Goal: Ask a question: Seek information or help from site administrators or community

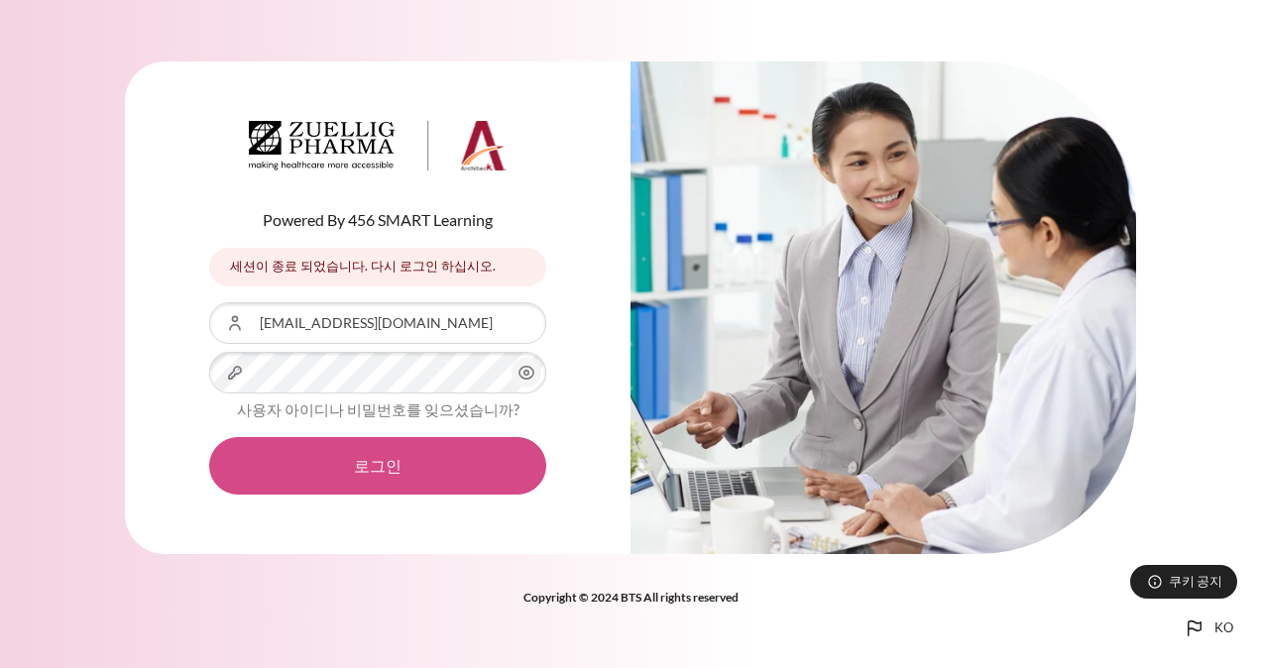
click at [442, 466] on button "로그인" at bounding box center [377, 466] width 337 height 58
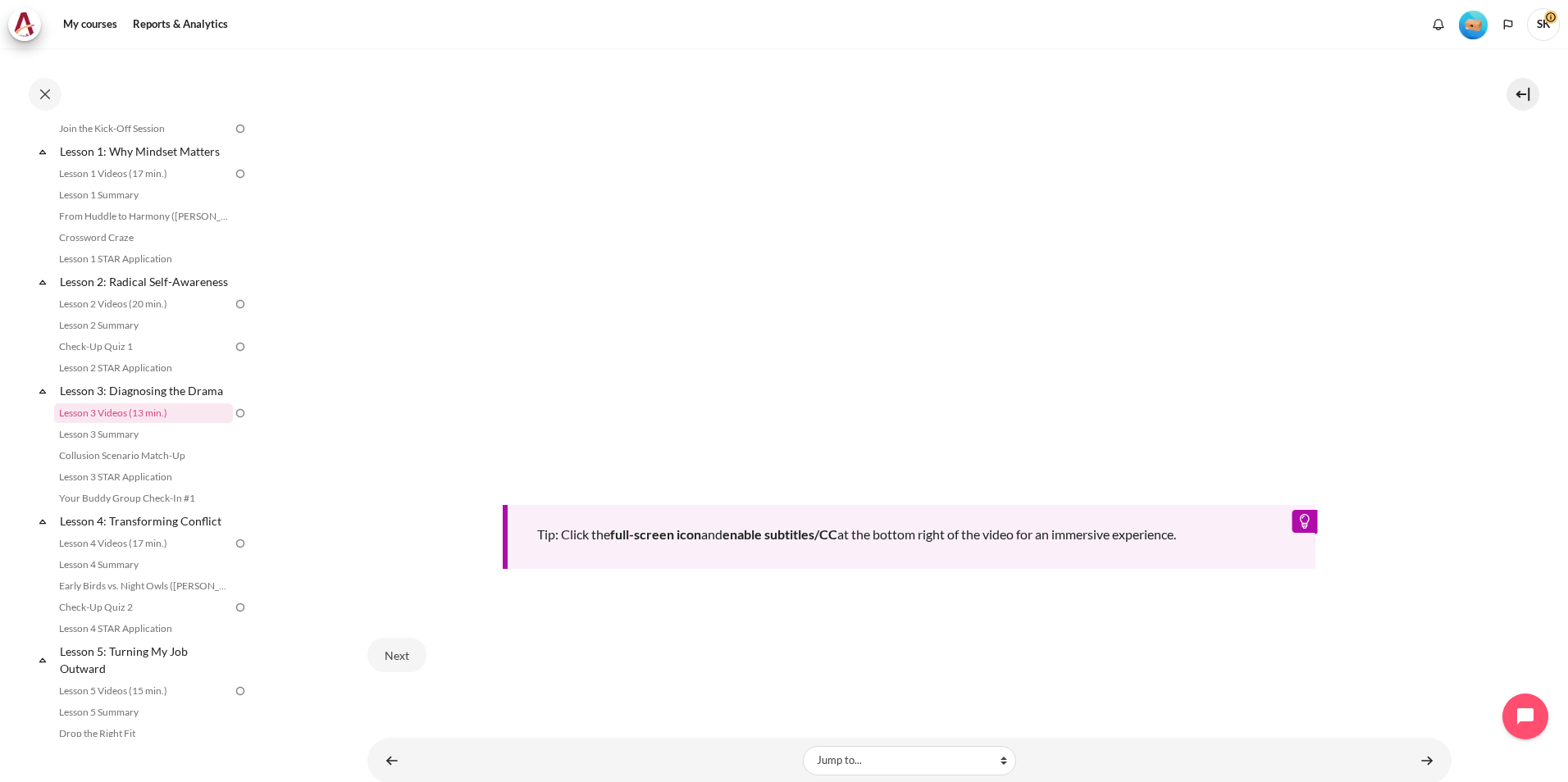
scroll to position [648, 0]
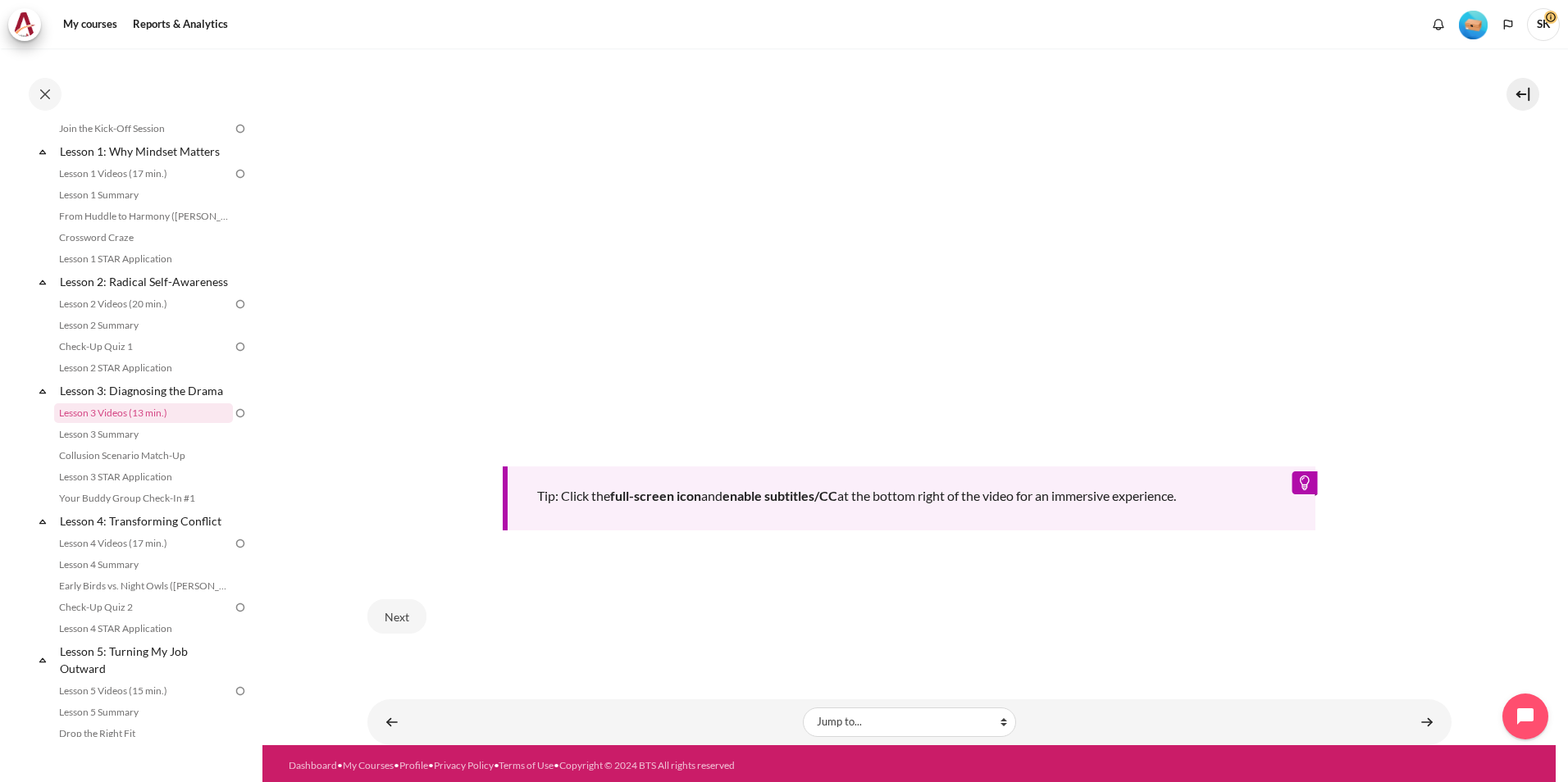
click at [834, 503] on div "Tip: Click the full-screen icon and enable subtitles/CC at the bottom right of …" at bounding box center [910, 498] width 814 height 64
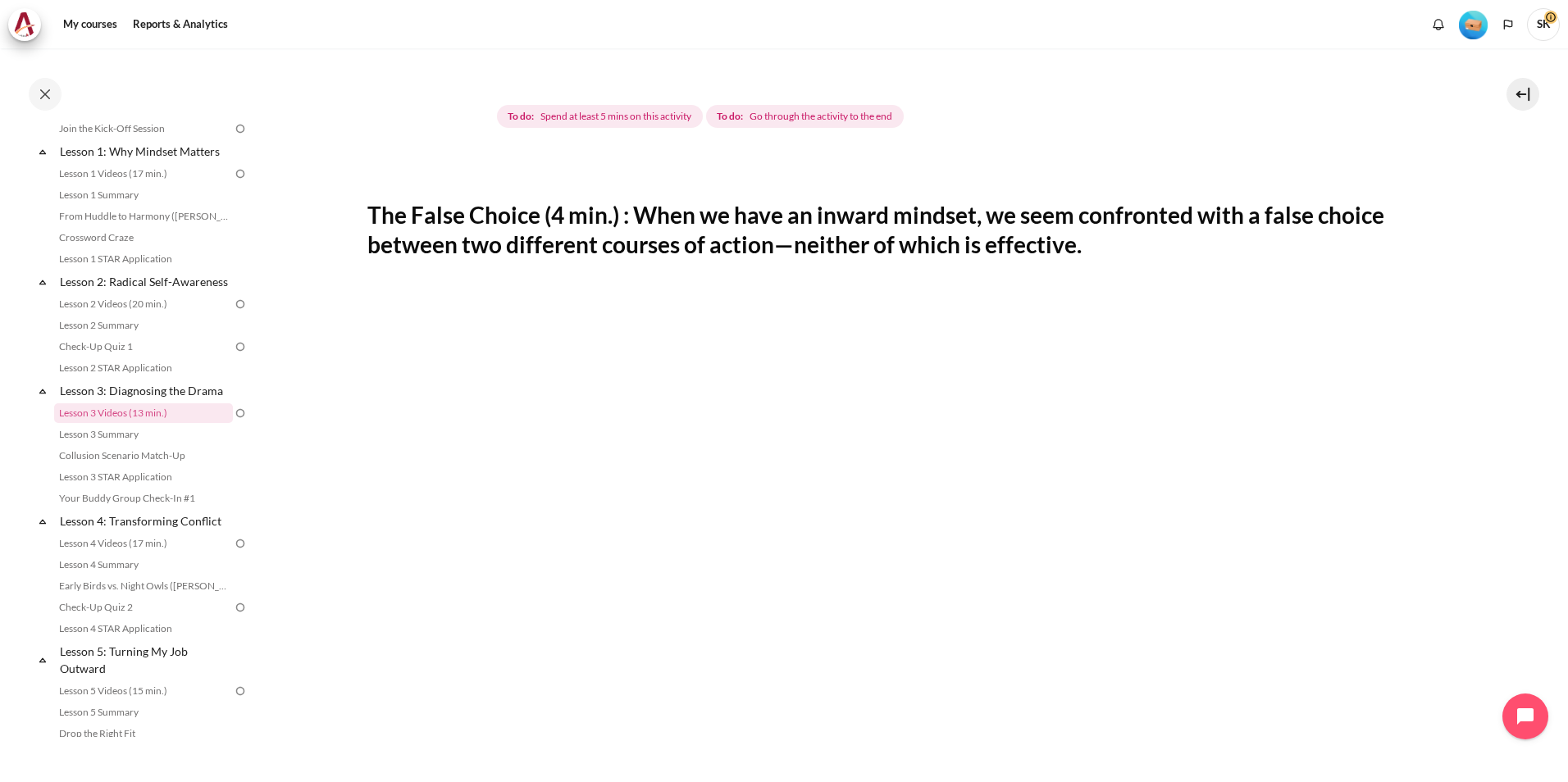
scroll to position [156, 0]
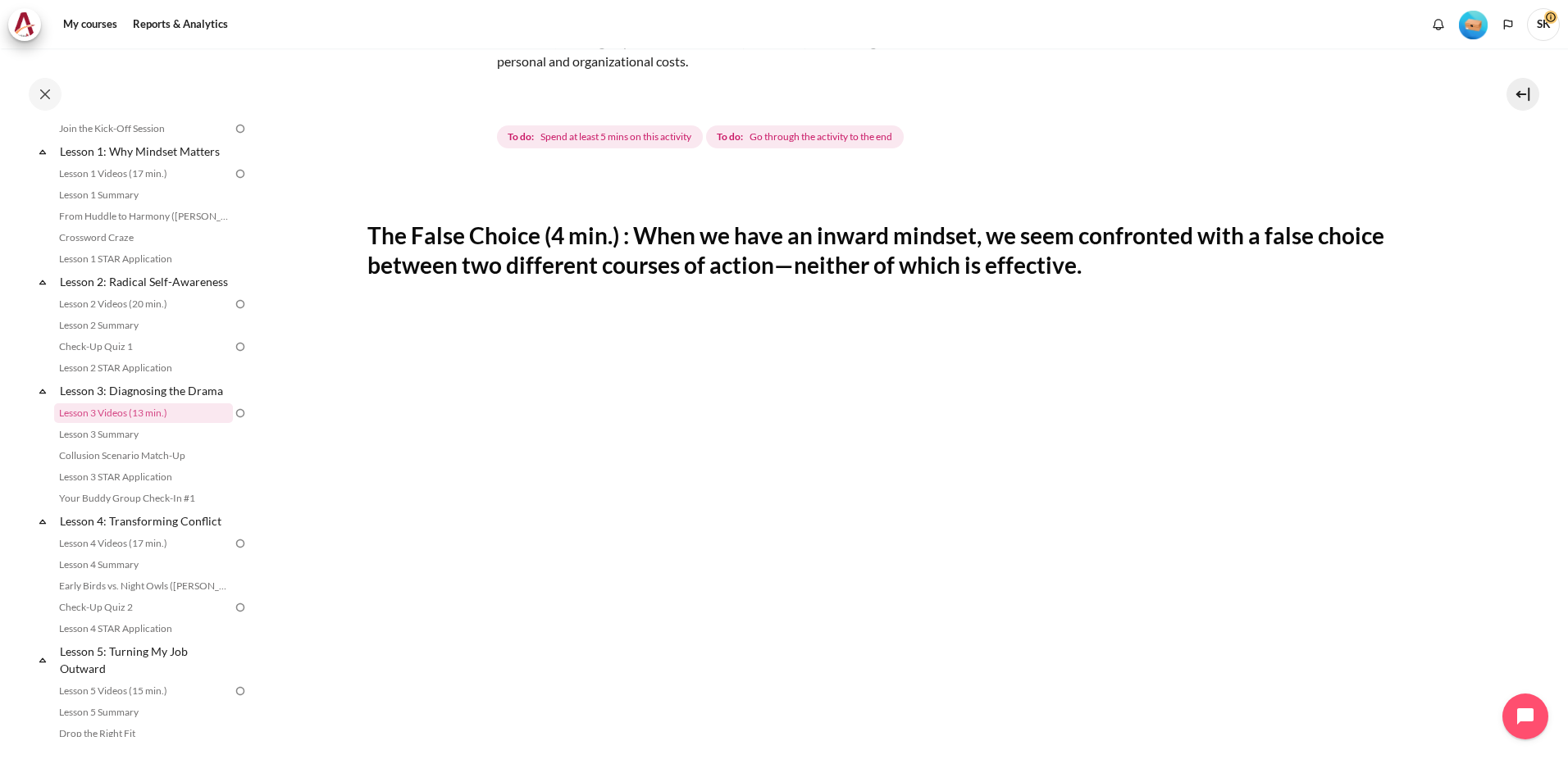
click at [465, 101] on img "Content" at bounding box center [428, 74] width 123 height 123
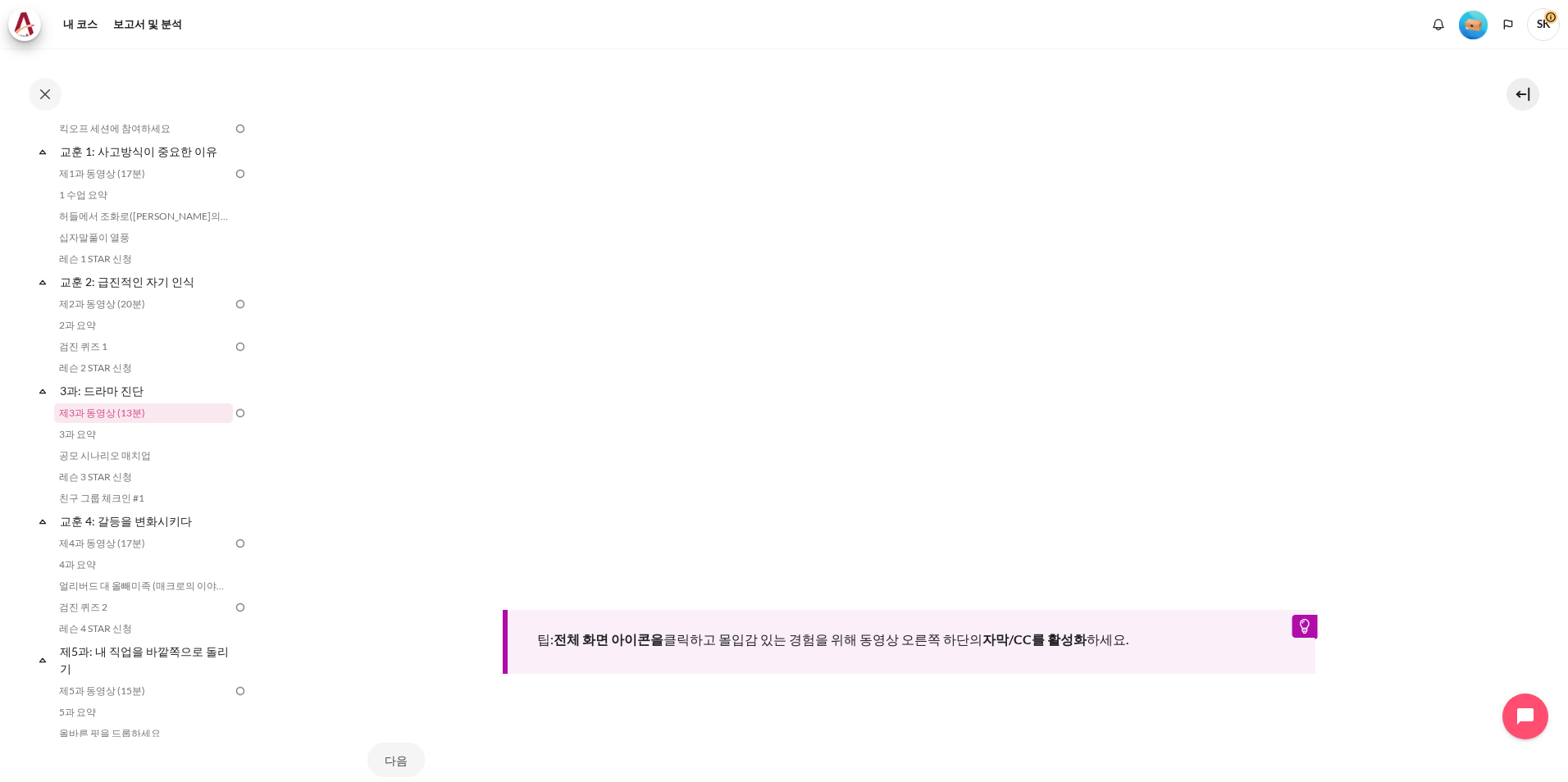
scroll to position [648, 0]
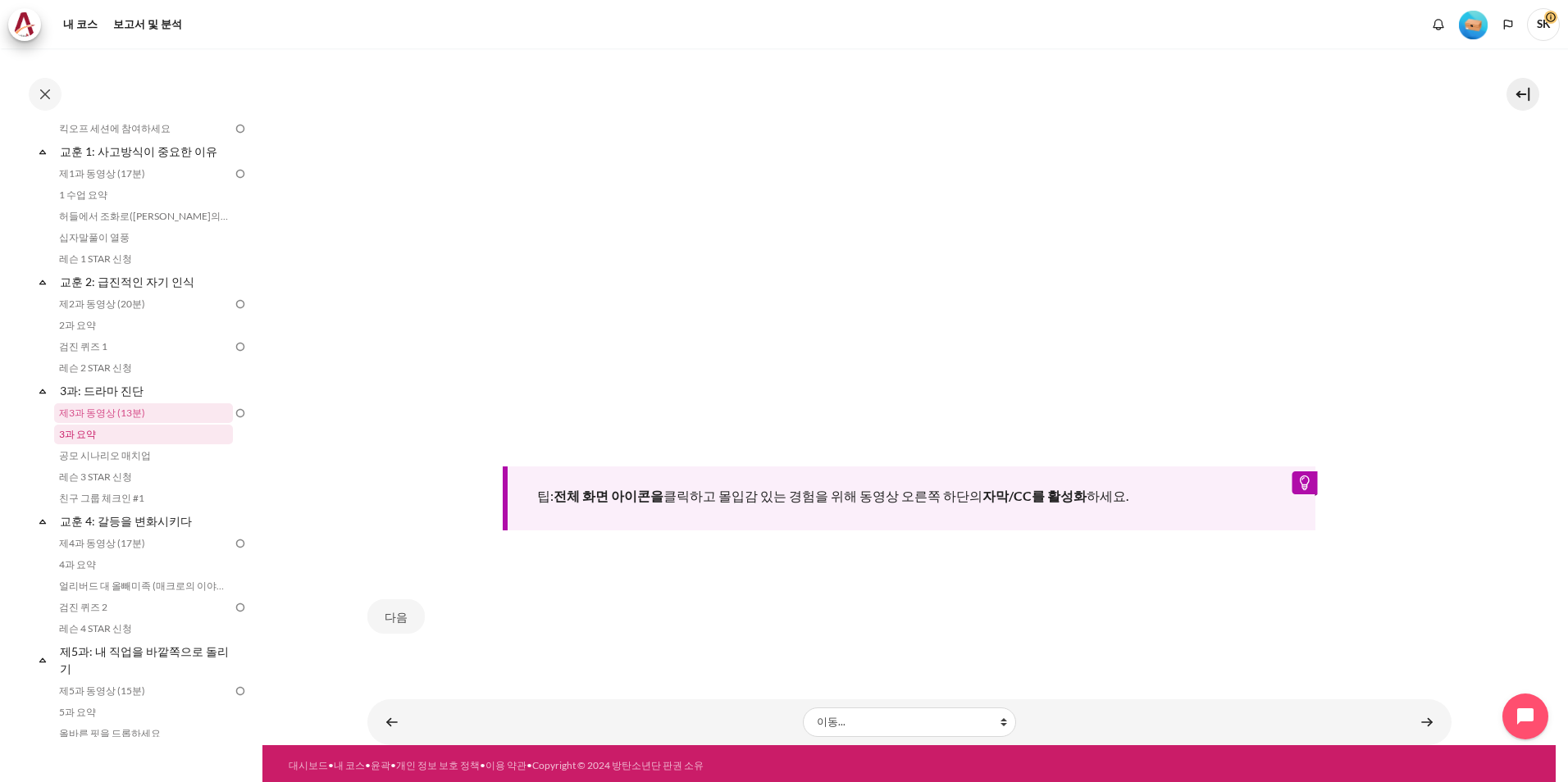
click at [166, 436] on link "3과 요약" at bounding box center [143, 435] width 179 height 20
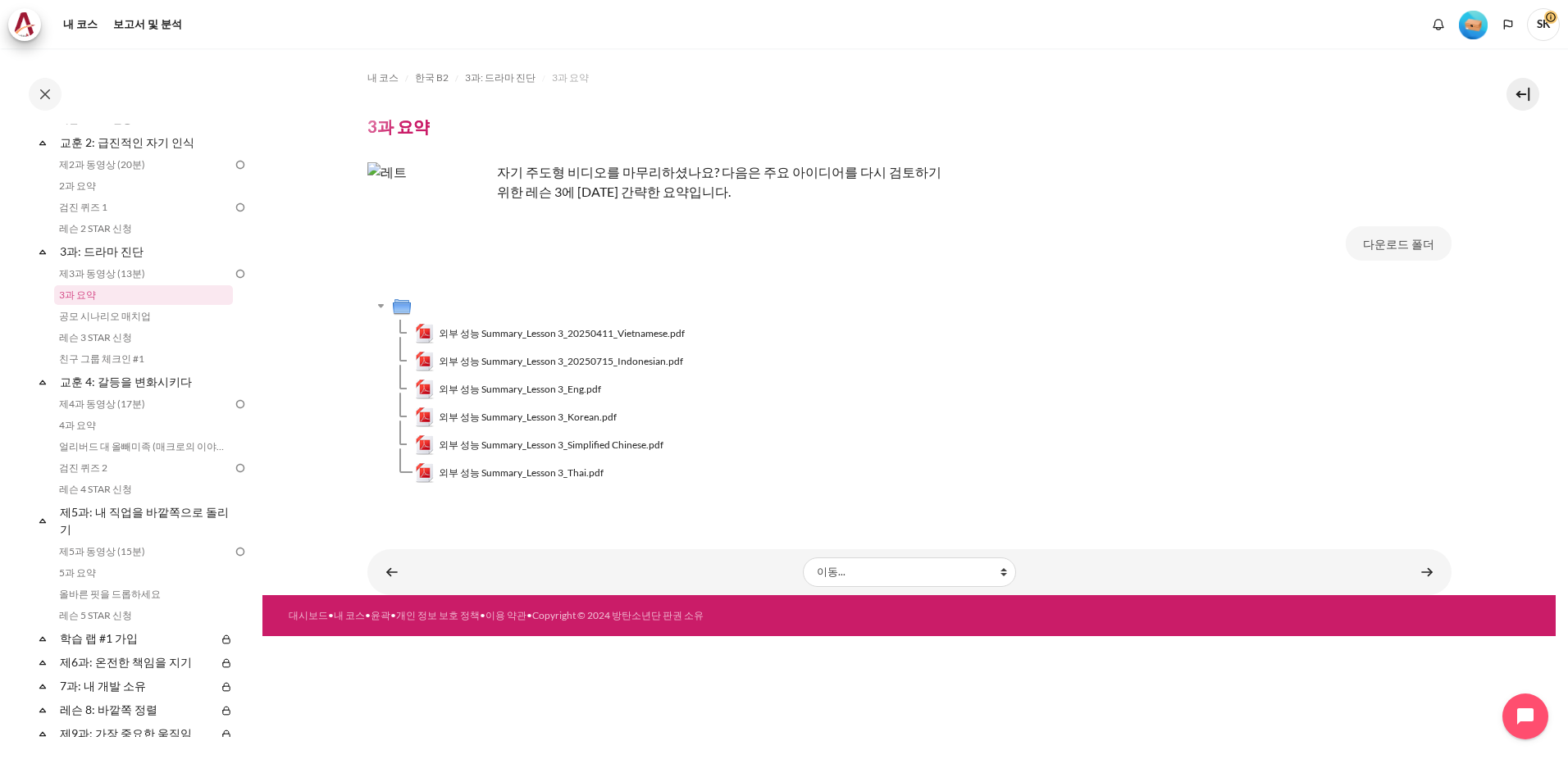
scroll to position [397, 0]
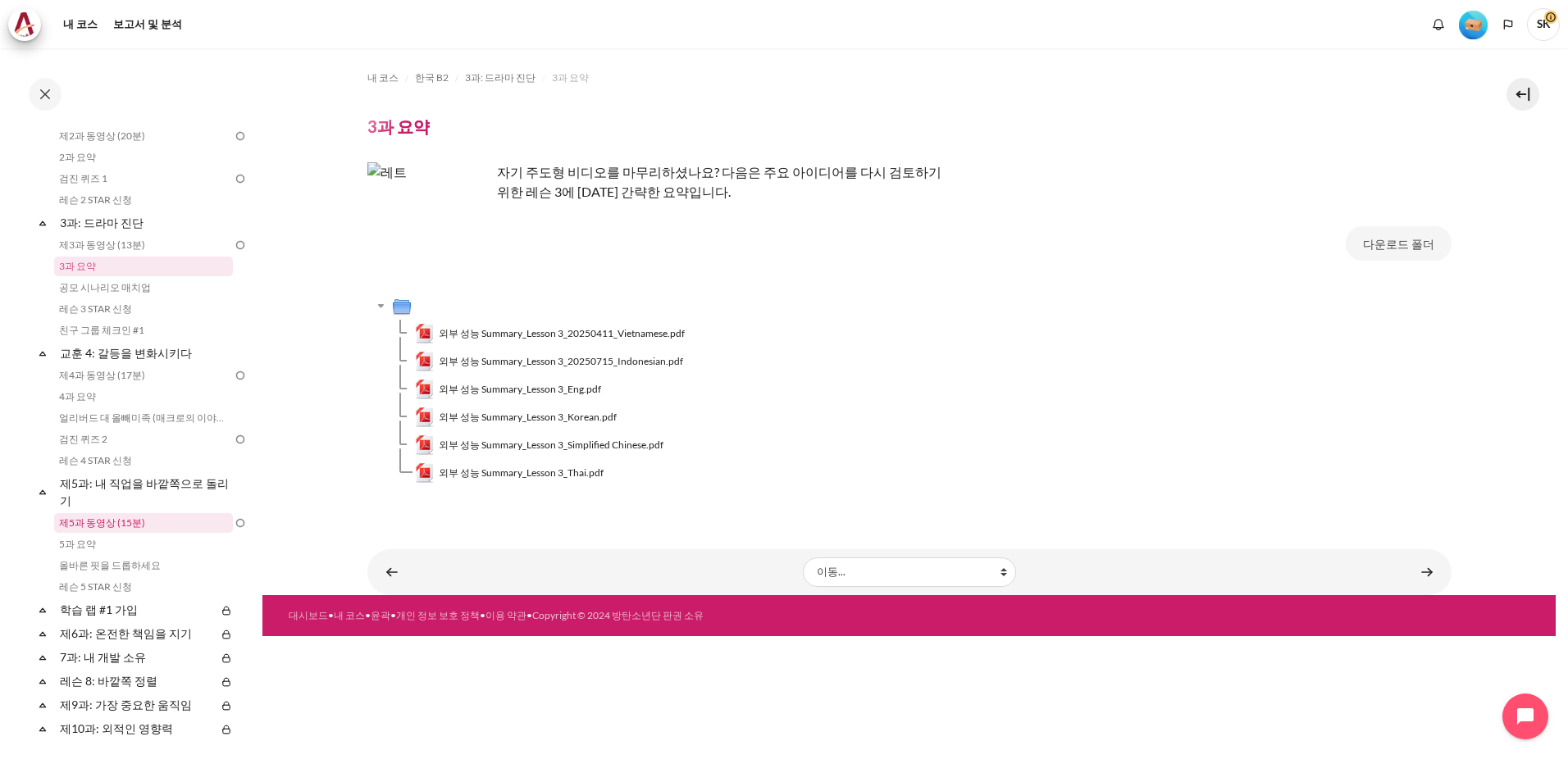
click at [107, 521] on link "제5과 동영상 (15분)" at bounding box center [143, 523] width 179 height 20
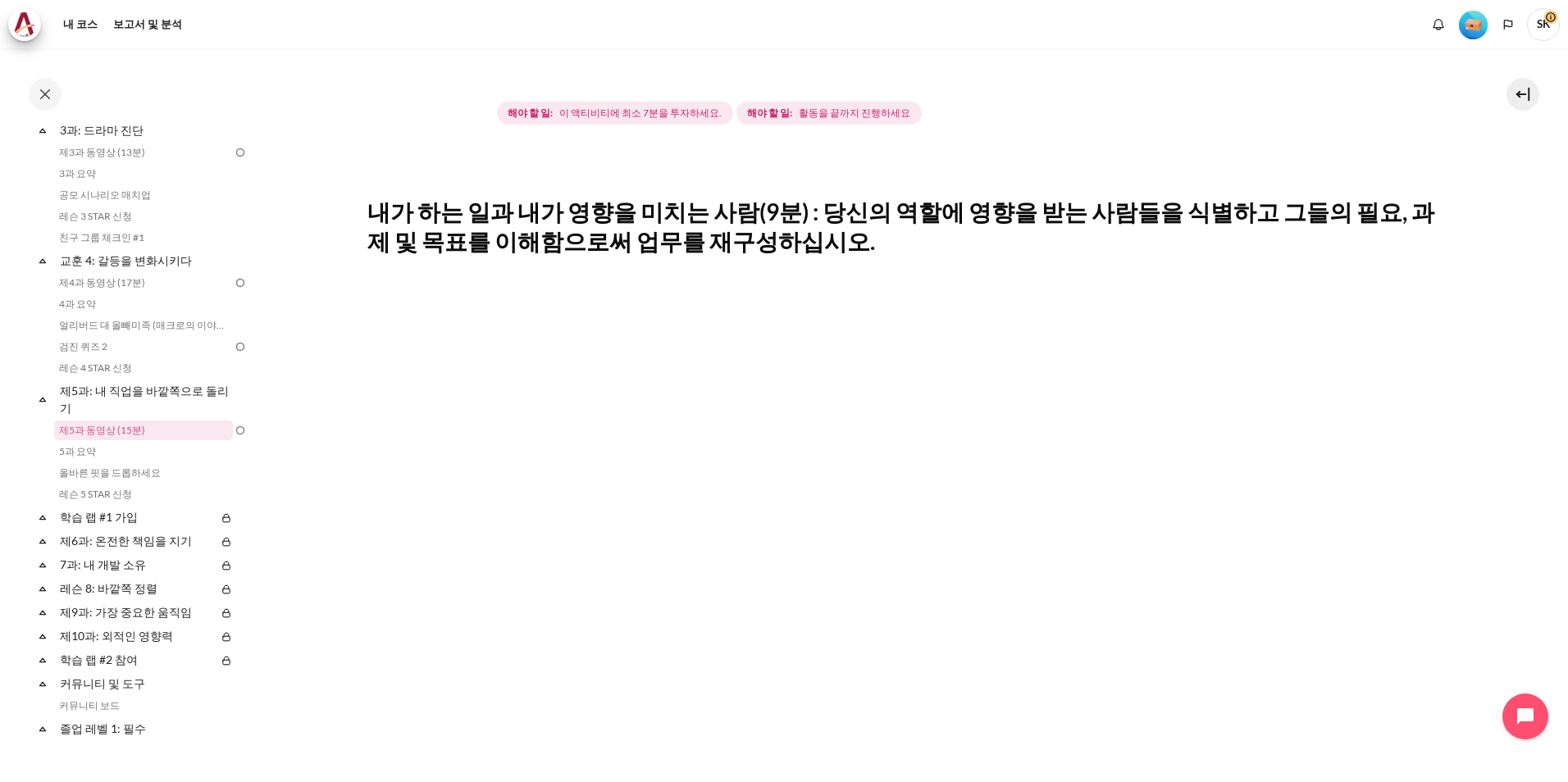
scroll to position [410, 0]
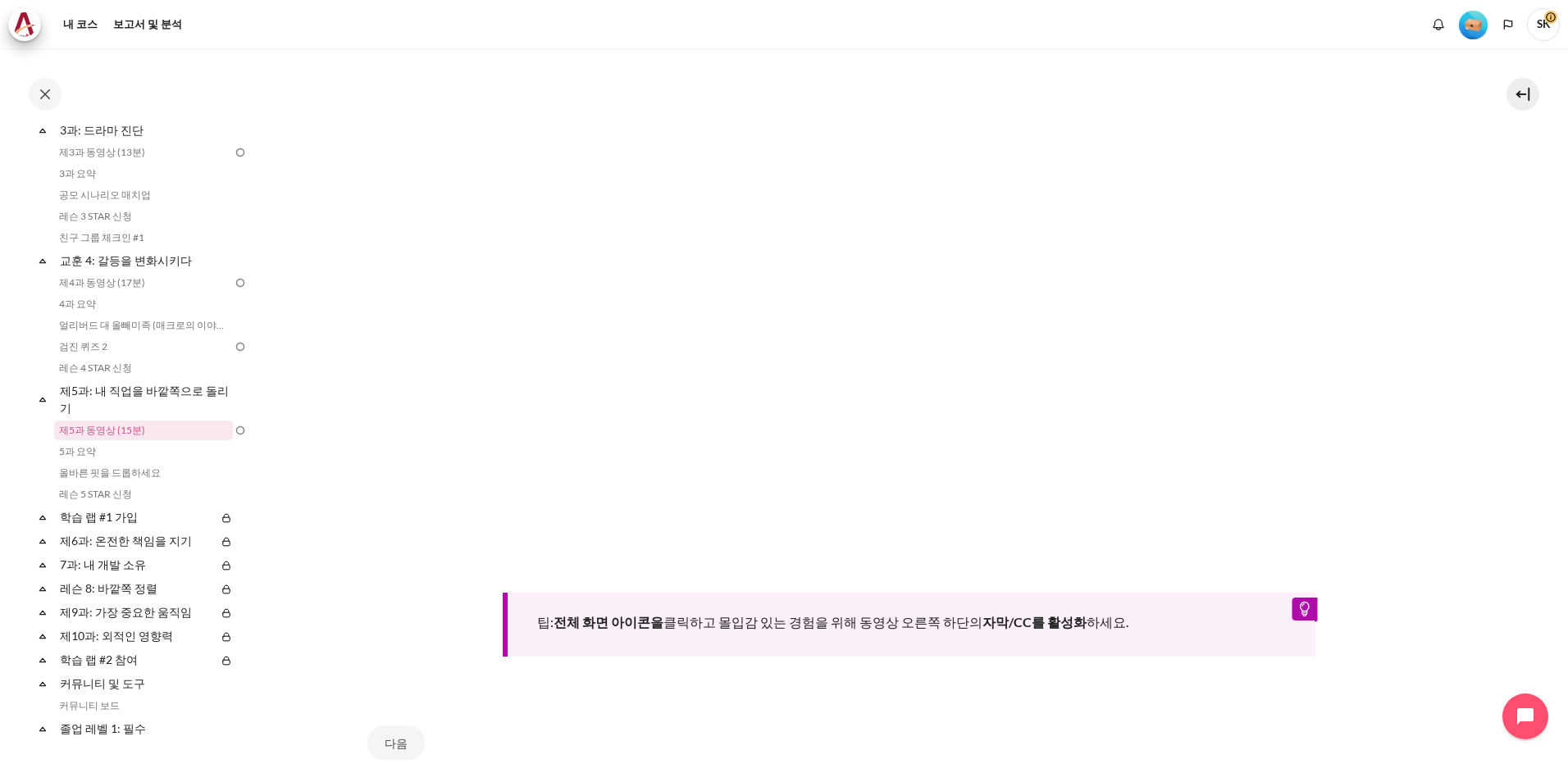
scroll to position [383, 0]
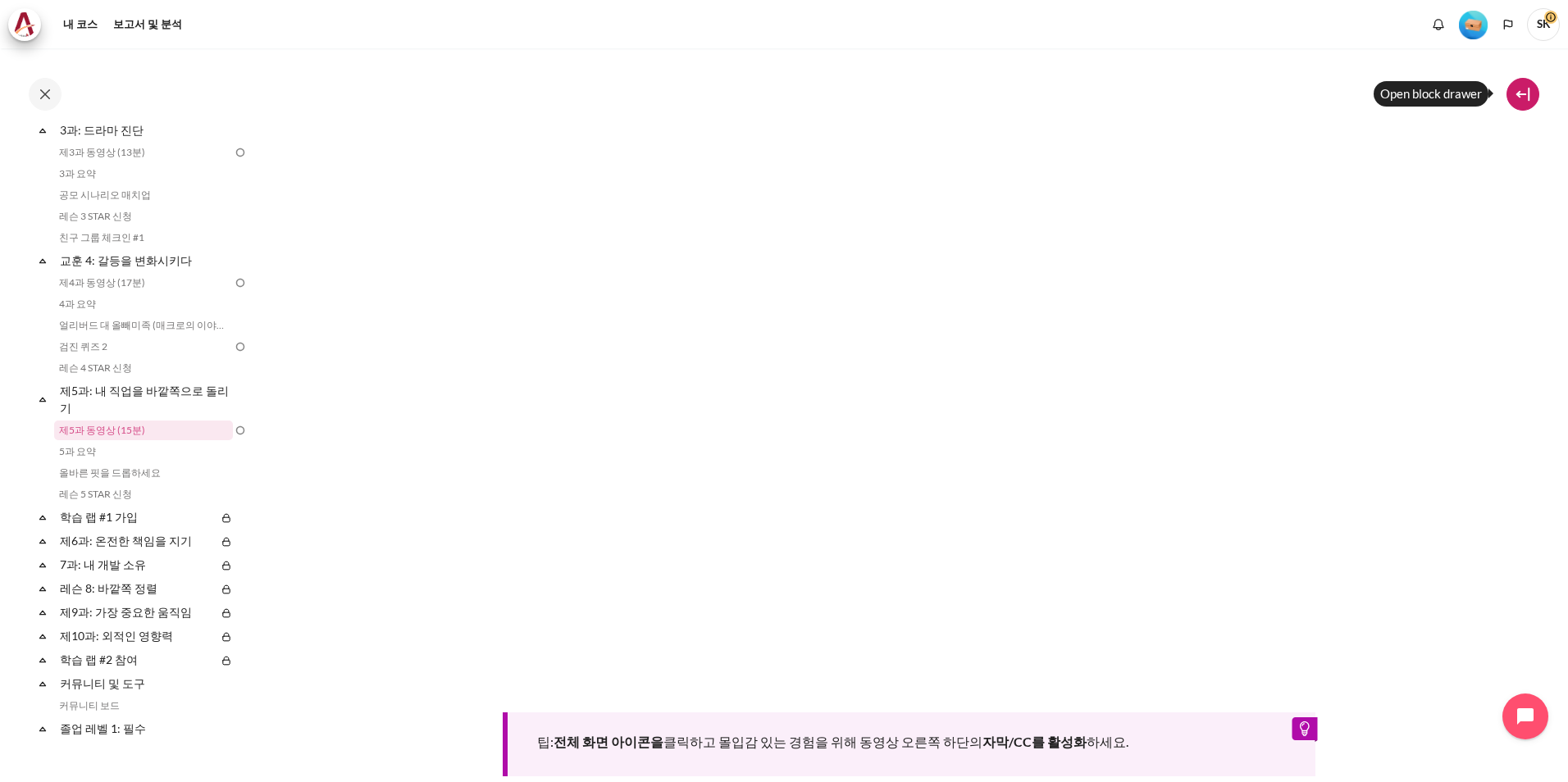
click at [1527, 98] on button at bounding box center [1523, 94] width 33 height 33
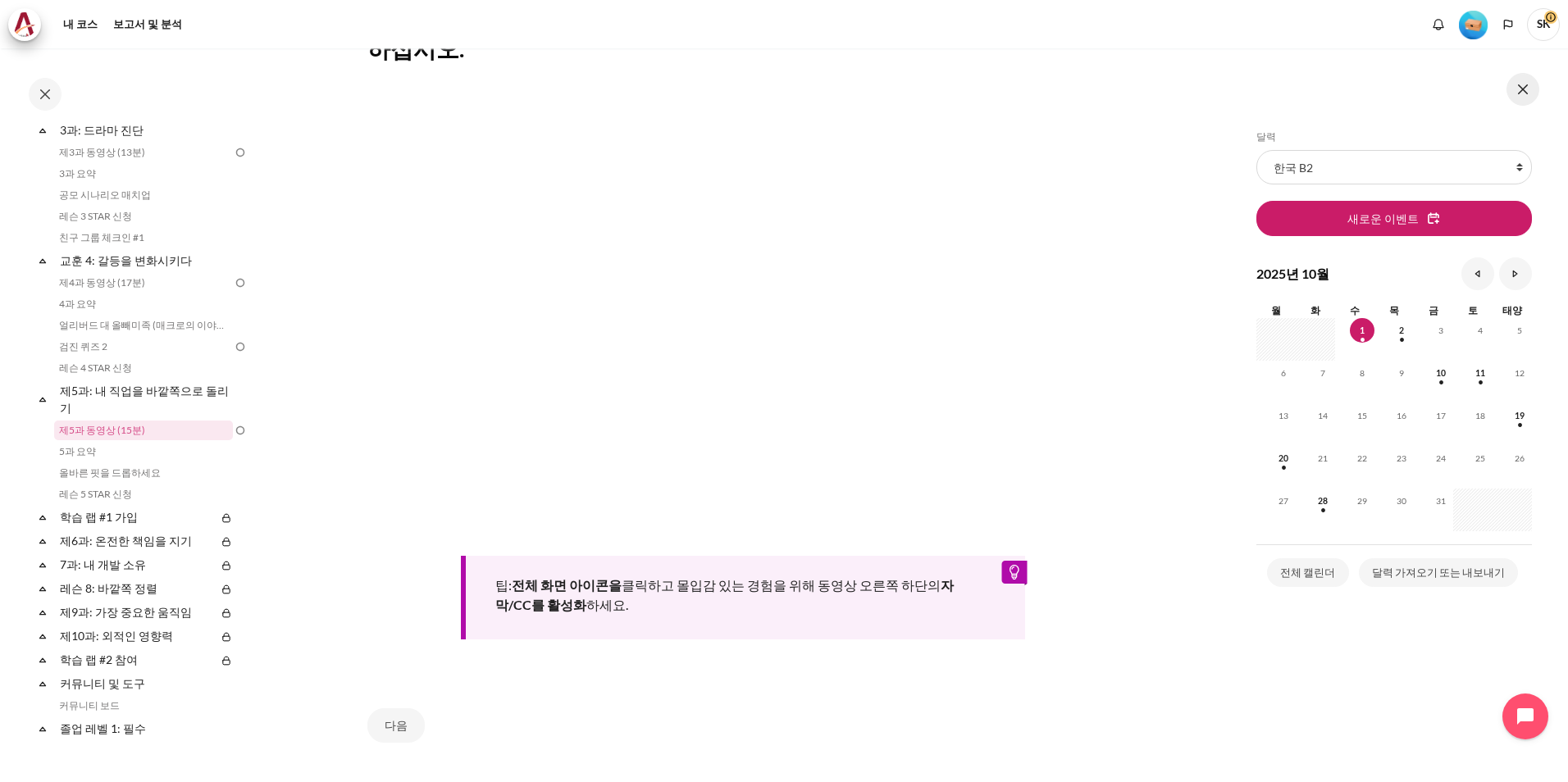
click at [1527, 98] on button at bounding box center [1523, 89] width 33 height 33
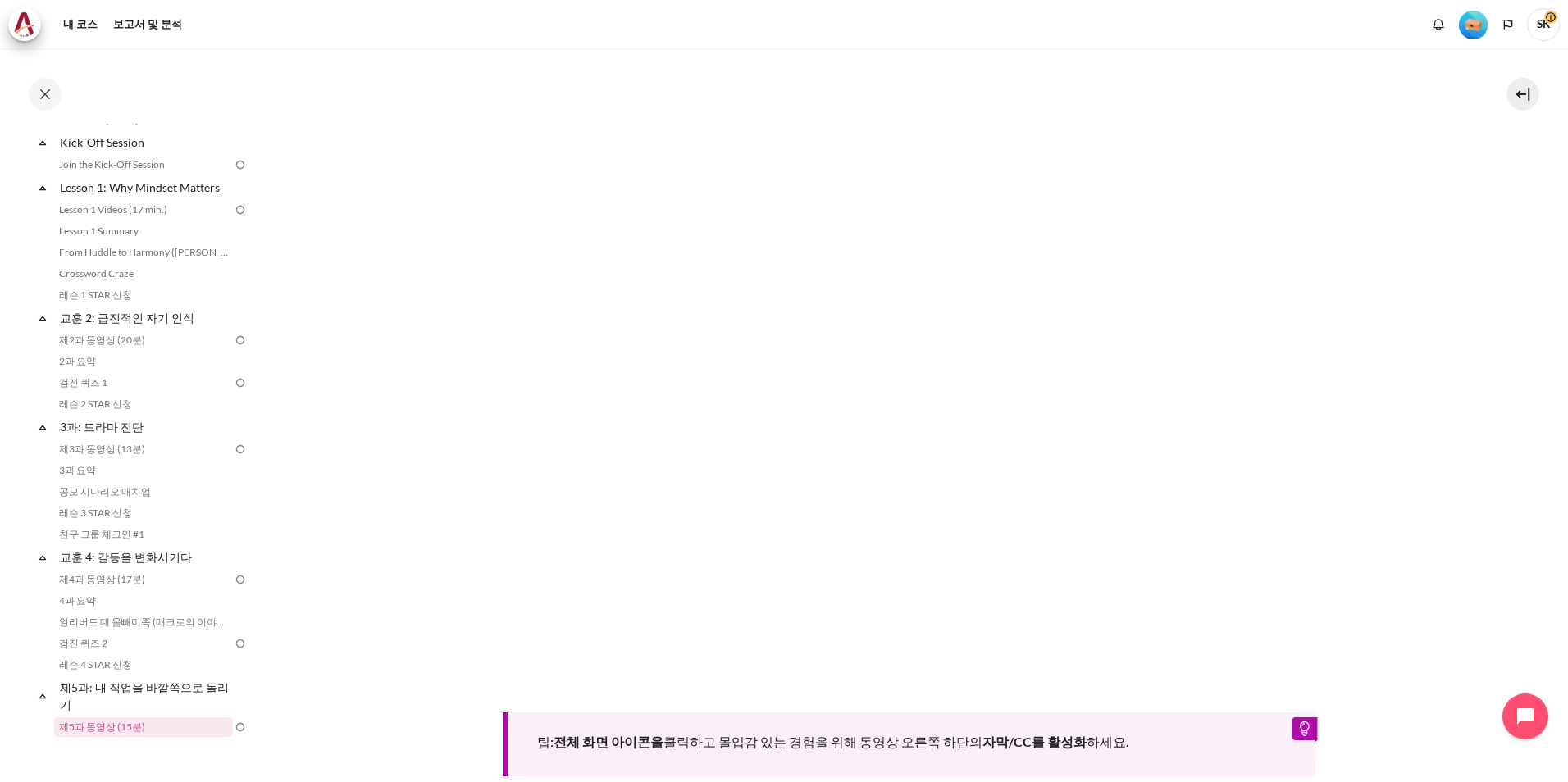
scroll to position [0, 0]
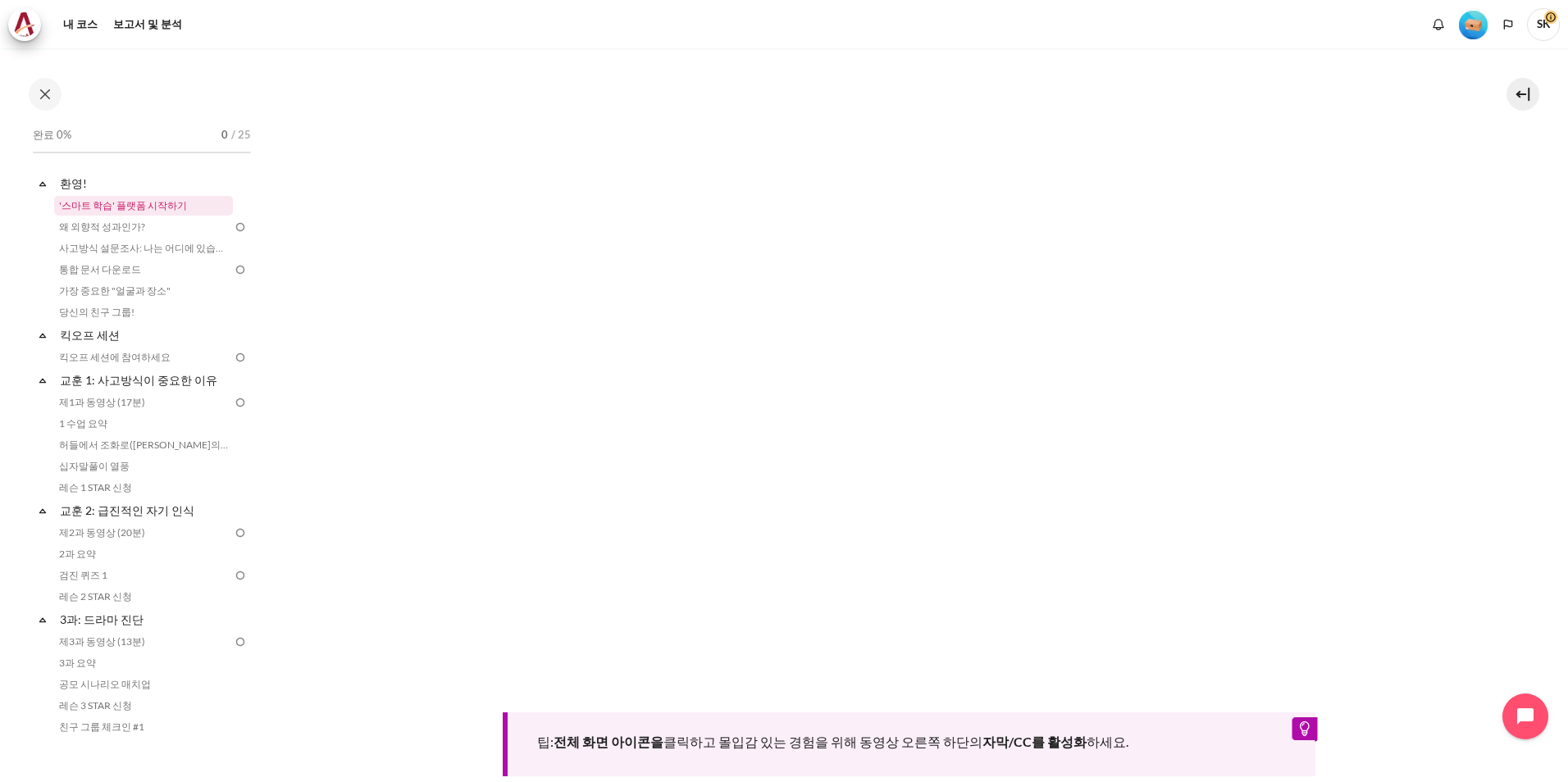
click at [74, 203] on link "'스마트 학습' 플랫폼 시작하기" at bounding box center [143, 206] width 179 height 20
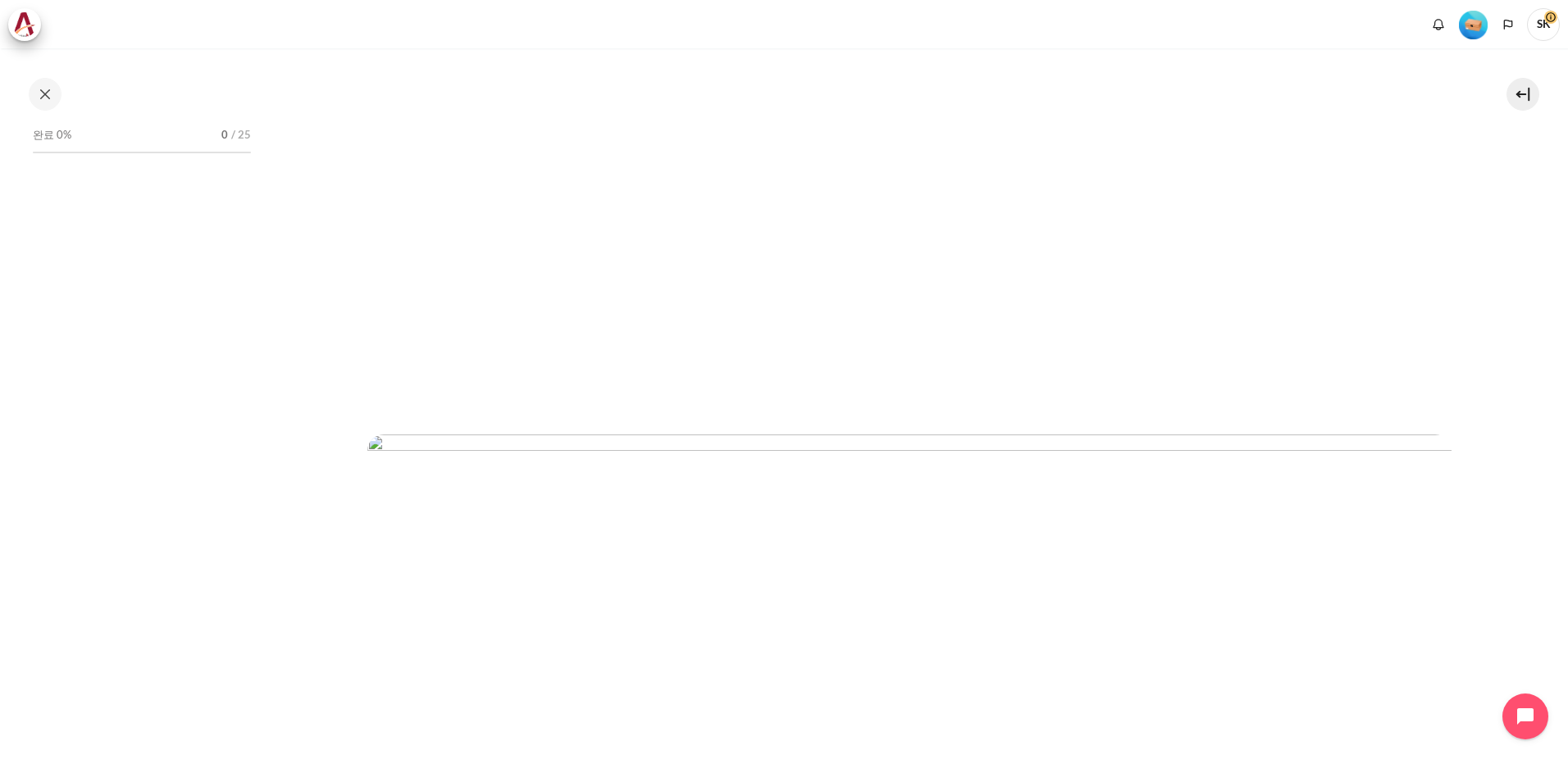
scroll to position [82, 0]
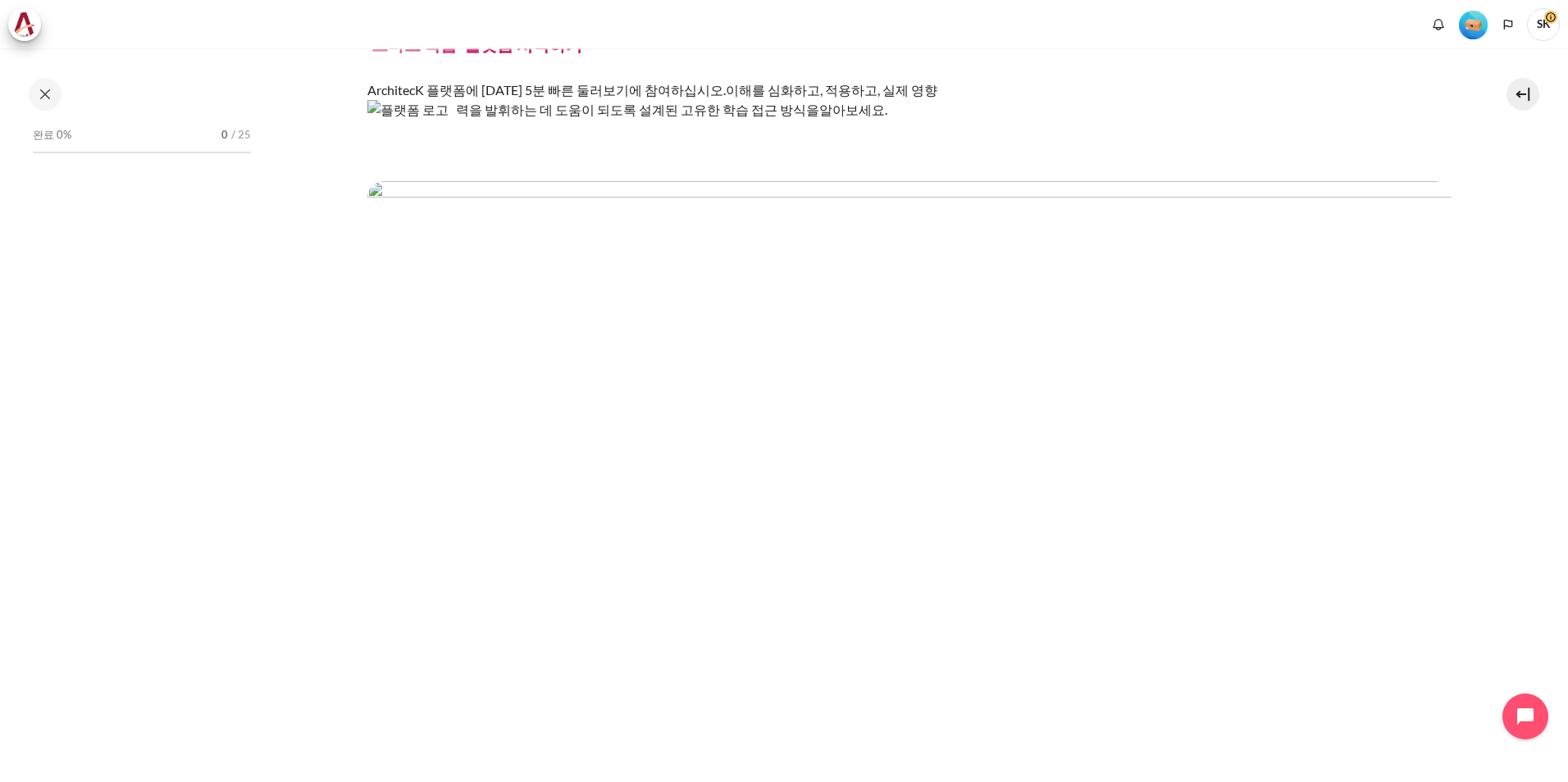
click at [954, 248] on img "콘텐츠" at bounding box center [909, 265] width 1084 height 169
click at [924, 279] on img "콘텐츠" at bounding box center [909, 265] width 1084 height 169
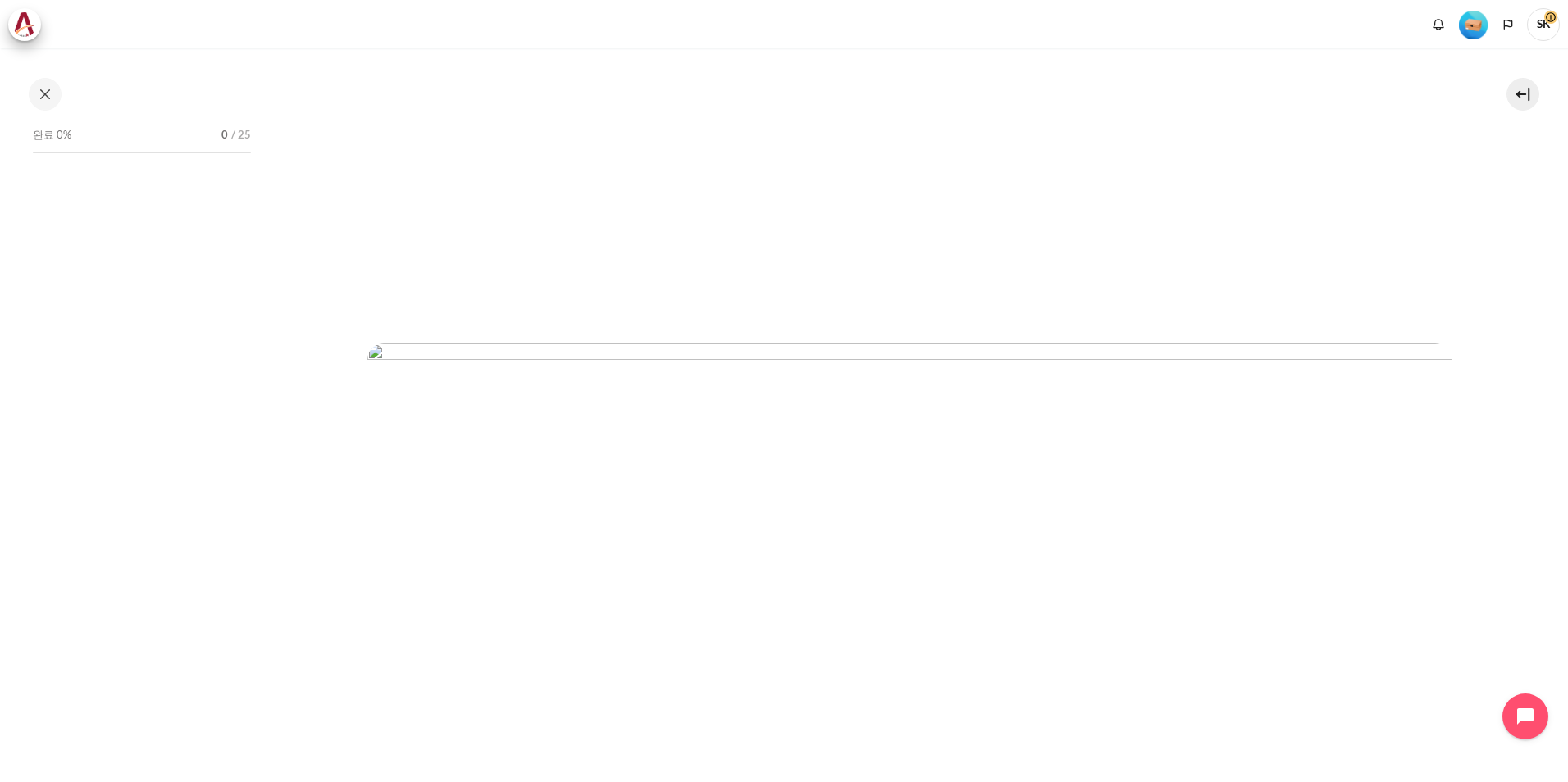
scroll to position [902, 0]
click at [1267, 532] on img "콘텐츠" at bounding box center [909, 414] width 1084 height 451
click at [1098, 257] on img "콘텐츠" at bounding box center [909, 414] width 1084 height 451
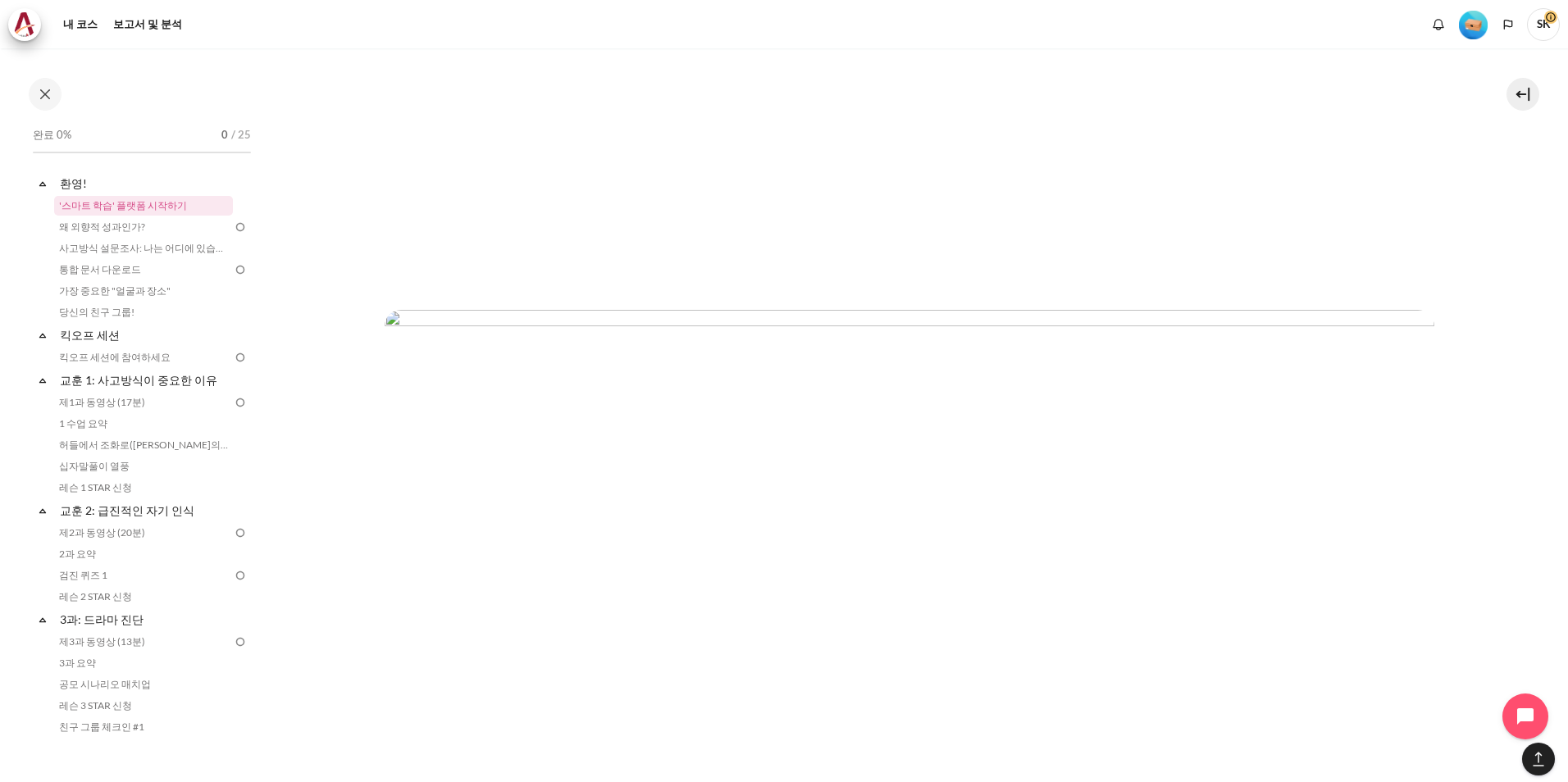
scroll to position [5114, 0]
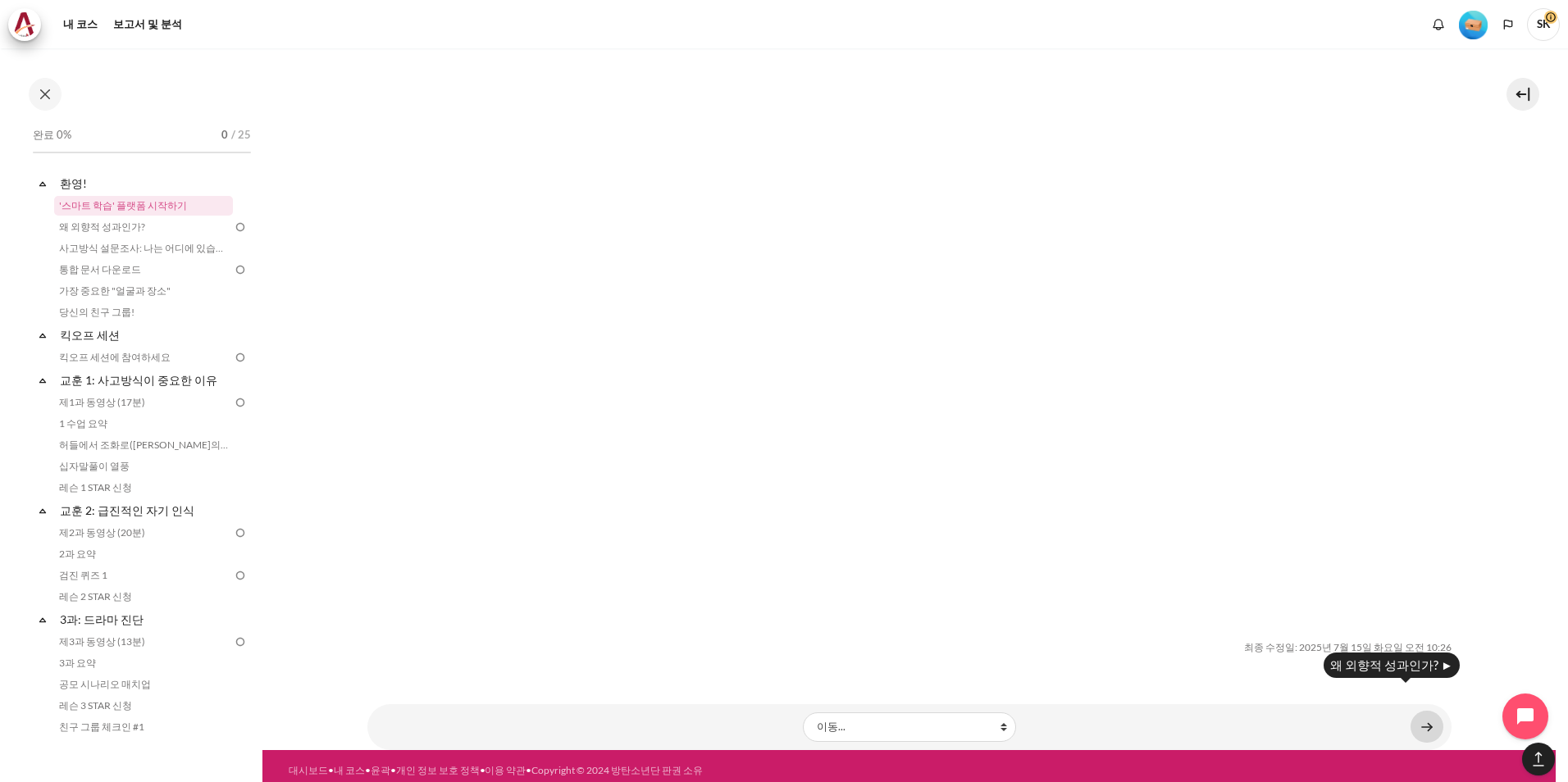
click at [1420, 713] on link "콘텐츠" at bounding box center [1427, 727] width 33 height 32
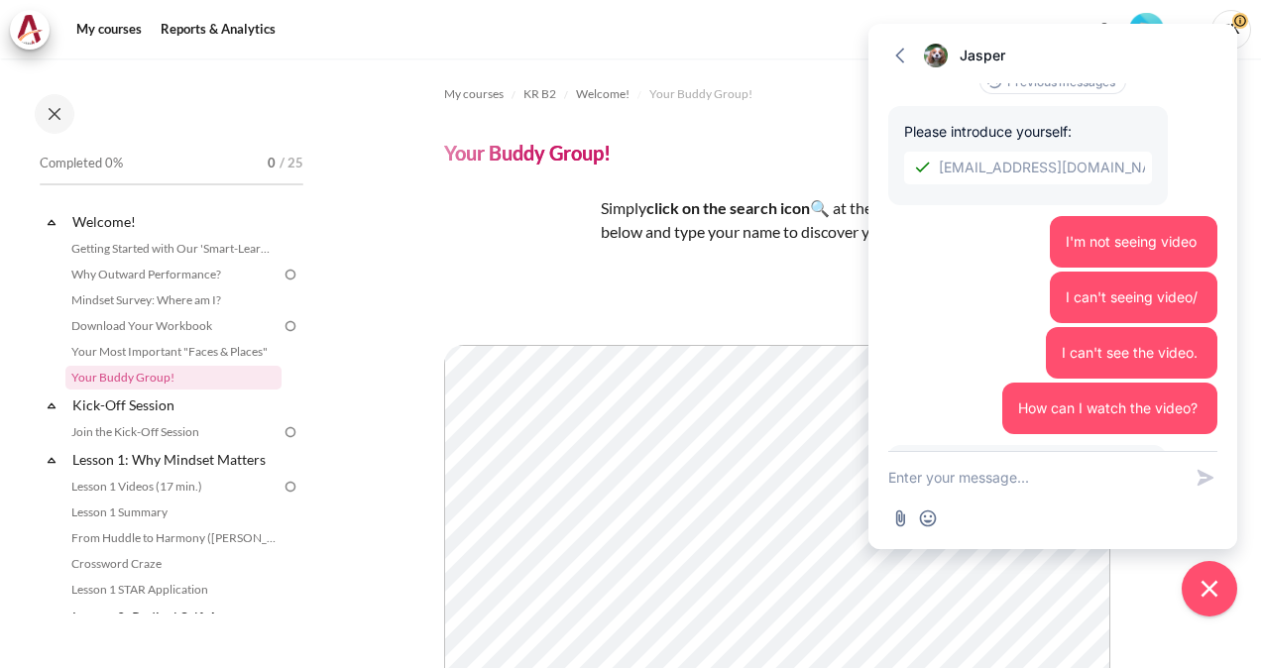
scroll to position [127, 0]
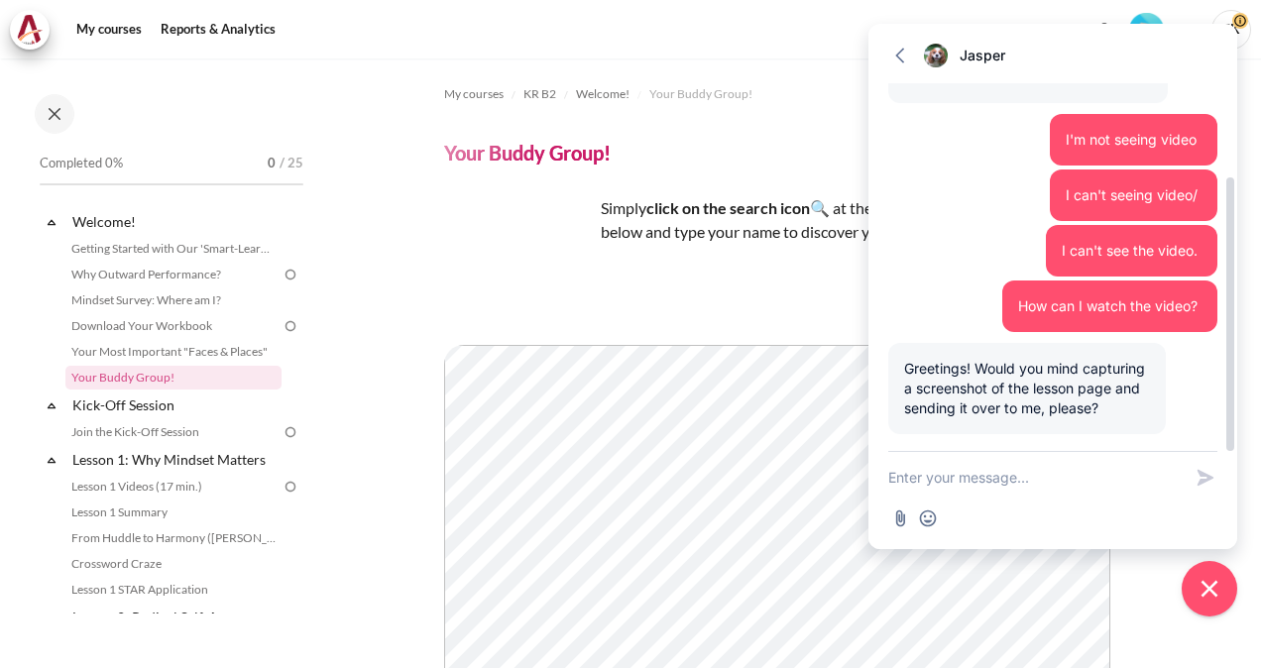
drag, startPoint x: 1109, startPoint y: 403, endPoint x: 895, endPoint y: 373, distance: 215.2
click at [895, 373] on div "Greetings! Would you mind capturing a screenshot of the lesson page and sending…" at bounding box center [1027, 388] width 278 height 91
click at [996, 470] on textarea "New message" at bounding box center [1034, 478] width 293 height 52
type textarea "녁"
type textarea "Sure"
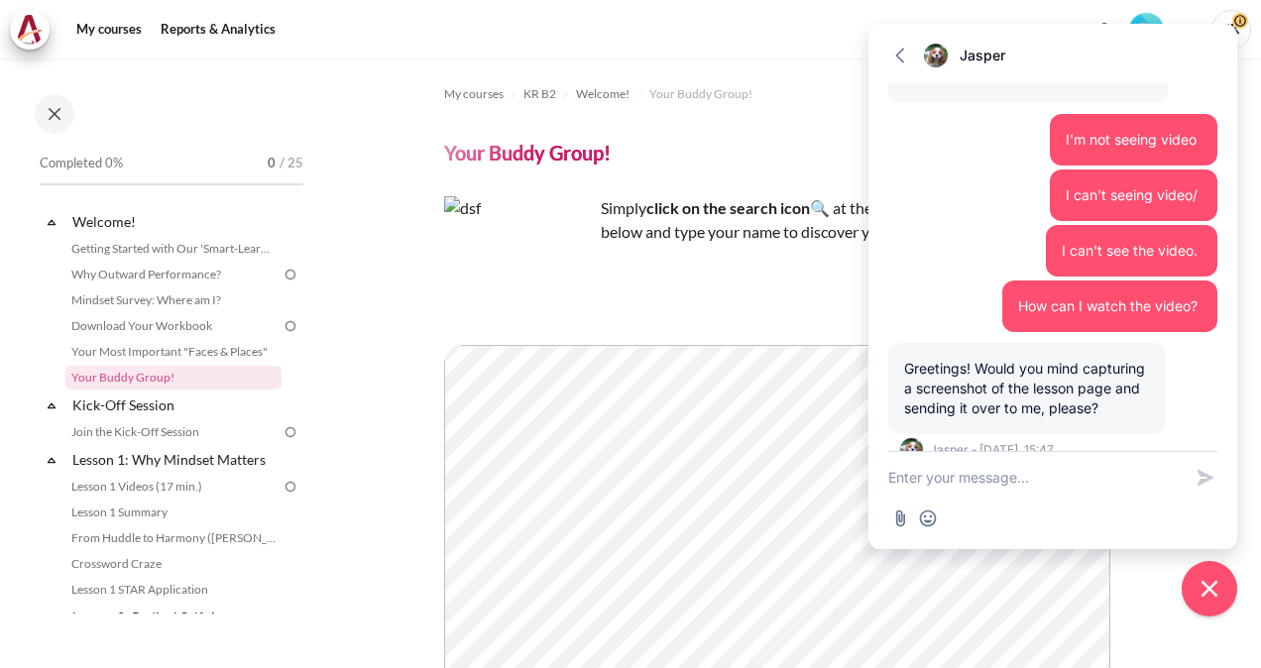
scroll to position [215, 0]
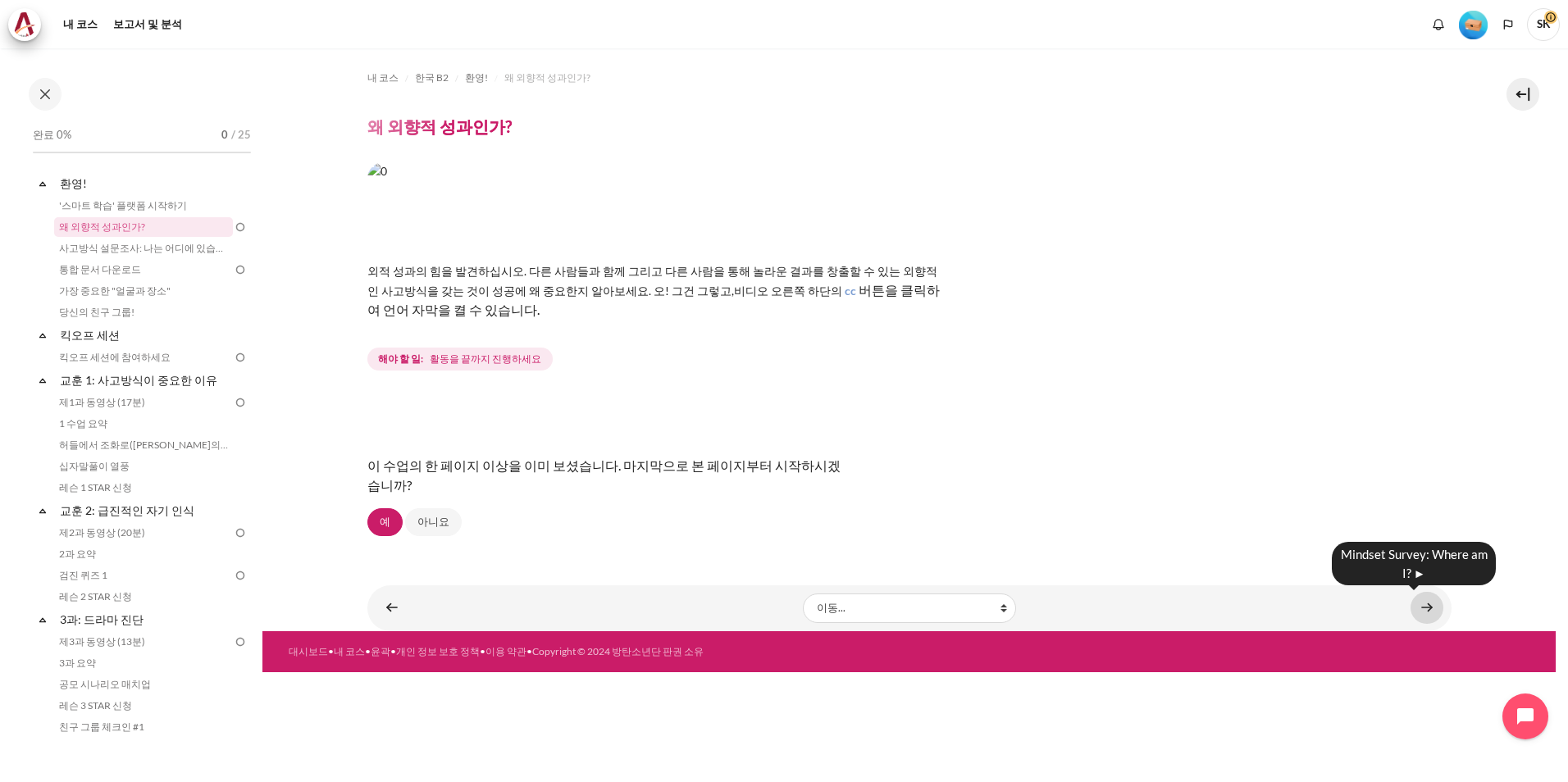
click at [1431, 606] on link "콘텐츠" at bounding box center [1427, 608] width 33 height 32
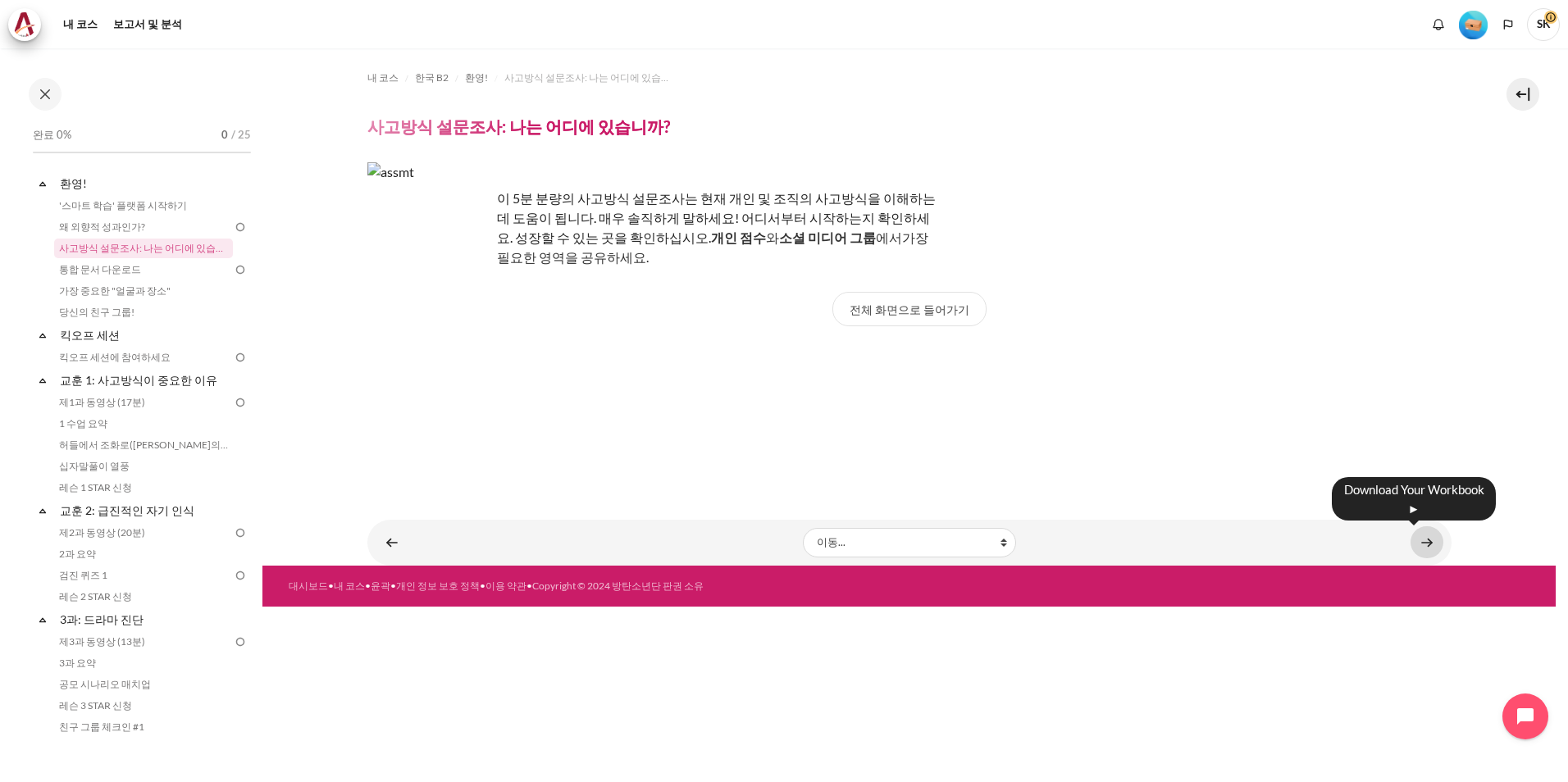
click at [1426, 547] on link "콘텐츠" at bounding box center [1427, 542] width 33 height 32
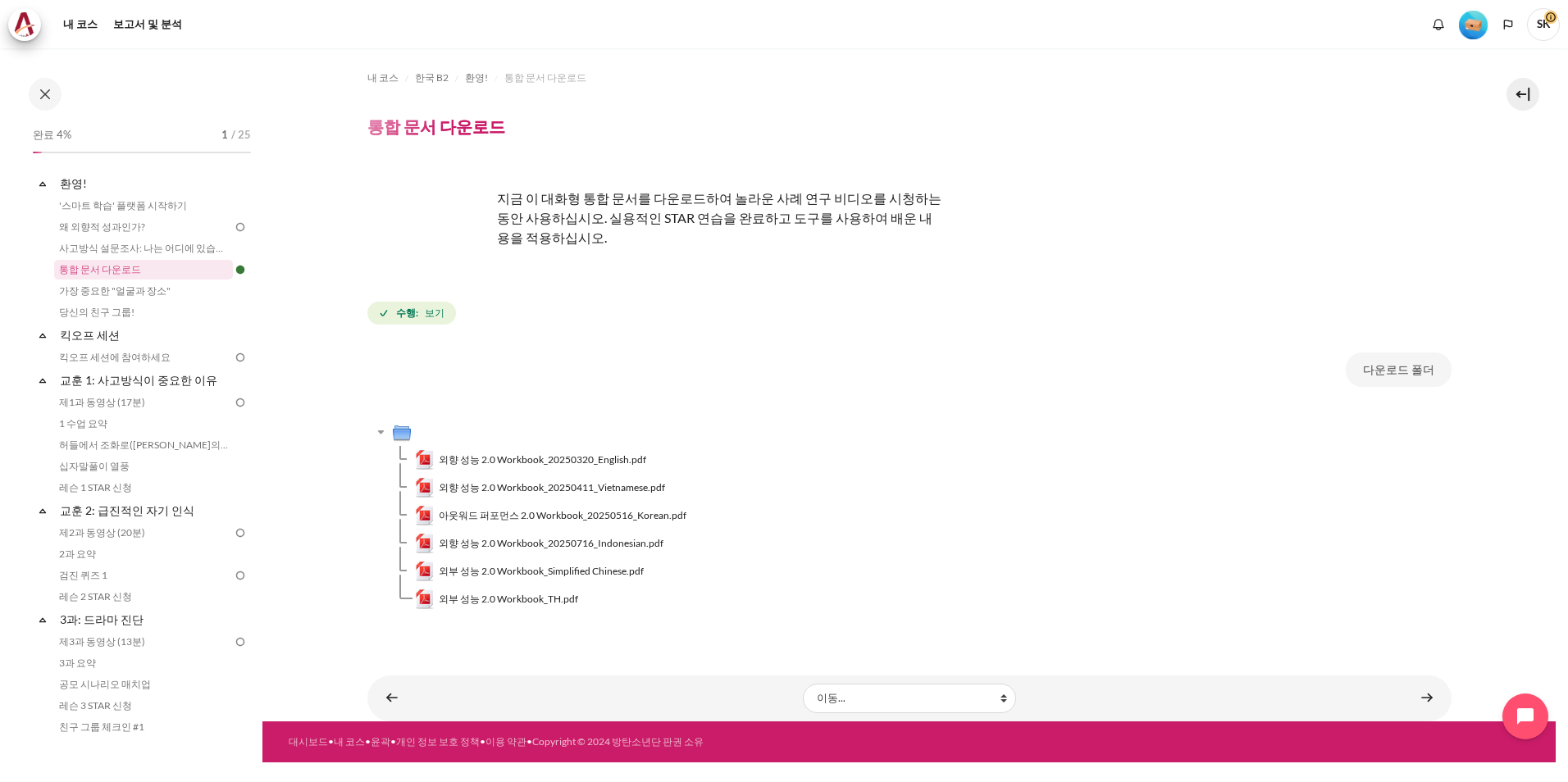
click at [682, 217] on font "지금 이 대화형 통합 문서를 다운로드하여 놀라운 사례 연구 비디오를 시청하는 동안 사용하십시오. 실용적인 STAR 연습을 완료하고 도구를 사용…" at bounding box center [719, 217] width 444 height 55
click at [1423, 689] on link "콘텐츠" at bounding box center [1427, 698] width 33 height 32
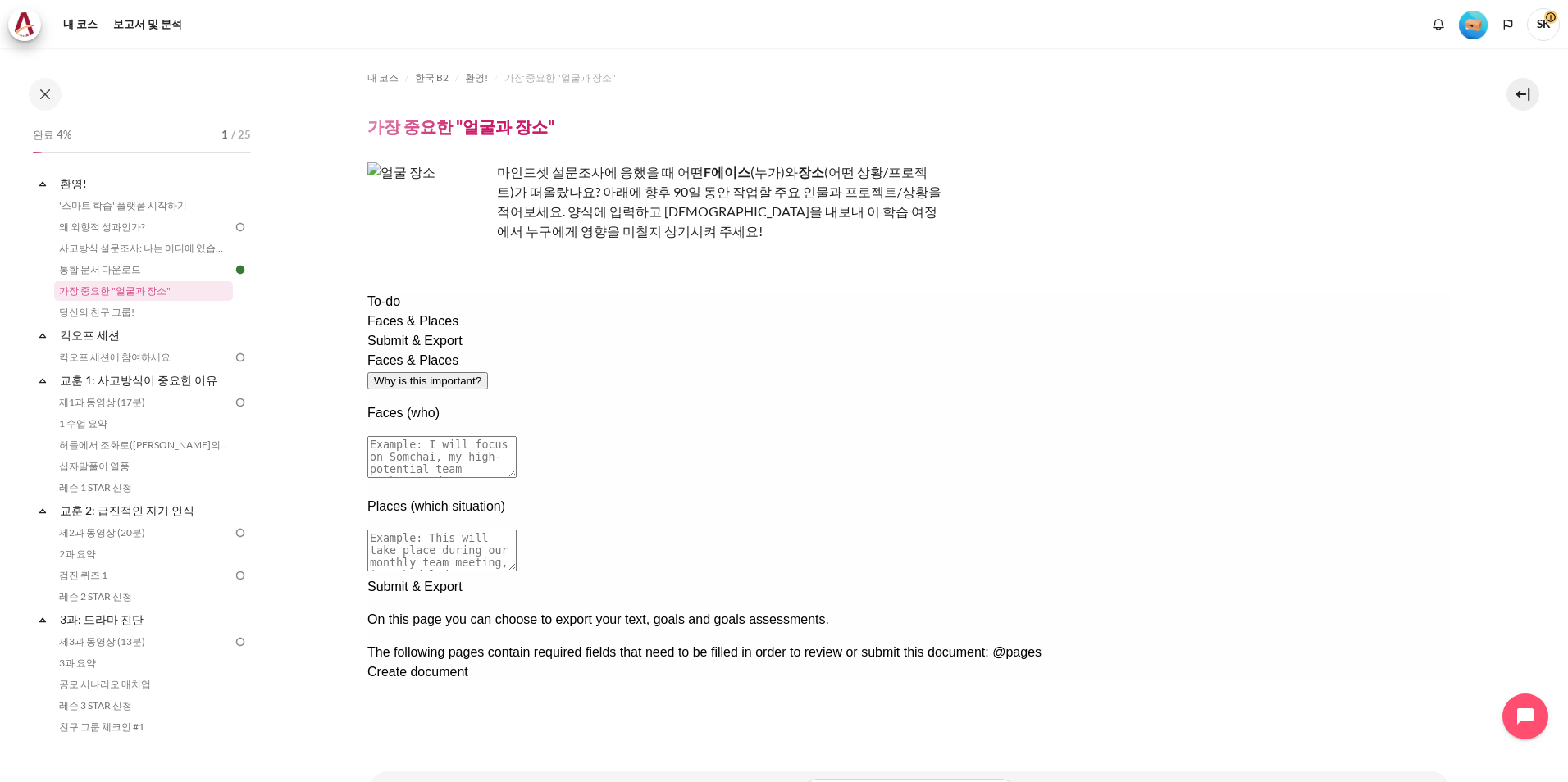
scroll to position [75, 0]
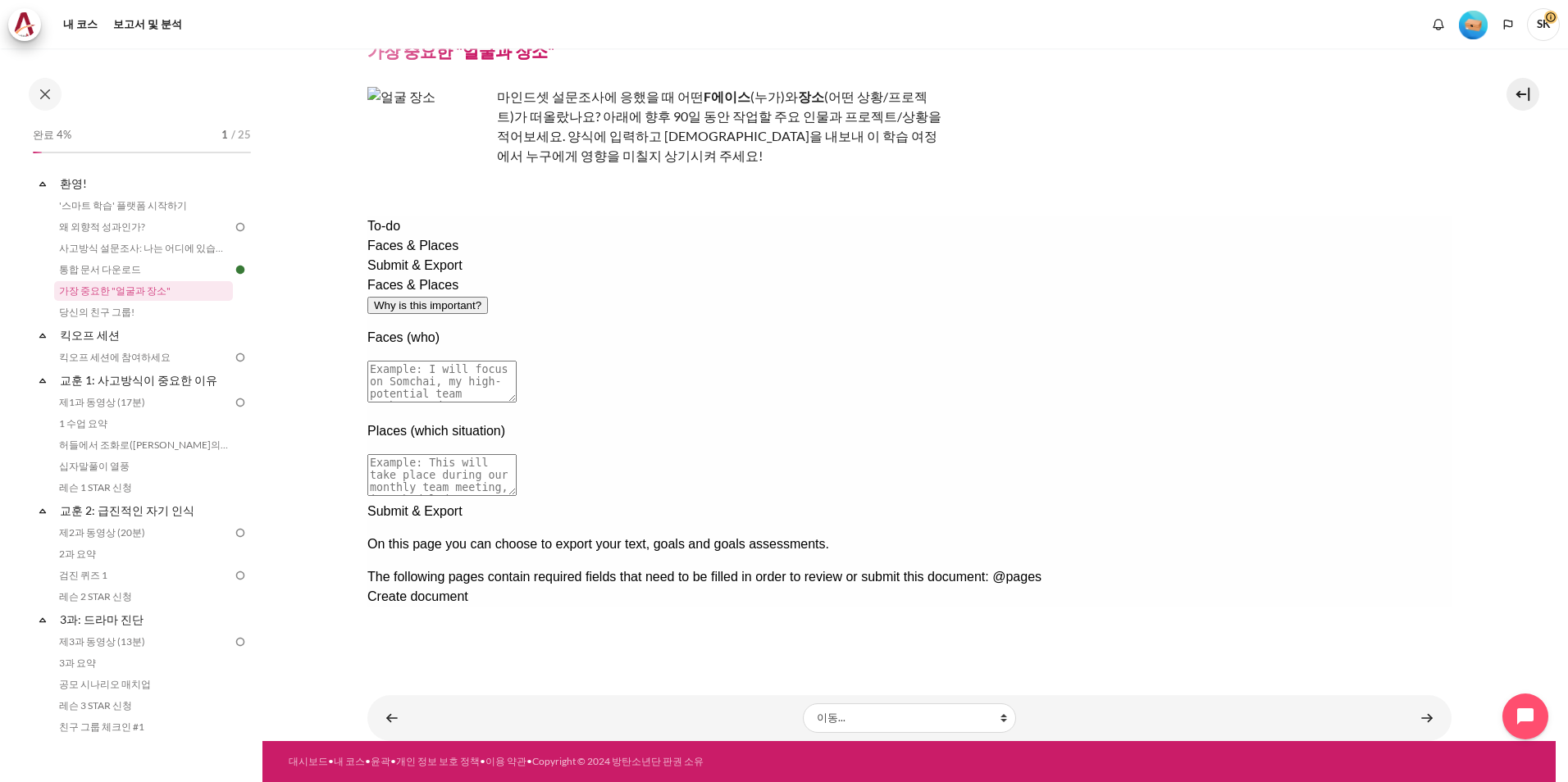
click at [1320, 502] on div "Next documentation step" at bounding box center [908, 502] width 1084 height 0
click at [1323, 652] on div at bounding box center [908, 652] width 1084 height 0
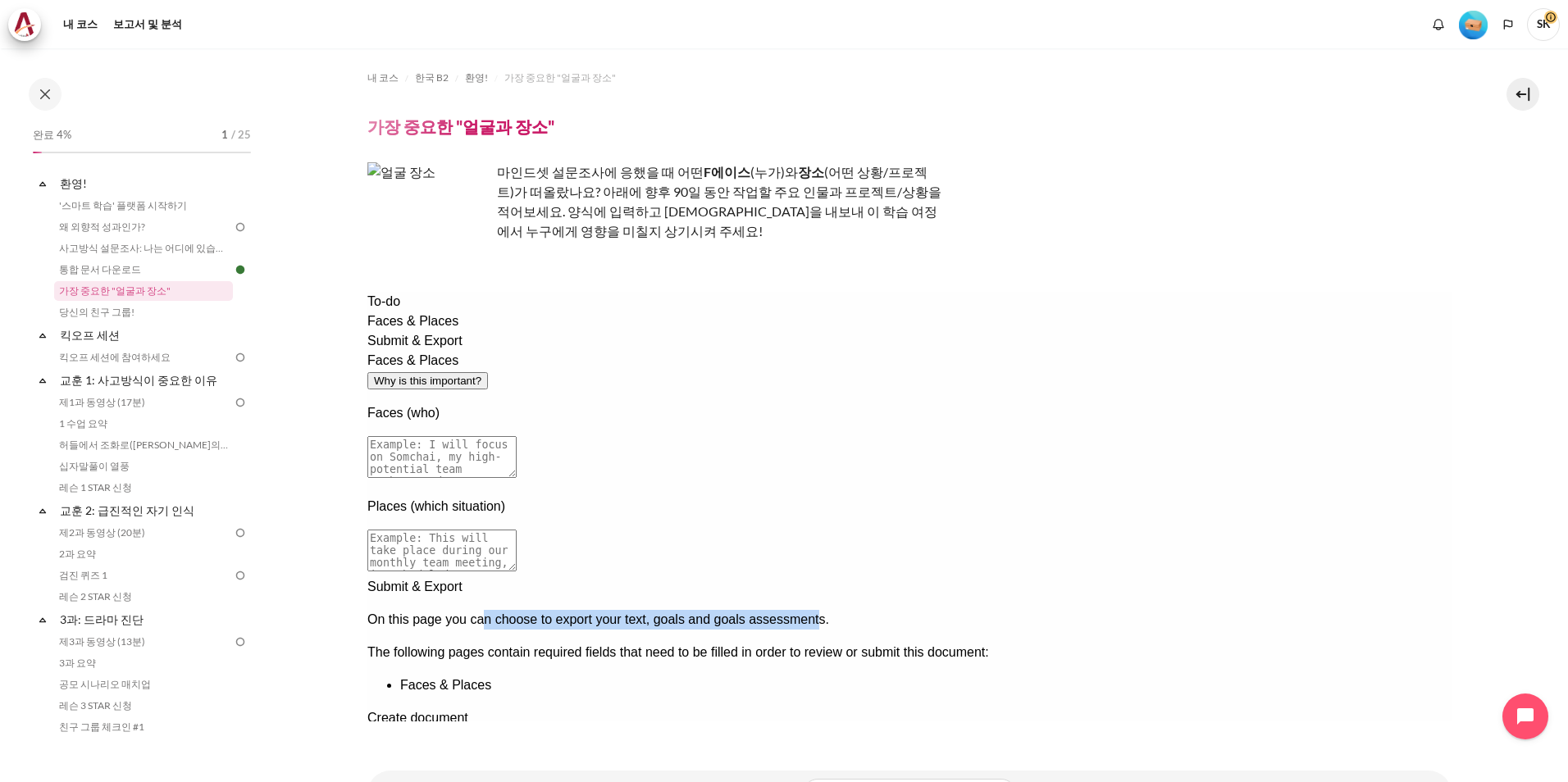
drag, startPoint x: 613, startPoint y: 370, endPoint x: 959, endPoint y: 403, distance: 347.6
click at [959, 610] on div "On this page you can choose to export your text, goals and goals assessments." at bounding box center [908, 620] width 1084 height 20
drag, startPoint x: 959, startPoint y: 403, endPoint x: 907, endPoint y: 430, distance: 58.6
click at [907, 642] on div "The following pages contain required fields that need to be filled in order to …" at bounding box center [908, 668] width 1084 height 52
click at [643, 708] on div "Create document" at bounding box center [908, 718] width 1084 height 20
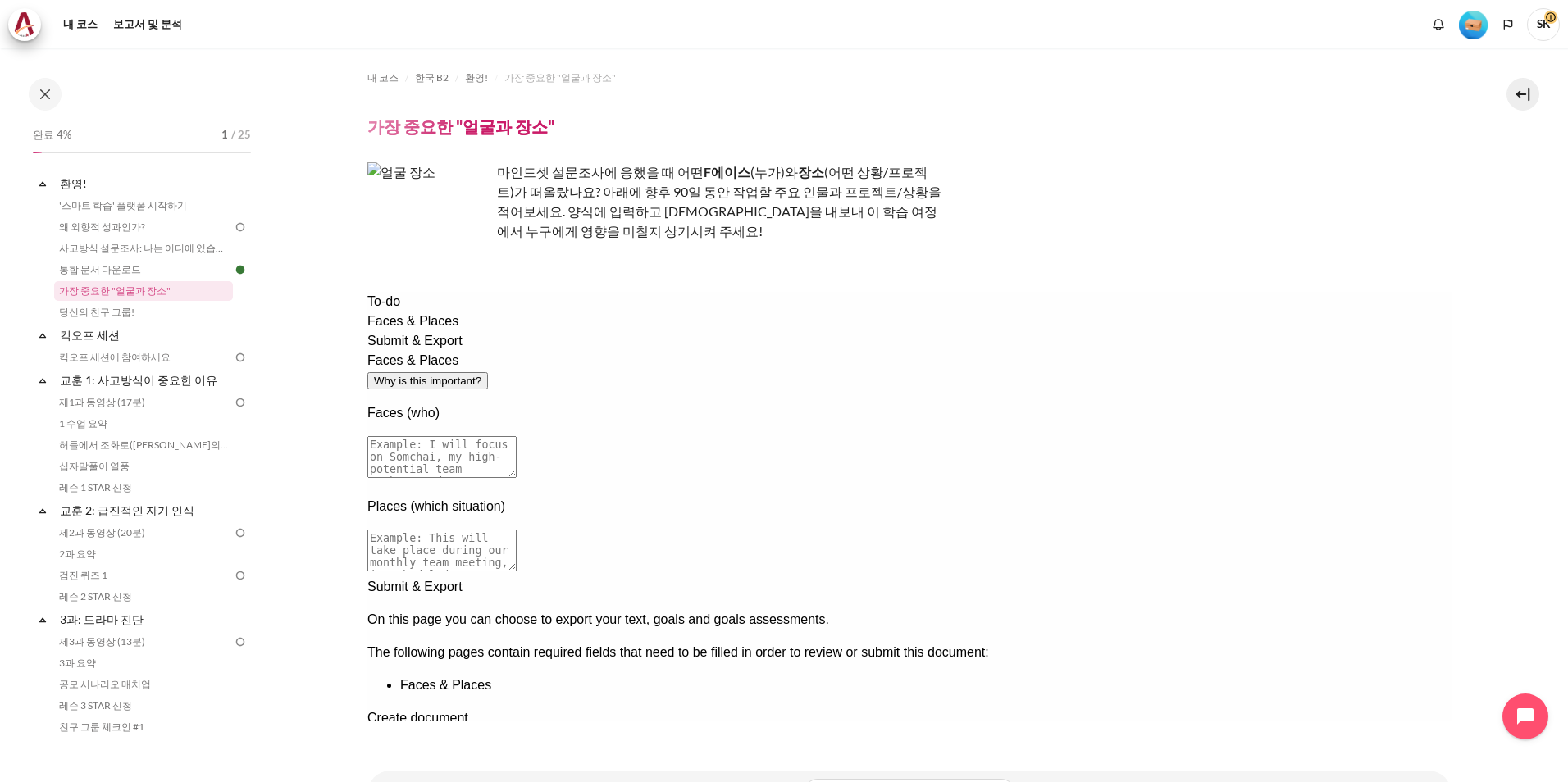
click at [583, 577] on div "Submit & Export On this page you can choose to export your text, goals and goal…" at bounding box center [908, 652] width 1084 height 150
click at [576, 708] on div "Create document" at bounding box center [908, 718] width 1084 height 20
click at [433, 347] on span "Submit & Export" at bounding box center [414, 341] width 95 height 14
click at [445, 347] on span "Submit & Export" at bounding box center [414, 341] width 95 height 14
click at [420, 328] on span "Faces & Places" at bounding box center [412, 321] width 91 height 14
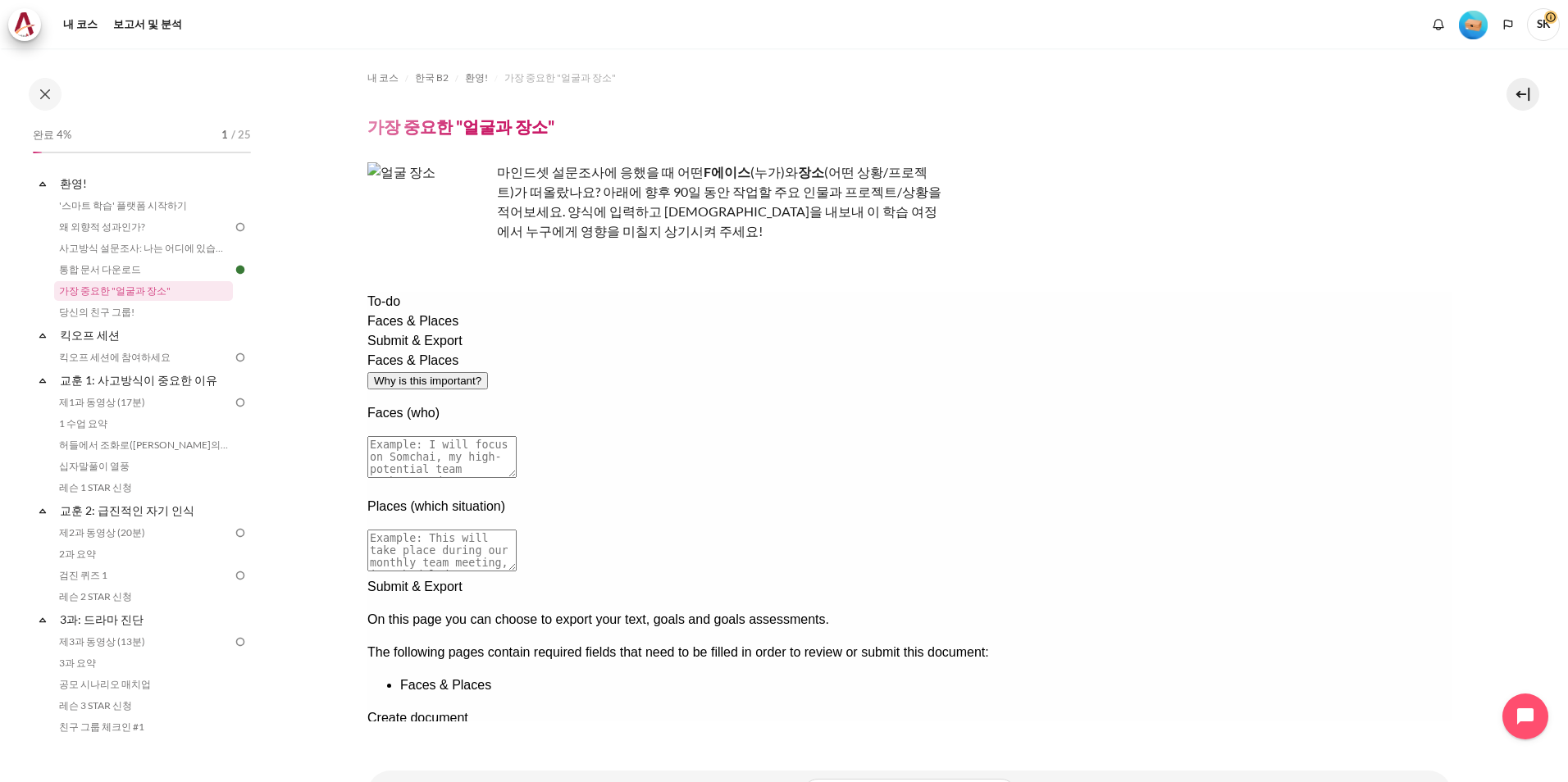
click at [516, 436] on textarea at bounding box center [441, 456] width 149 height 42
drag, startPoint x: 893, startPoint y: 400, endPoint x: 587, endPoint y: 387, distance: 306.3
click at [516, 436] on textarea at bounding box center [441, 456] width 149 height 42
drag, startPoint x: 880, startPoint y: 398, endPoint x: 486, endPoint y: 393, distance: 394.0
click at [486, 393] on div "Faces & Places Why is this important? Faces (who) Places (which situation)" at bounding box center [908, 464] width 1084 height 226
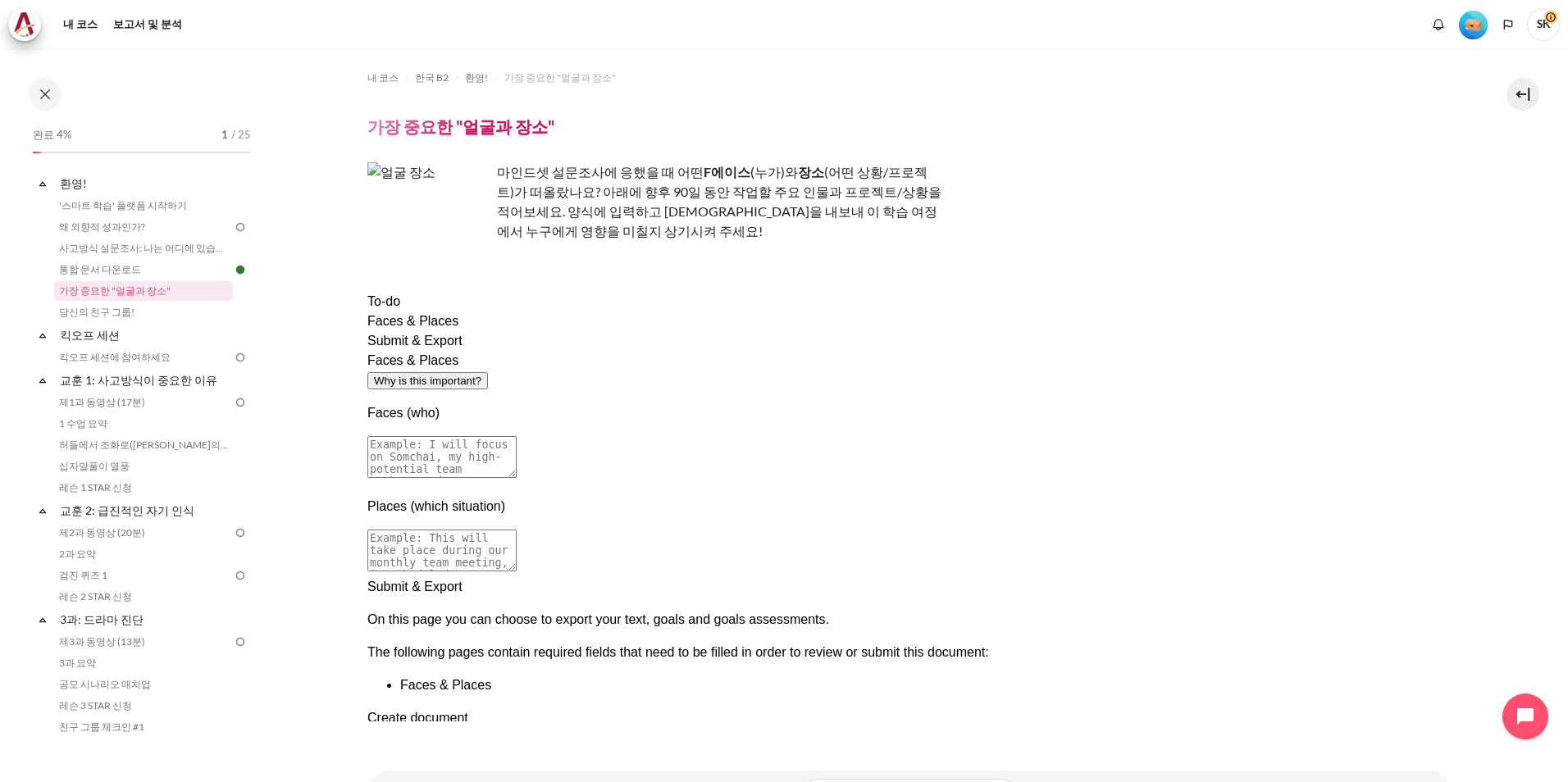
drag, startPoint x: 523, startPoint y: 385, endPoint x: 739, endPoint y: 394, distance: 216.2
click at [516, 436] on textarea at bounding box center [441, 456] width 149 height 42
type textarea "g"
type textarea "회사 동료 (물류직원, 영업, 영업기획, 구매), 내친구들, 아버지, 형, 우리가족"
click at [516, 530] on textarea at bounding box center [441, 551] width 149 height 42
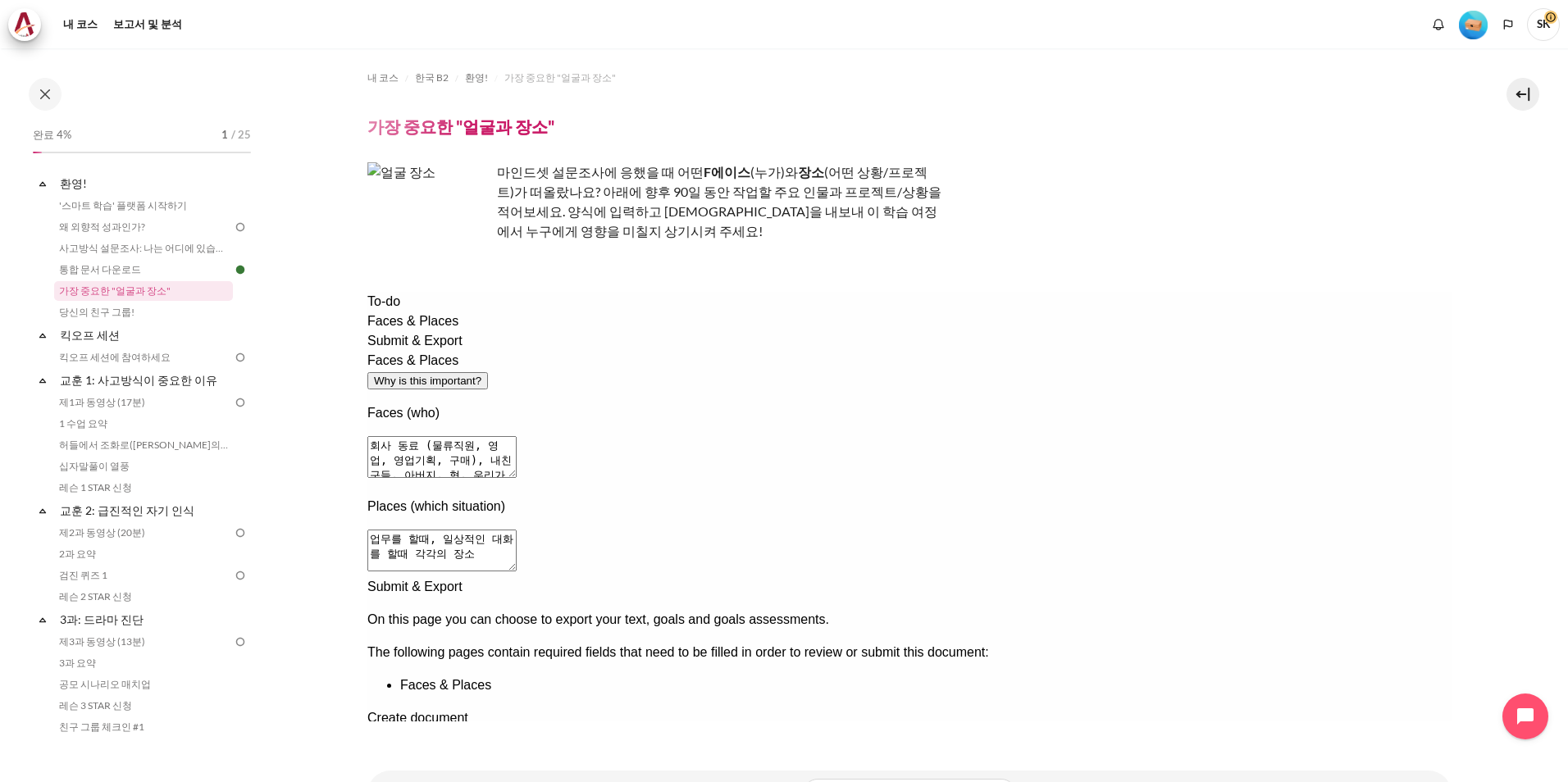
type textarea "업무를 할때, 일상적인 대화를 할때 각각의 장소"
click at [1336, 577] on div "Next documentation step" at bounding box center [908, 577] width 1084 height 0
click at [641, 662] on div "Create document" at bounding box center [908, 672] width 1084 height 20
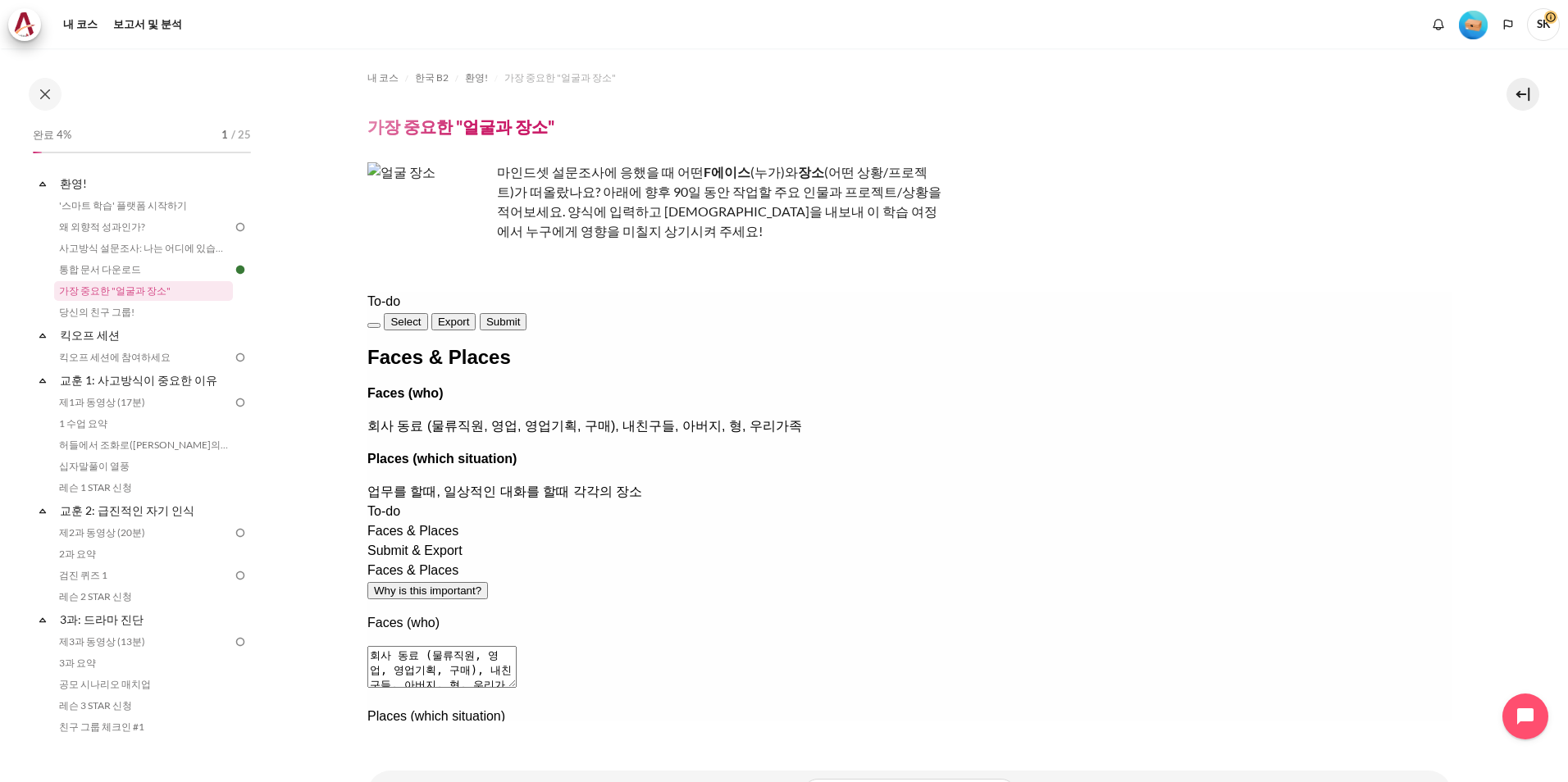
scroll to position [75, 0]
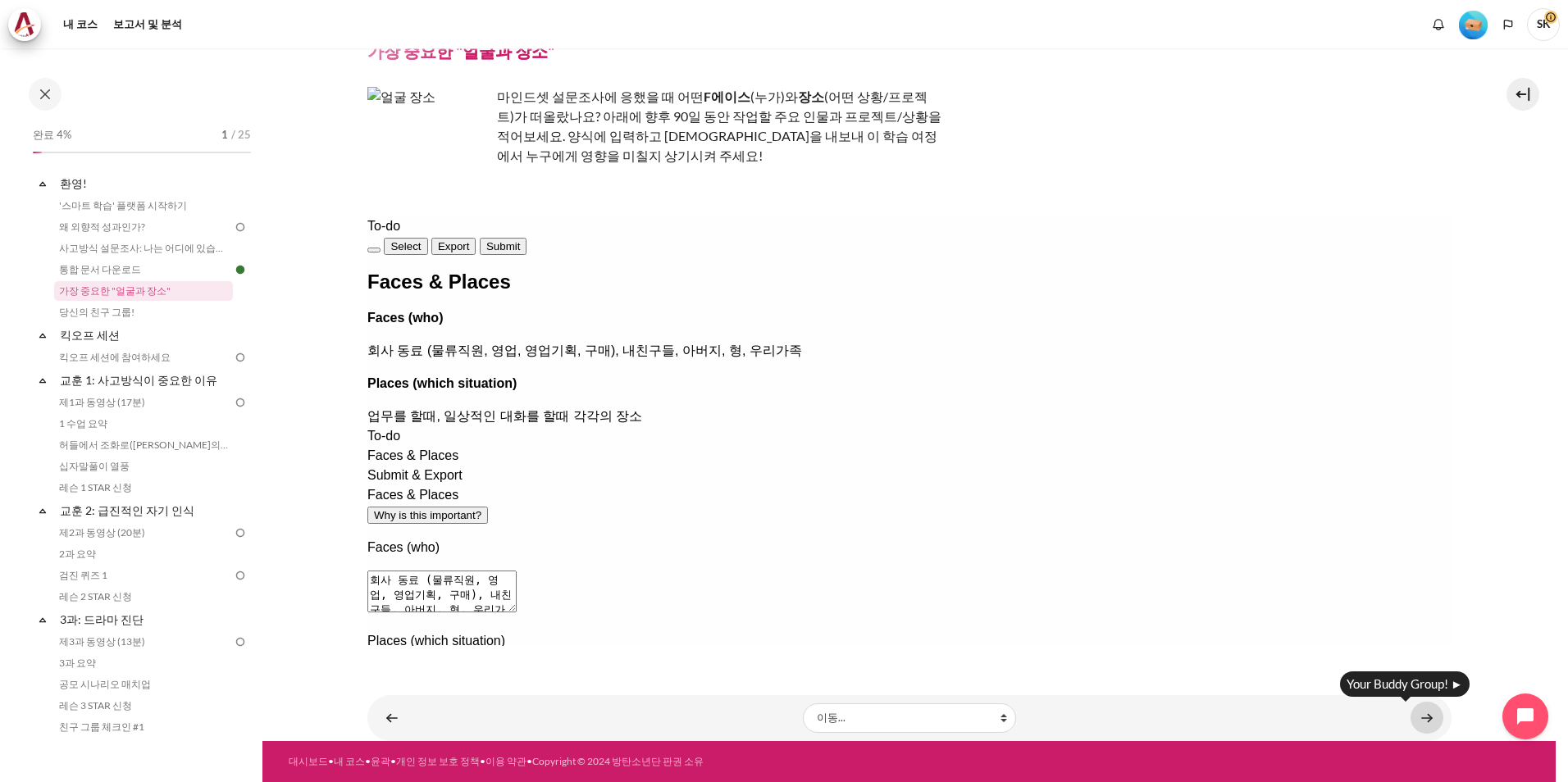
click at [1421, 717] on link "콘텐츠" at bounding box center [1427, 718] width 33 height 32
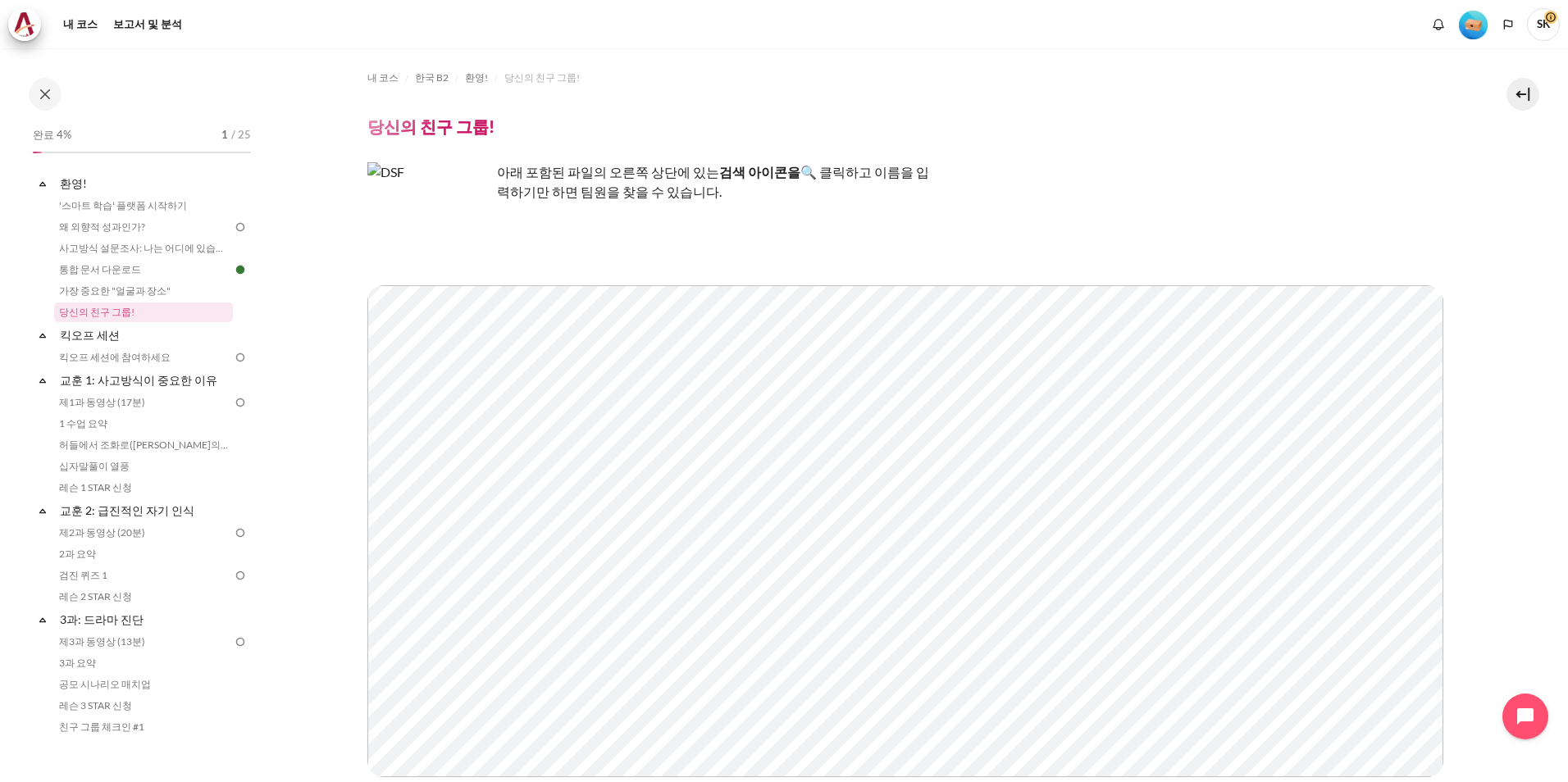
scroll to position [136, 0]
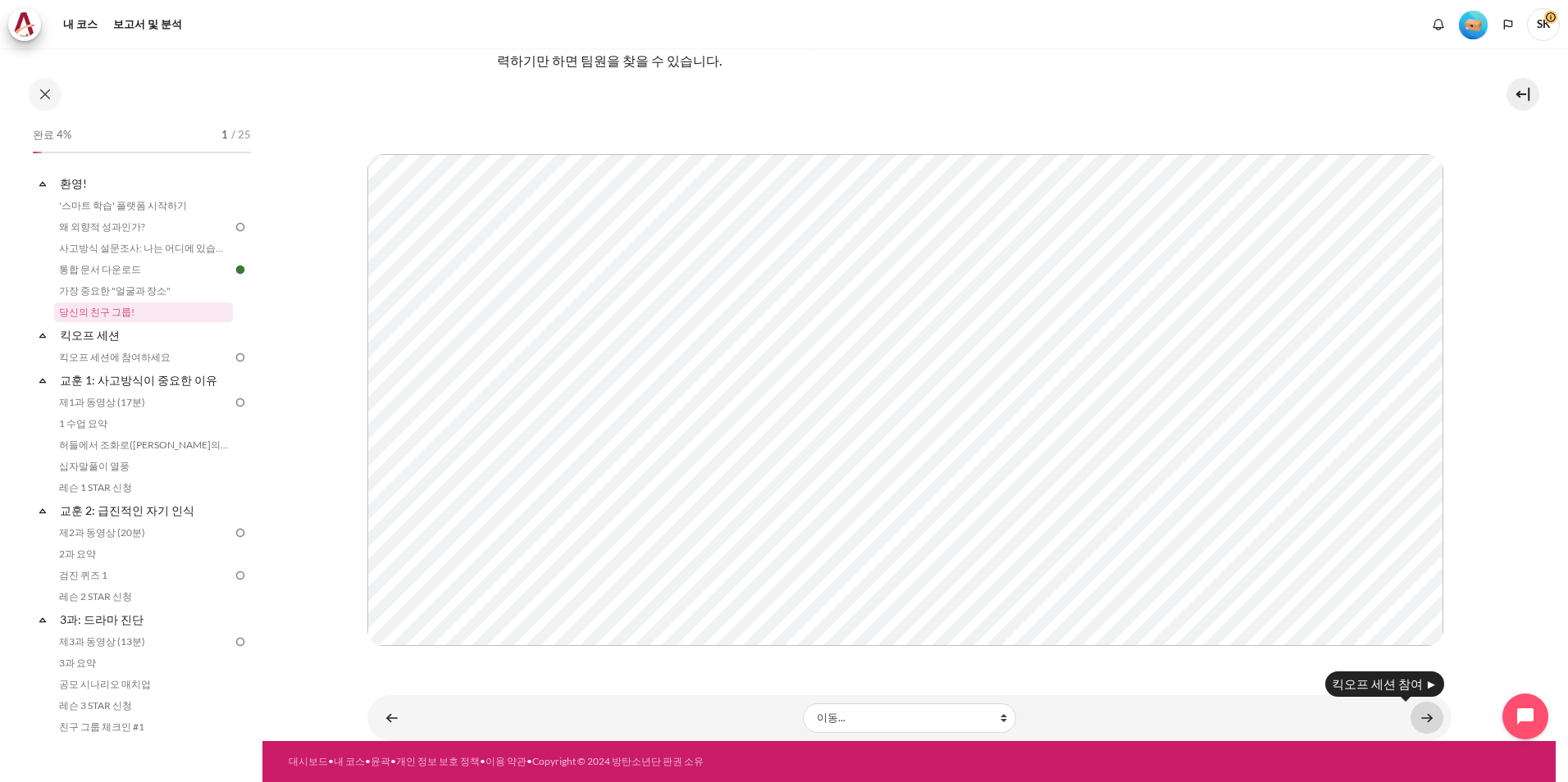
click at [1421, 724] on link "콘텐츠" at bounding box center [1427, 718] width 33 height 32
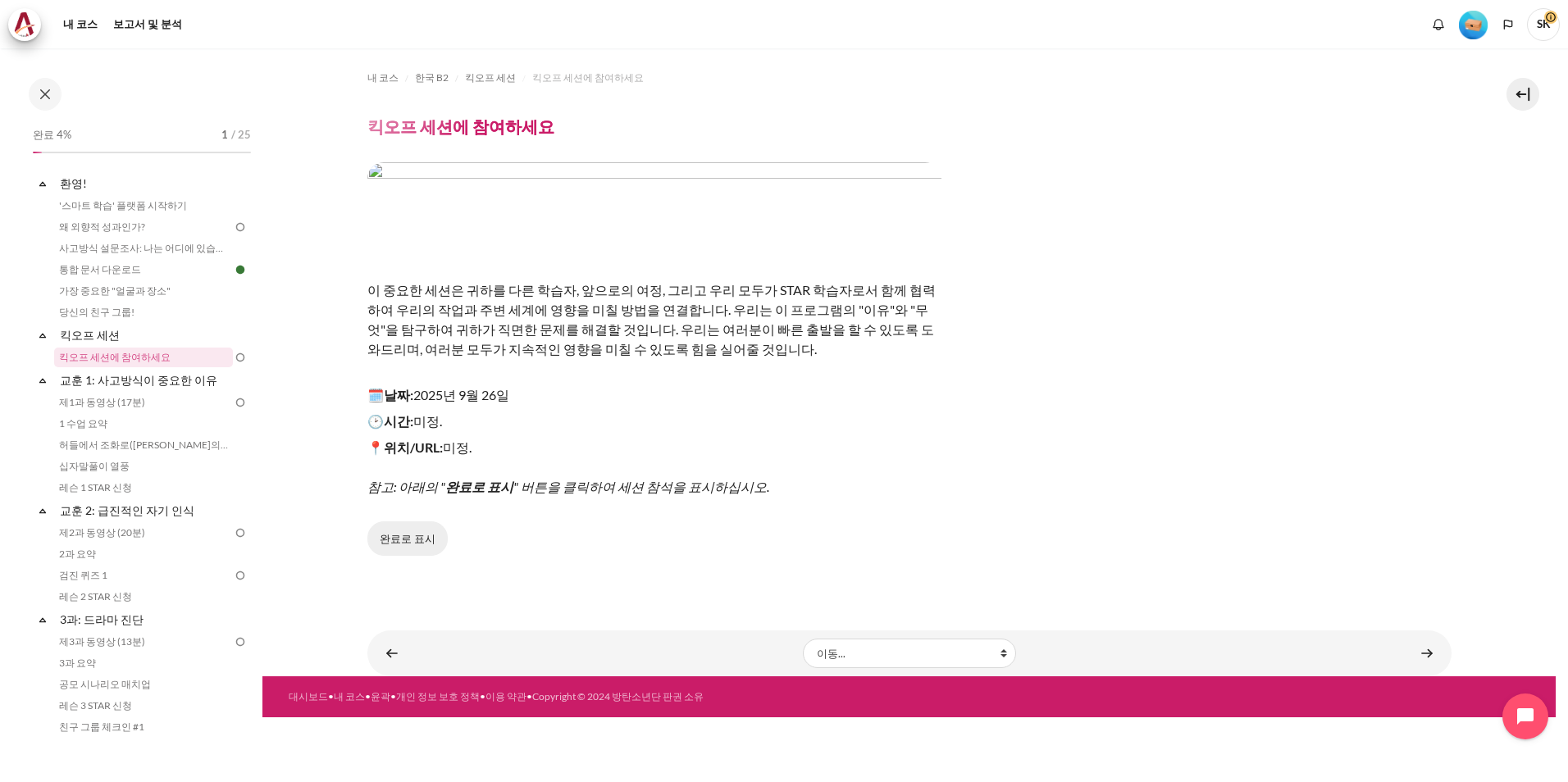
click at [414, 546] on button "완료로 표시" at bounding box center [407, 539] width 80 height 35
click at [1427, 652] on link "콘텐츠" at bounding box center [1427, 652] width 33 height 32
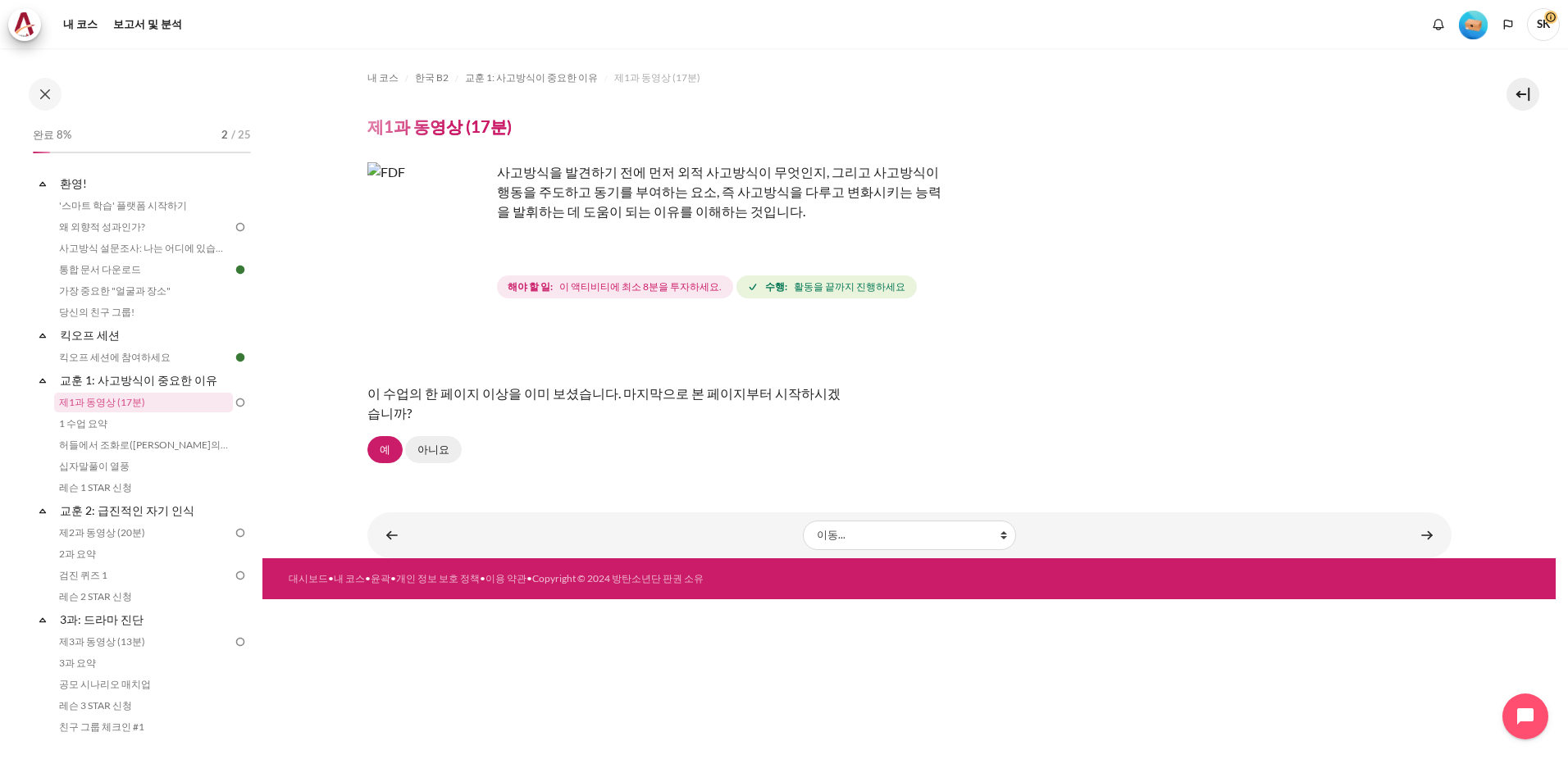
click at [442, 451] on link "아니요" at bounding box center [433, 450] width 56 height 28
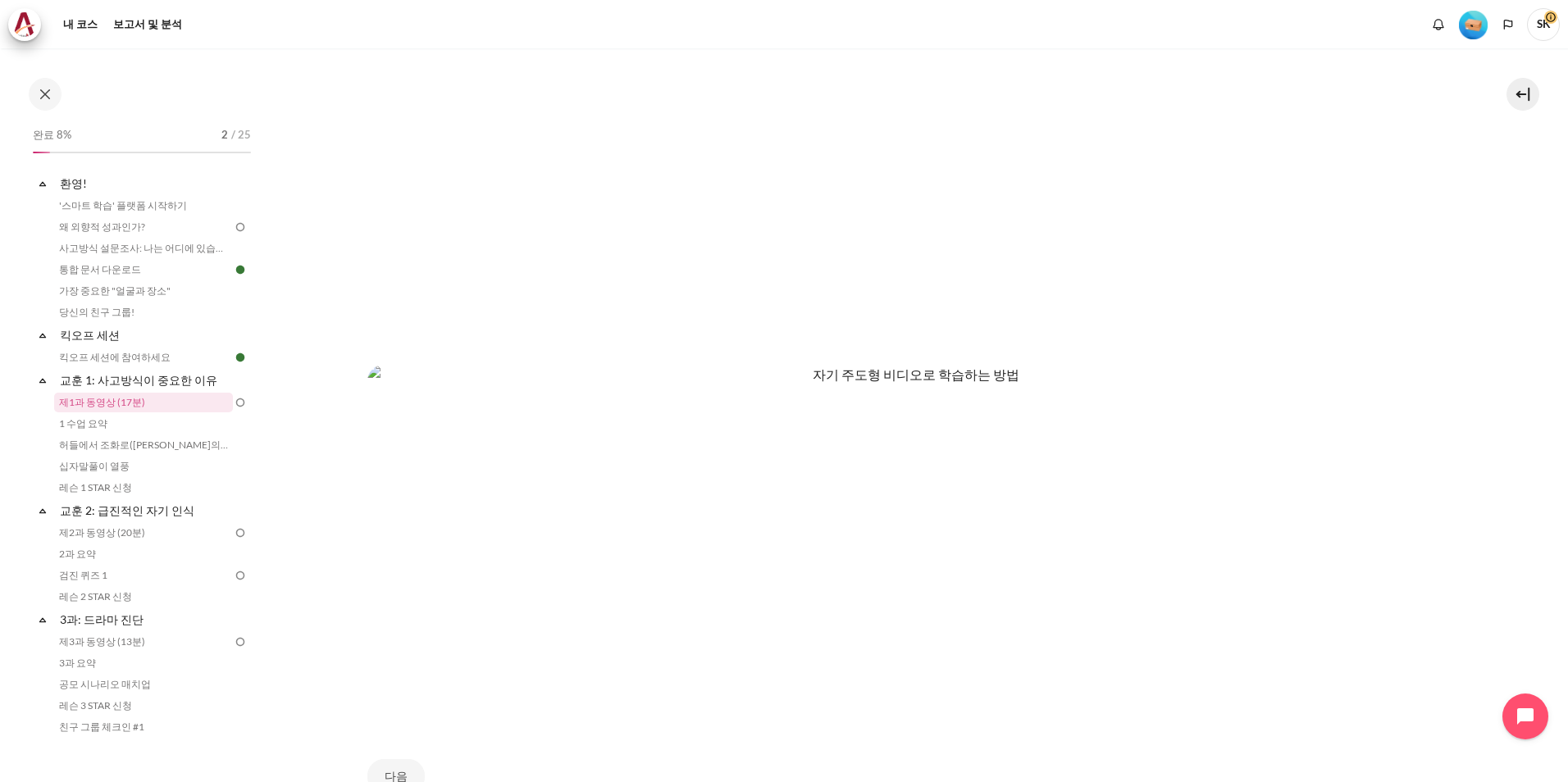
scroll to position [894, 0]
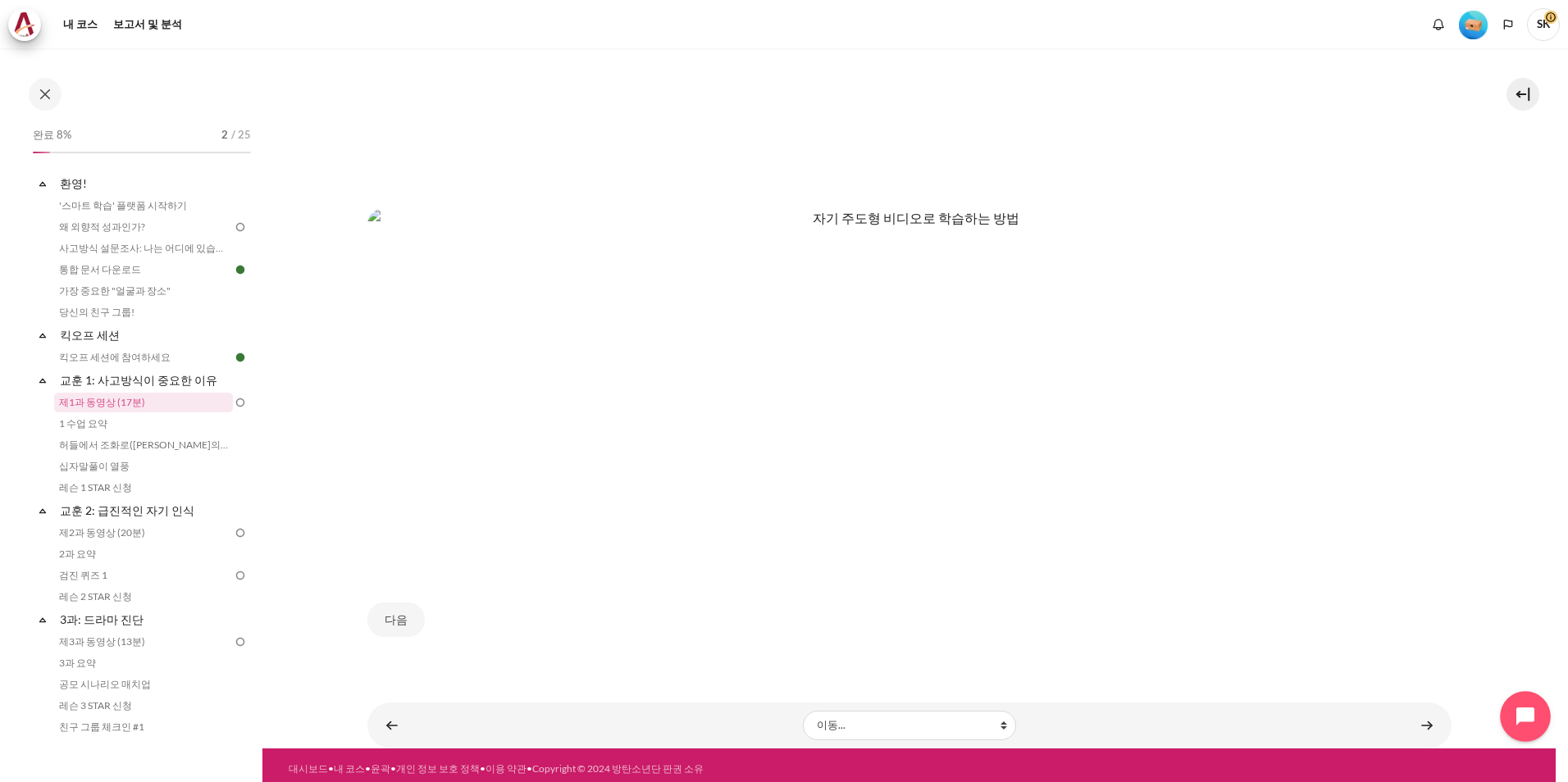
click at [1507, 711] on button "Open chat widget" at bounding box center [1524, 716] width 50 height 50
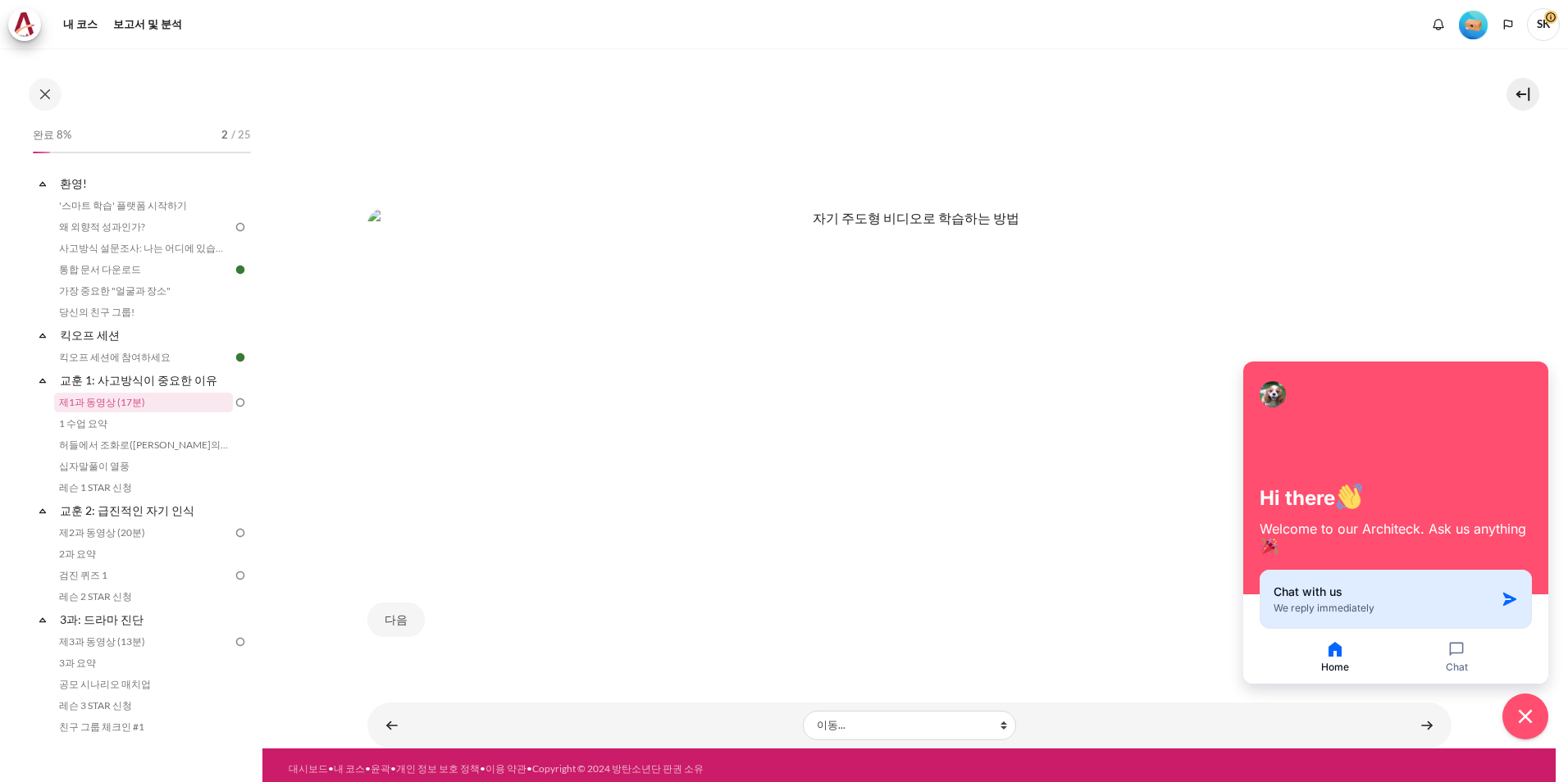
click at [1408, 602] on div "Chat with us We reply immediately" at bounding box center [1384, 599] width 222 height 31
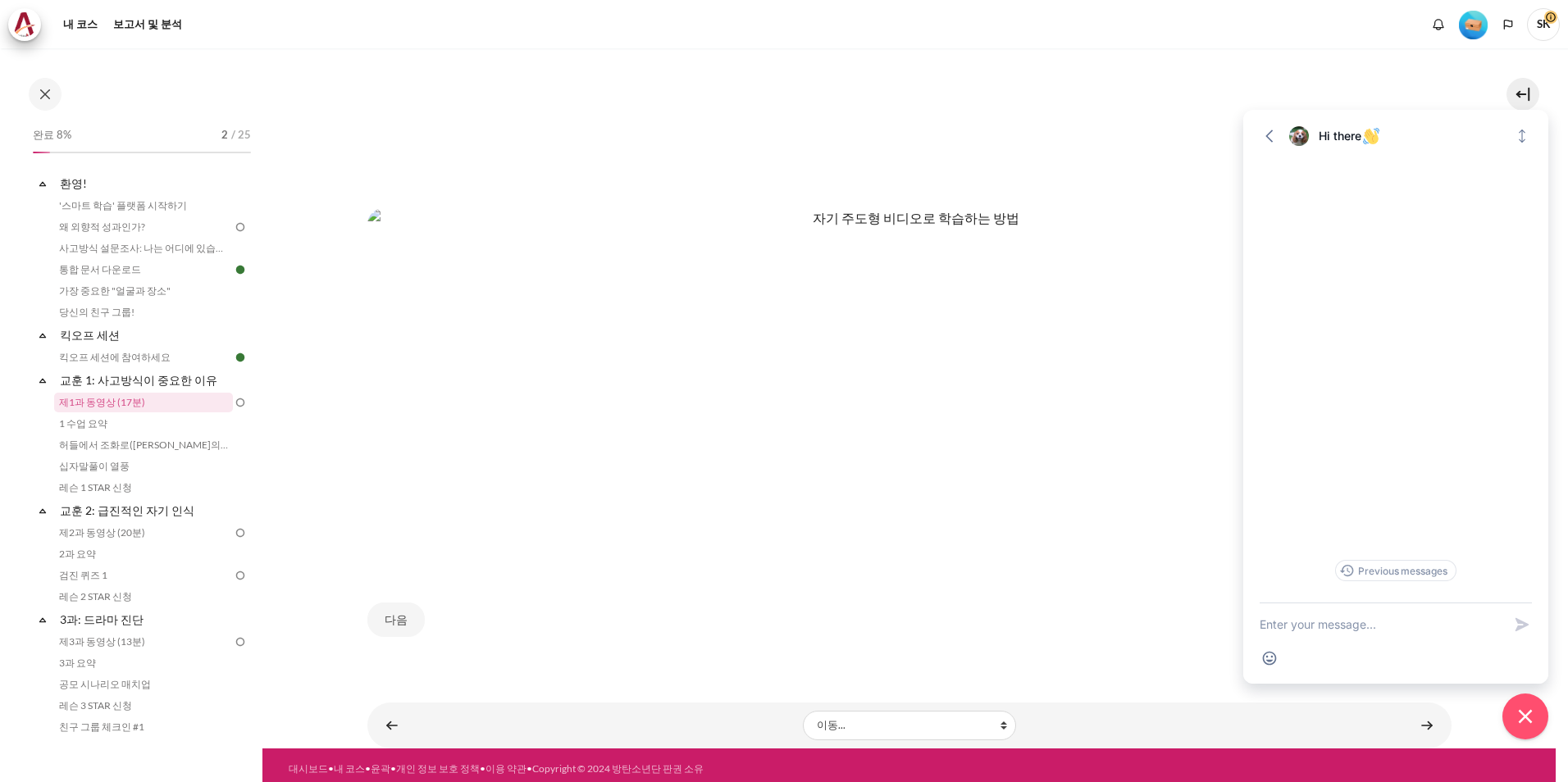
click at [1368, 622] on textarea "New message" at bounding box center [1380, 625] width 242 height 43
click at [1301, 140] on div at bounding box center [1299, 136] width 20 height 20
click at [1351, 620] on textarea "New message" at bounding box center [1380, 625] width 242 height 43
drag, startPoint x: 1381, startPoint y: 622, endPoint x: 1184, endPoint y: 617, distance: 197.1
click at [1184, 617] on body "주요 콘텐츠로 건너뛰기 공개 과정 색인 완료 8% 2 / 25 Expand" at bounding box center [784, 391] width 1568 height 782
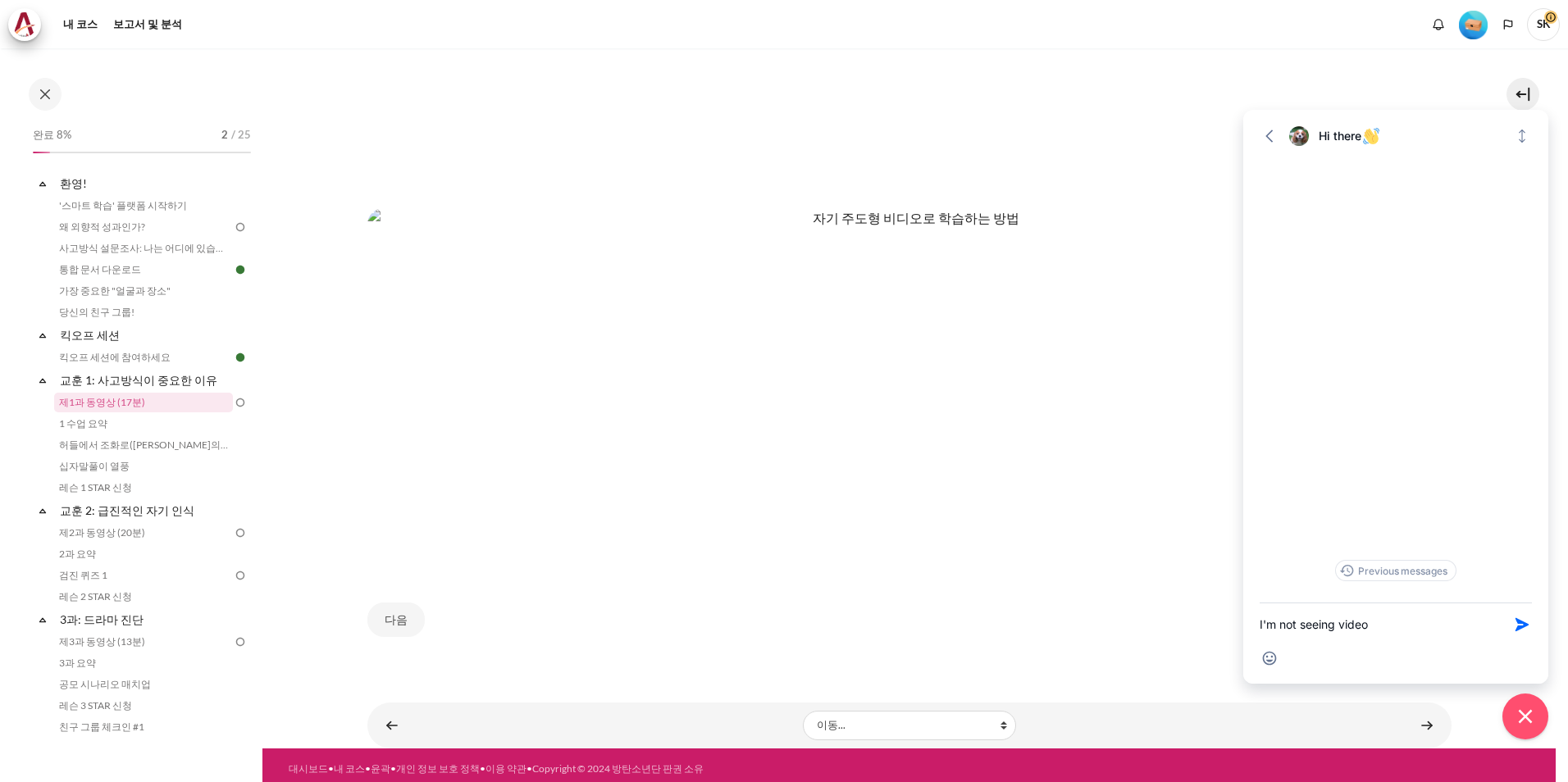
type textarea "I'm not seeing video"
click at [1521, 622] on icon "button" at bounding box center [1522, 625] width 13 height 13
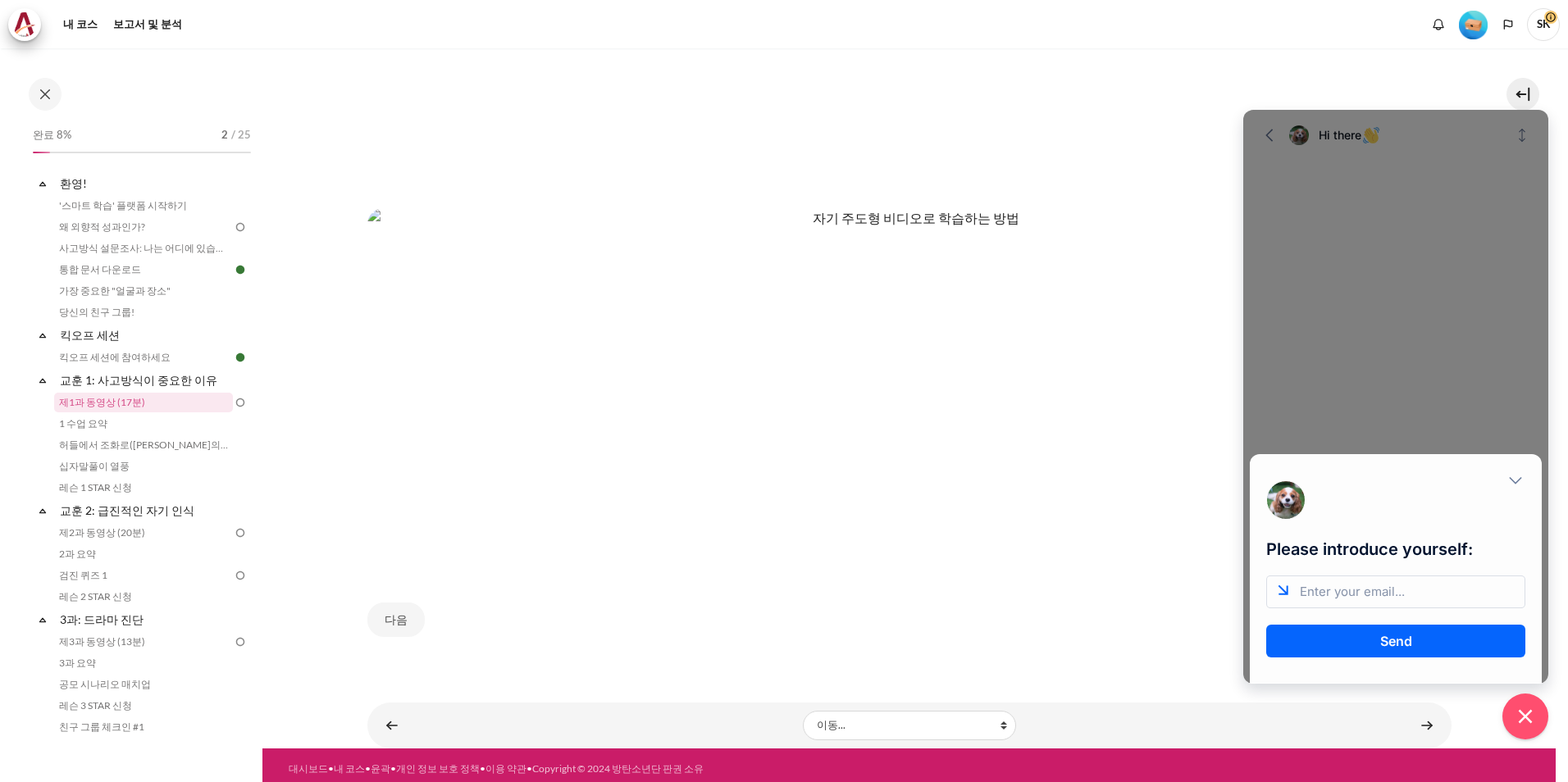
scroll to position [0, 0]
click at [1390, 598] on input "email" at bounding box center [1395, 592] width 259 height 33
click at [1196, 617] on div "다음" at bounding box center [909, 619] width 1084 height 67
click at [1407, 597] on input "email" at bounding box center [1395, 592] width 259 height 33
type input "[EMAIL_ADDRESS][DOMAIN_NAME]"
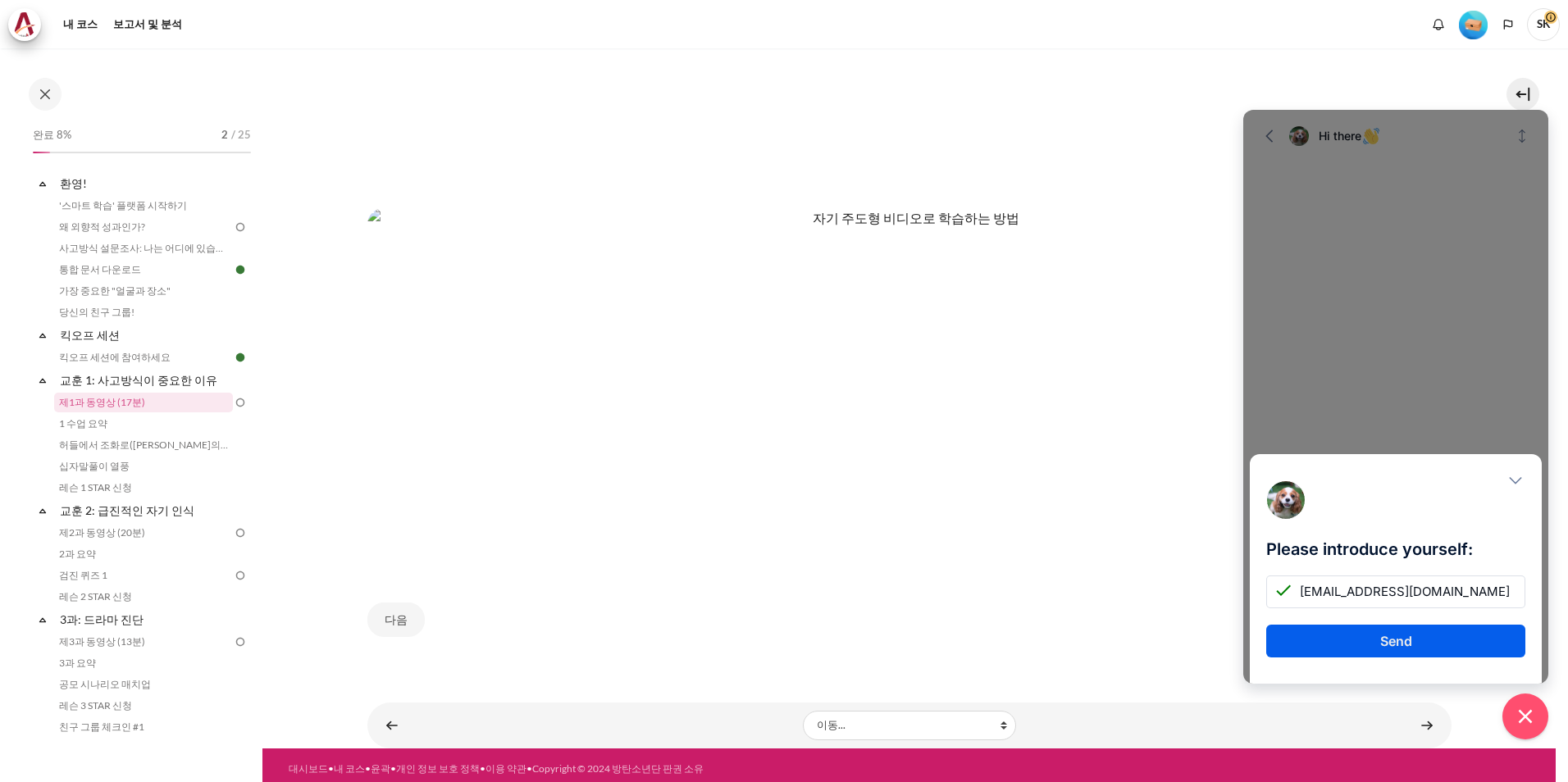
click at [1411, 634] on button "Send" at bounding box center [1395, 641] width 259 height 33
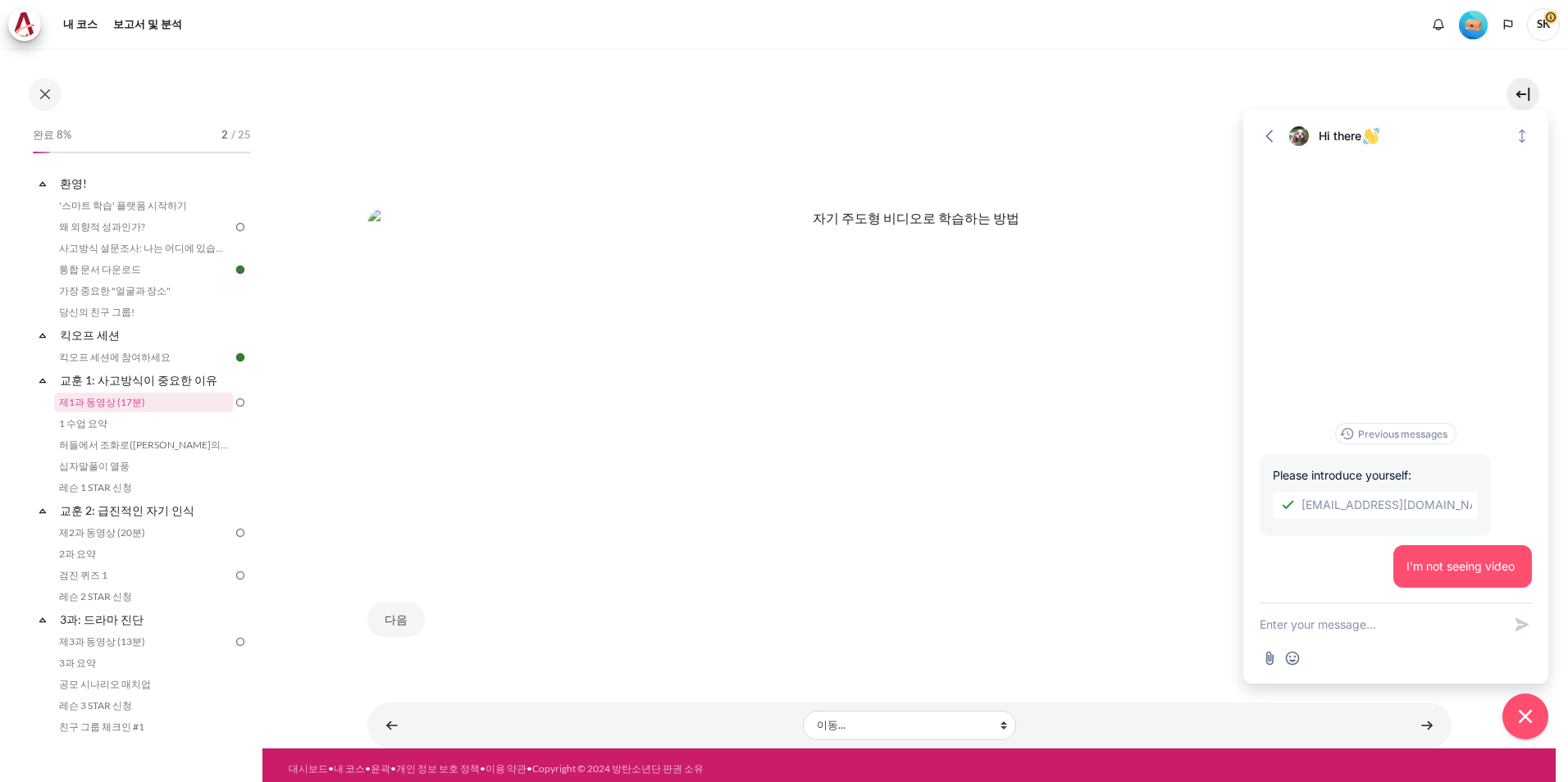
click at [1308, 624] on textarea "New message" at bounding box center [1380, 625] width 242 height 43
click at [1427, 568] on span "I'm not seeing video" at bounding box center [1460, 565] width 108 height 14
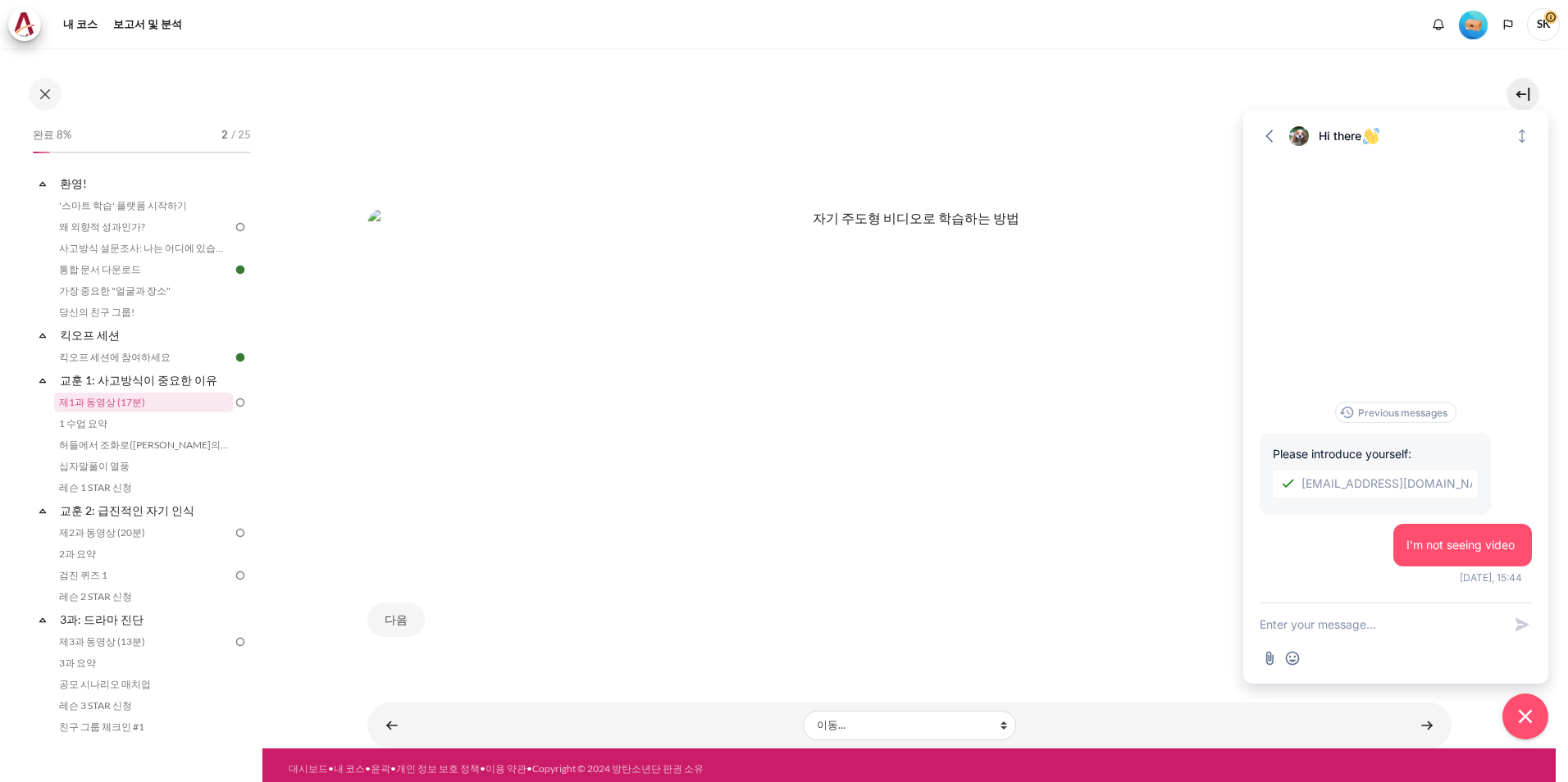
click at [1367, 582] on div "Previous messages Please introduce yourself: skkim10@ndrug.net I'm not seeing v…" at bounding box center [1395, 502] width 272 height 201
click at [1458, 550] on span "I'm not seeing video" at bounding box center [1460, 544] width 108 height 14
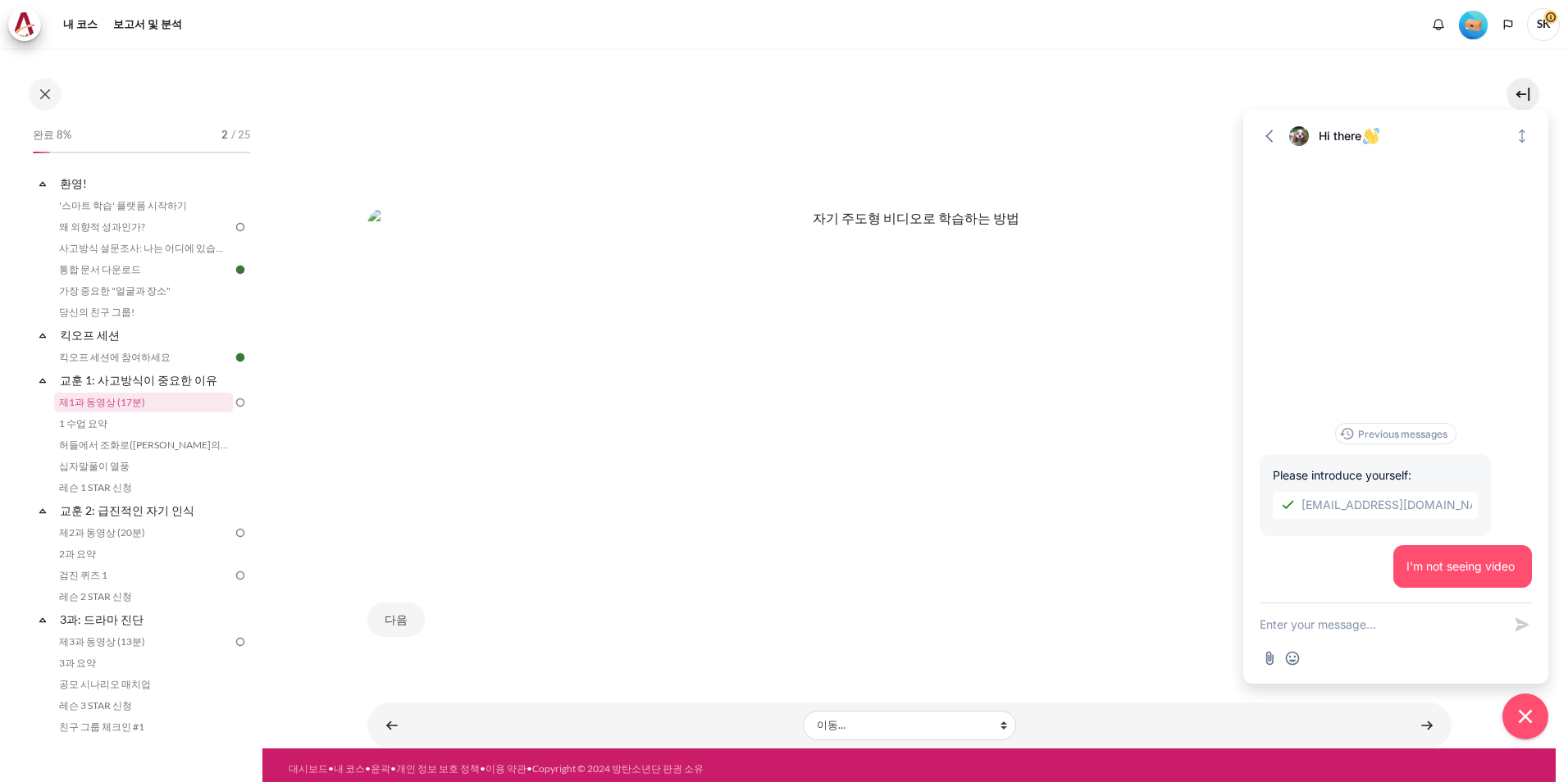
click at [1368, 630] on textarea "New message" at bounding box center [1380, 625] width 242 height 43
type textarea "I can't seeing video/"
click at [1520, 617] on icon "button" at bounding box center [1522, 625] width 17 height 17
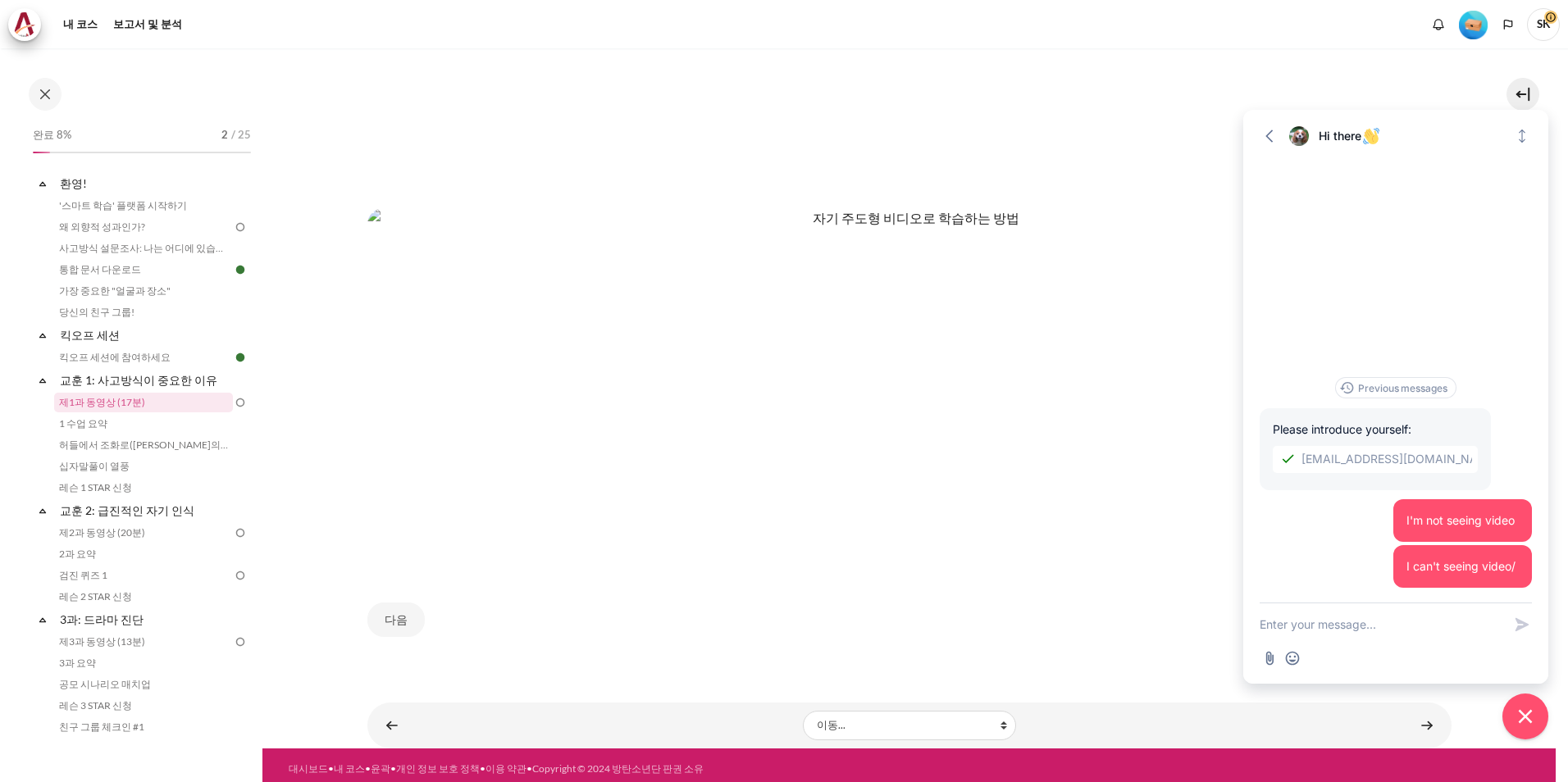
click at [1448, 635] on textarea "New message" at bounding box center [1380, 625] width 242 height 43
click at [1498, 565] on span "I can't seeing video/" at bounding box center [1460, 565] width 109 height 14
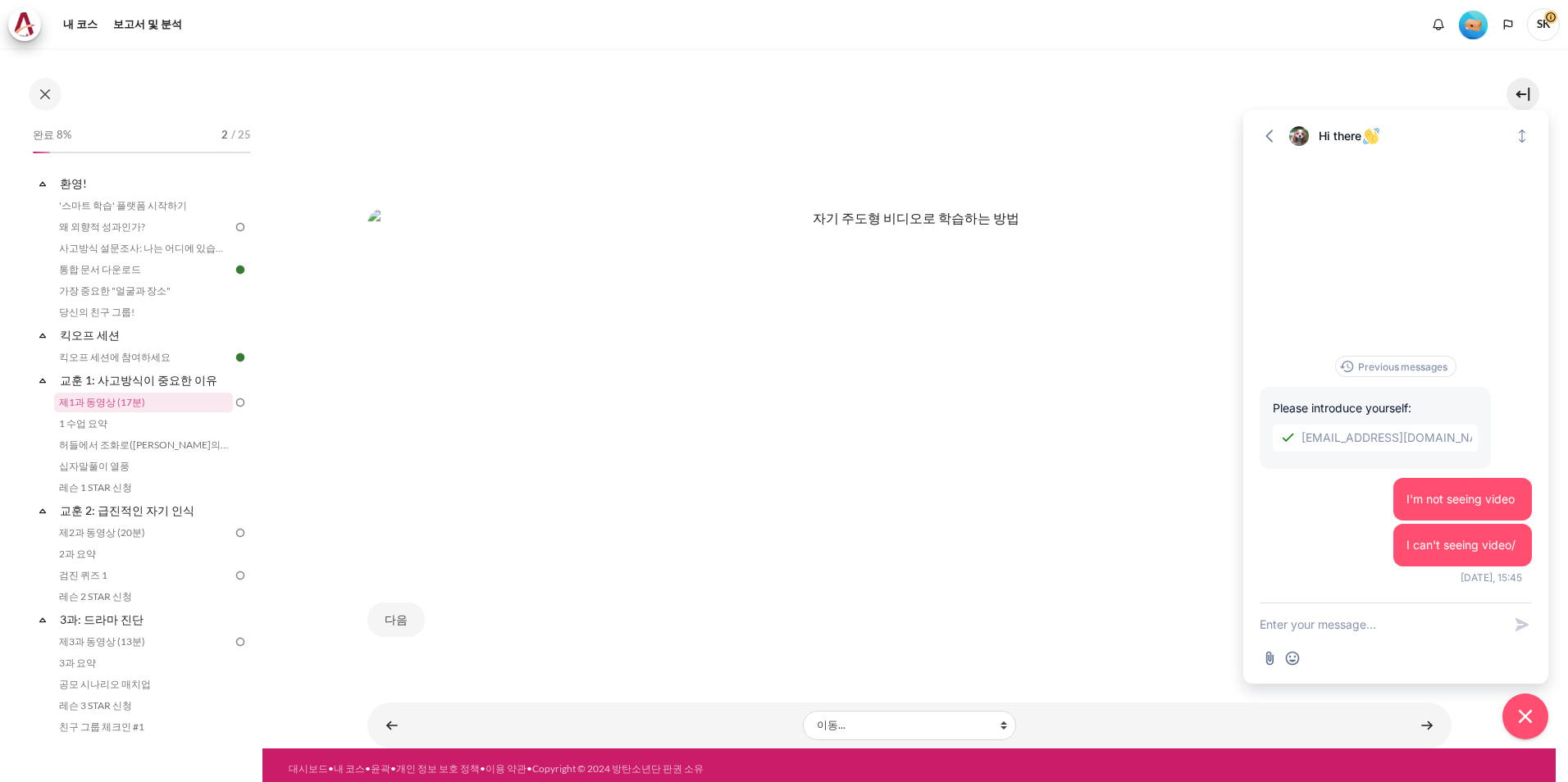
drag, startPoint x: 1498, startPoint y: 565, endPoint x: 1354, endPoint y: 574, distance: 144.3
click at [1354, 574] on div "Previous messages Please introduce yourself: skkim10@ndrug.net I'm not seeing v…" at bounding box center [1395, 479] width 272 height 246
drag, startPoint x: 1491, startPoint y: 543, endPoint x: 1350, endPoint y: 637, distance: 169.5
click at [1350, 637] on textarea "New message" at bounding box center [1380, 625] width 242 height 43
type textarea "ㅑ"
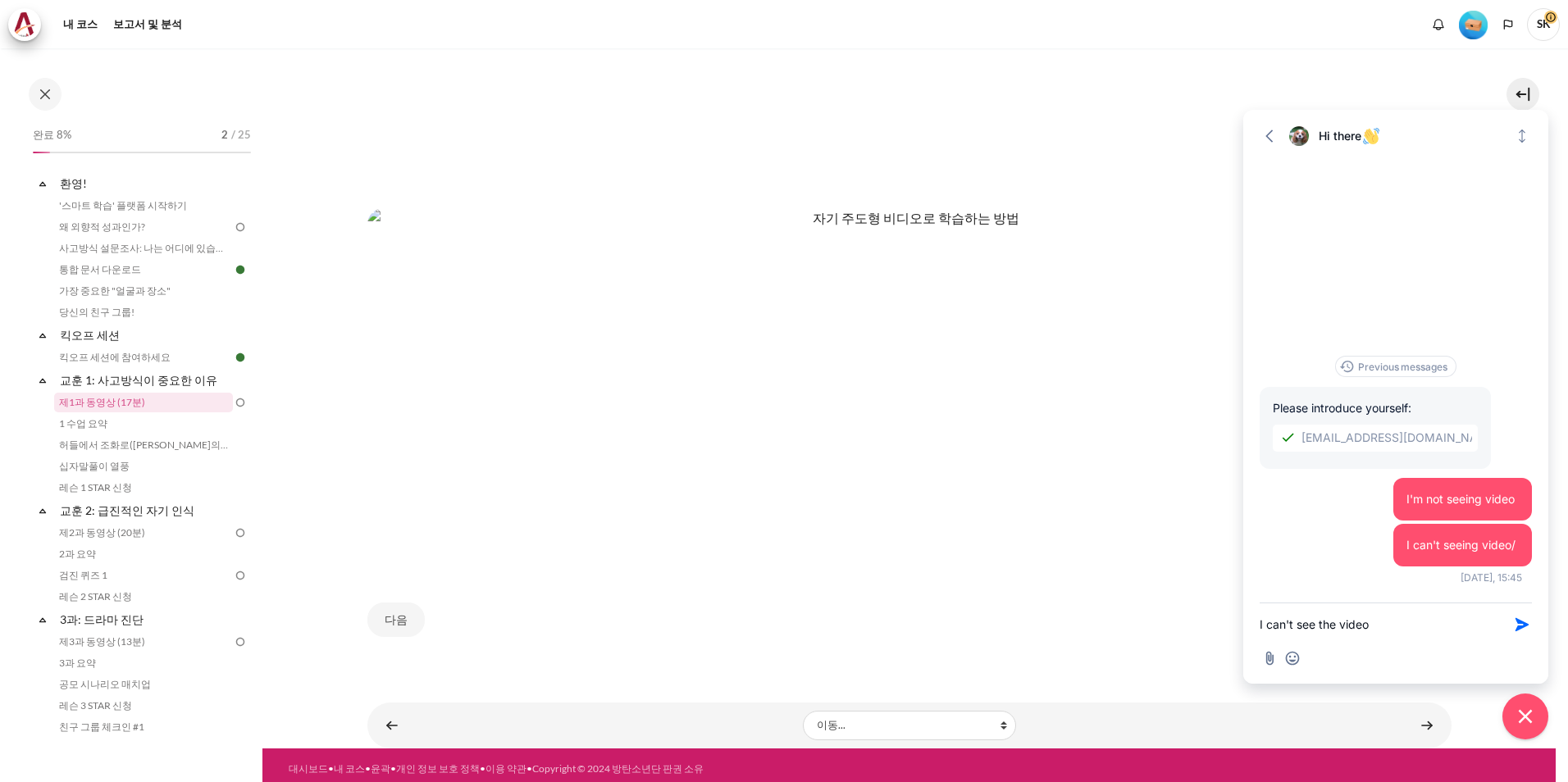
type textarea "I can't see the video."
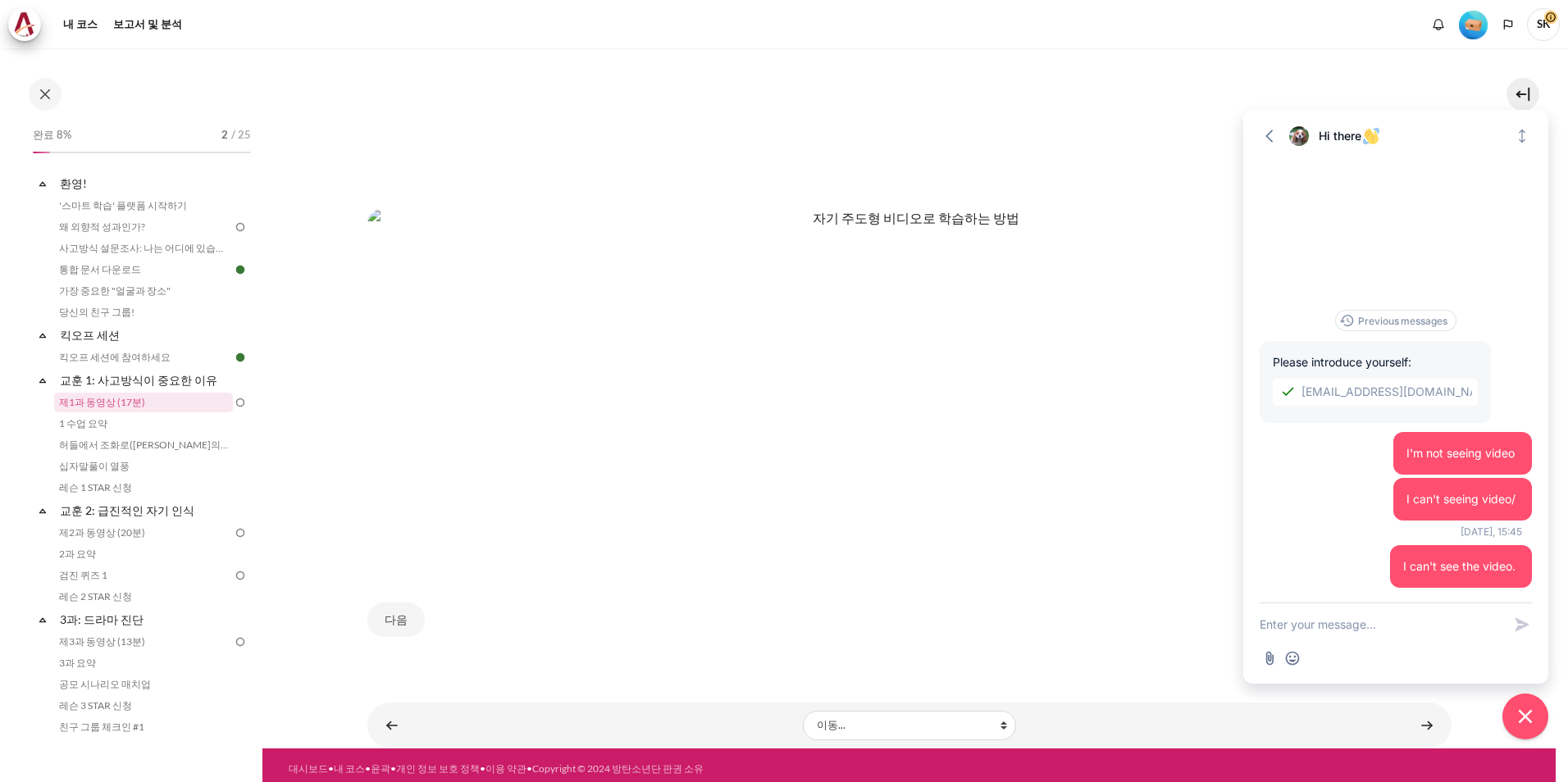
click at [1301, 557] on div "Previous messages Please introduce yourself: skkim10@ndrug.net I'm not seeing v…" at bounding box center [1395, 456] width 272 height 293
click at [1388, 639] on textarea "New message" at bounding box center [1380, 625] width 242 height 43
paste textarea "How can I watch the video?"
type textarea "How can I watch the video?"
click at [1512, 628] on button "Send Shortcut" at bounding box center [1522, 625] width 20 height 20
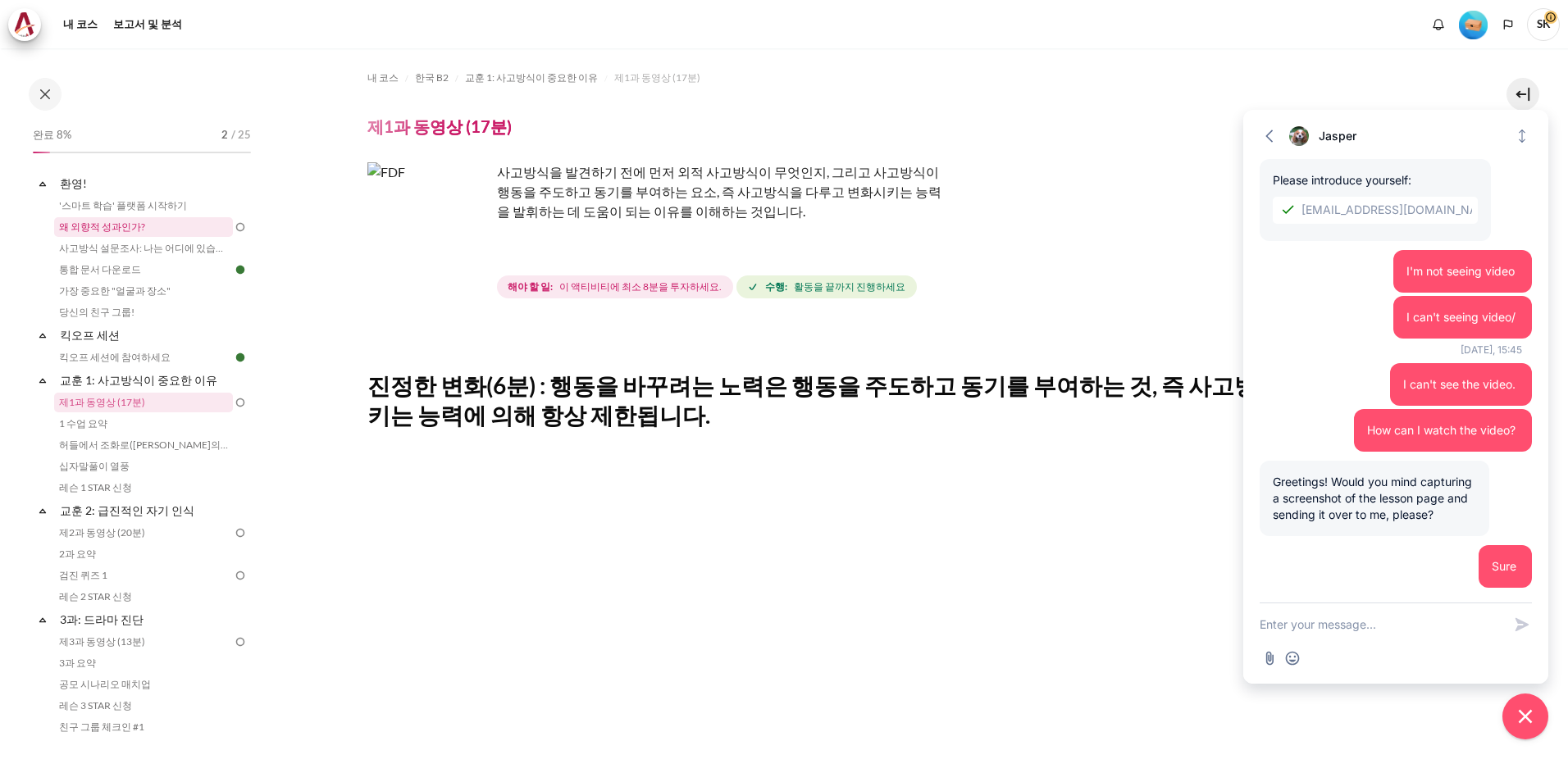
click at [123, 223] on link "왜 외향적 성과인가?" at bounding box center [143, 227] width 179 height 20
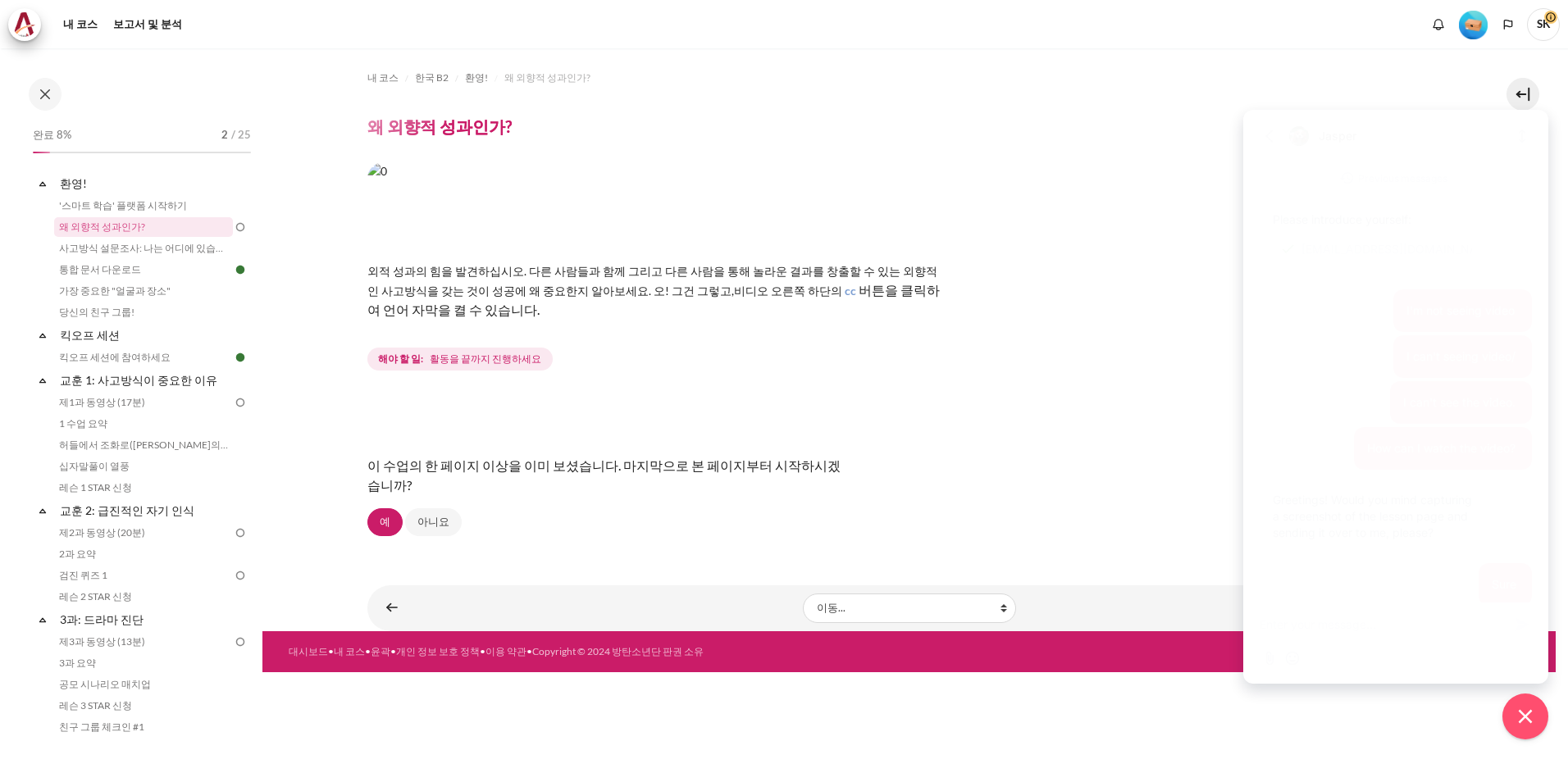
scroll to position [18, 0]
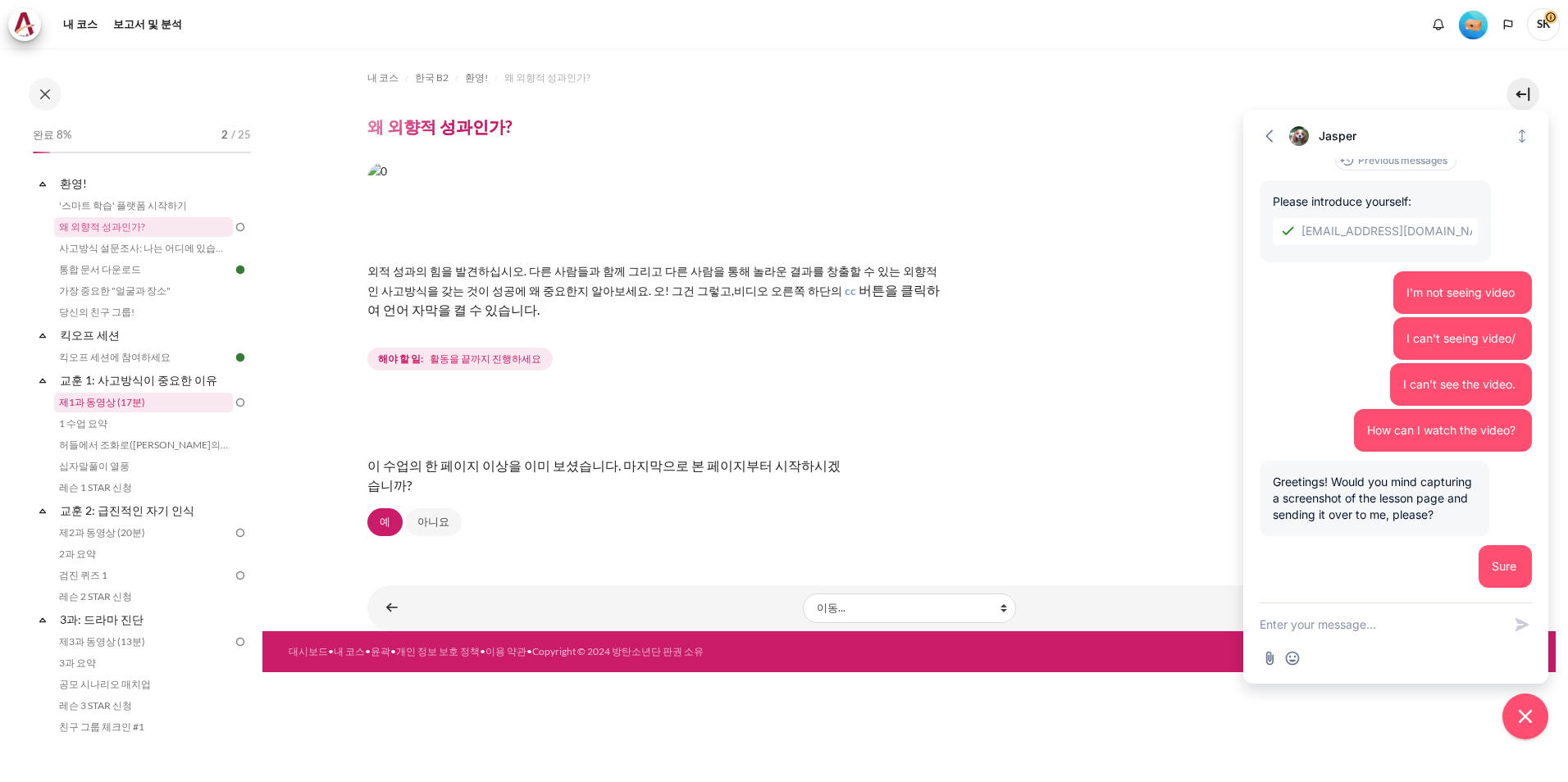
click at [135, 399] on link "제1과 동영상 (17분)" at bounding box center [143, 403] width 179 height 20
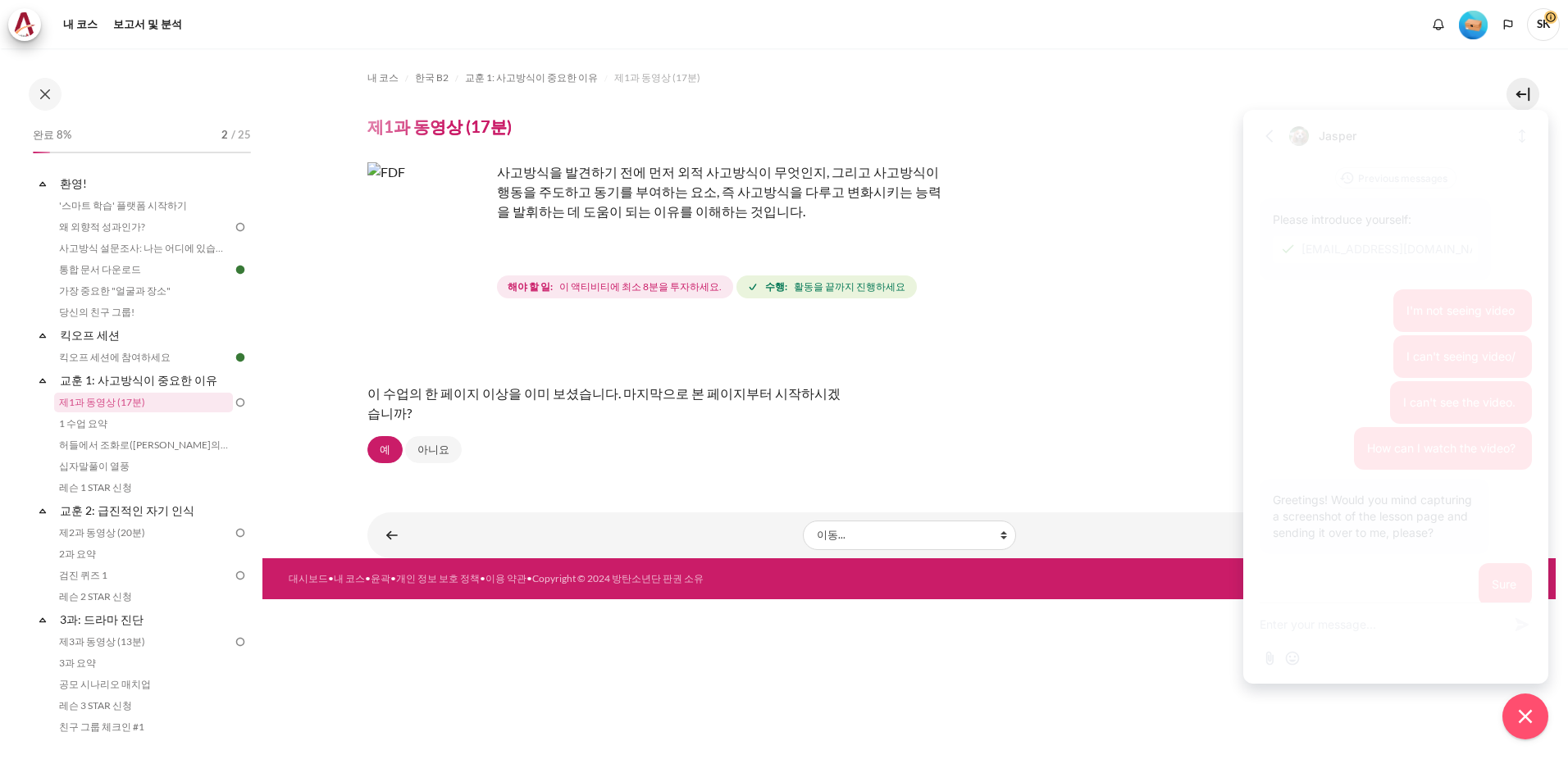
scroll to position [18, 0]
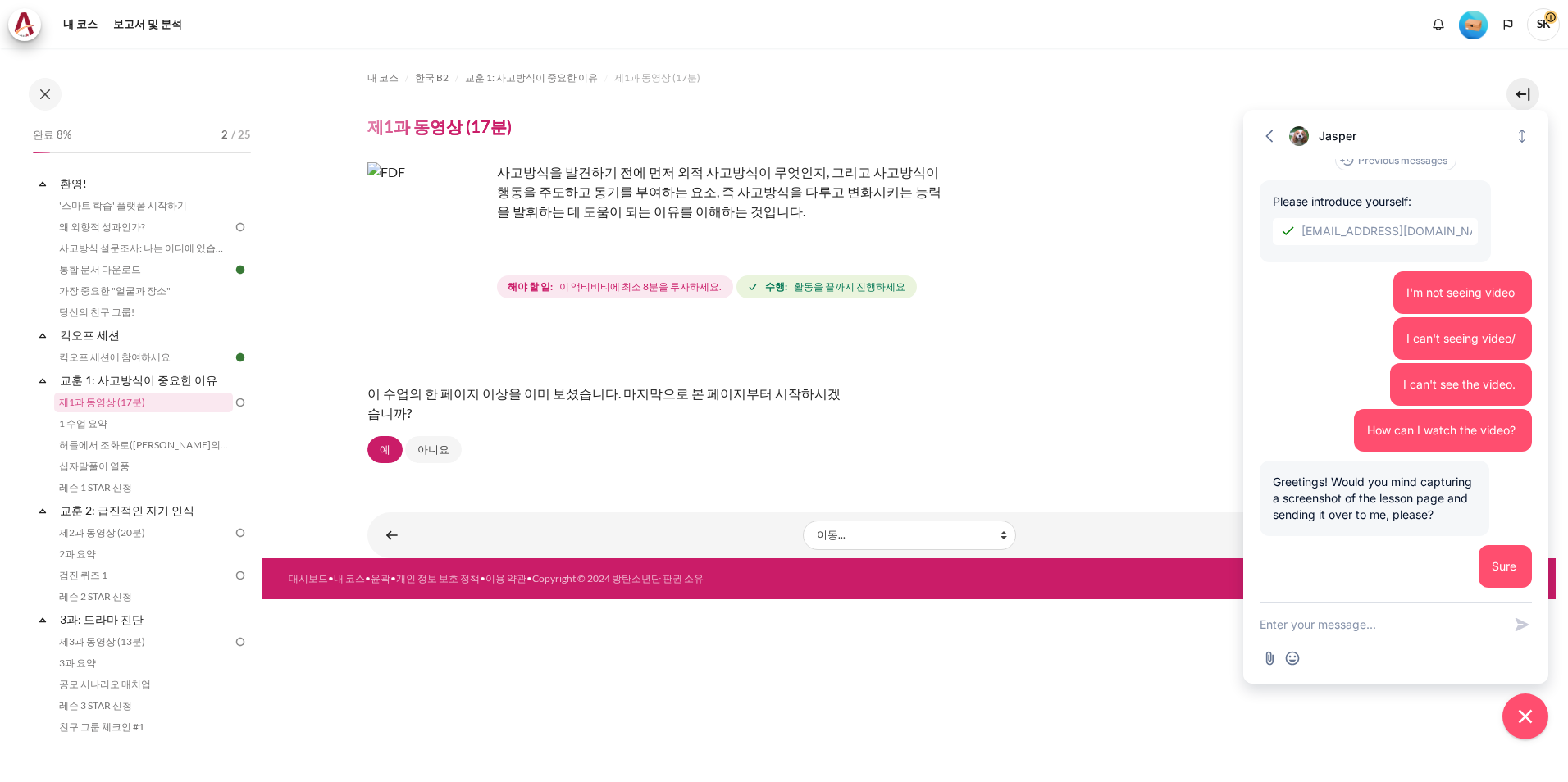
click at [1424, 637] on textarea "New message" at bounding box center [1380, 625] width 242 height 43
click at [1398, 628] on textarea "New message" at bounding box center [1380, 625] width 242 height 43
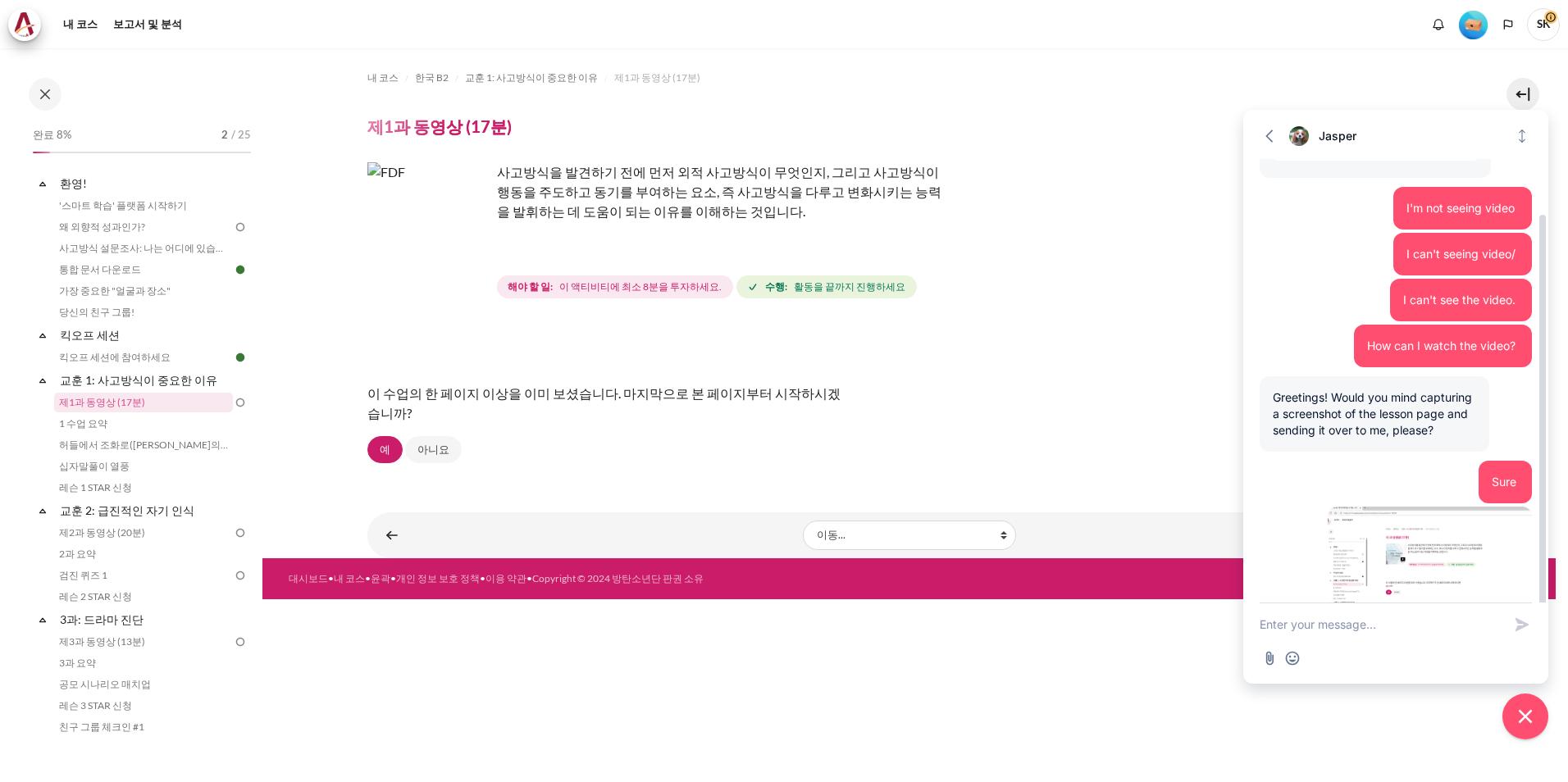
scroll to position [153, 0]
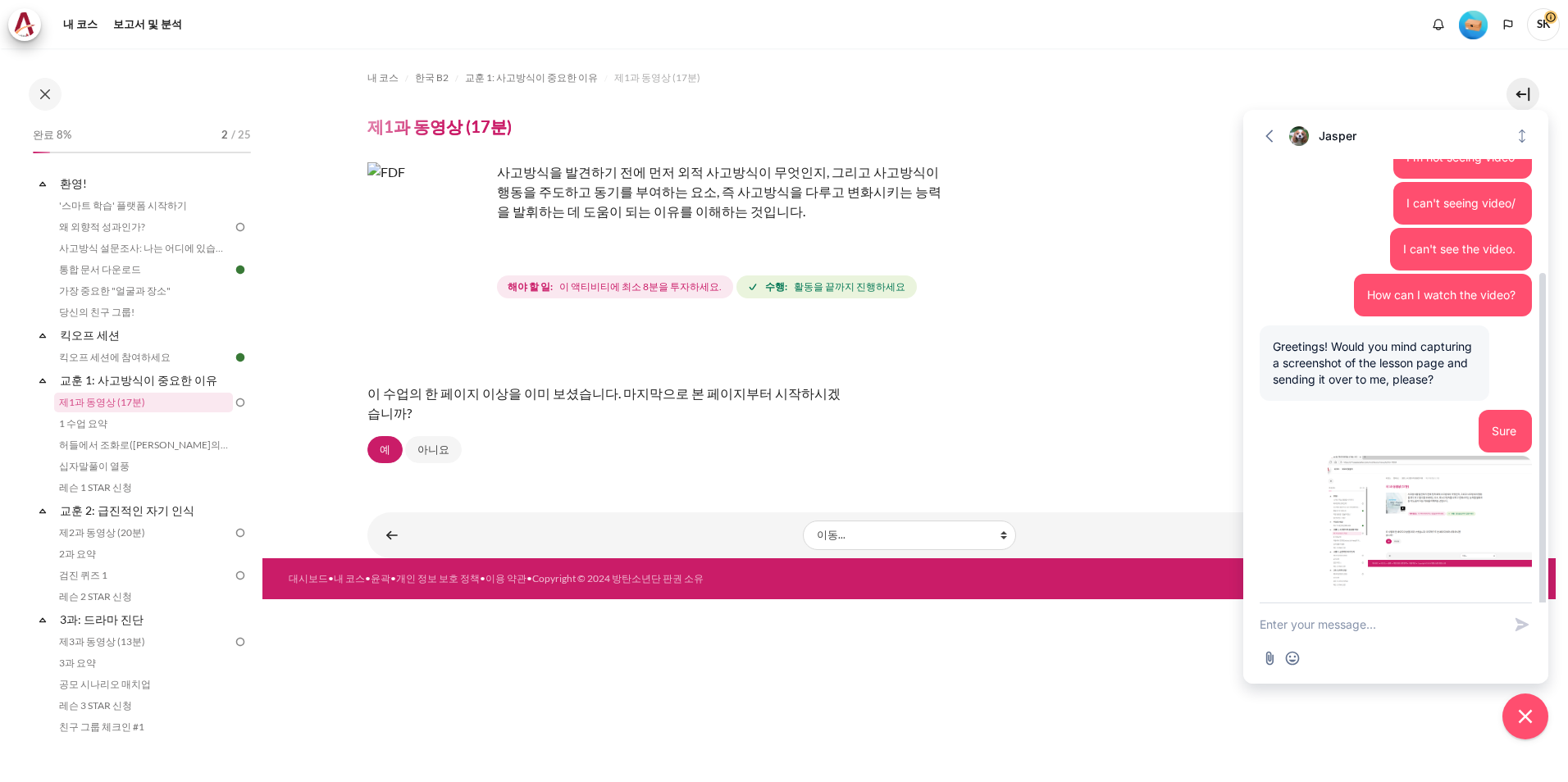
click at [1438, 532] on img at bounding box center [1429, 522] width 204 height 132
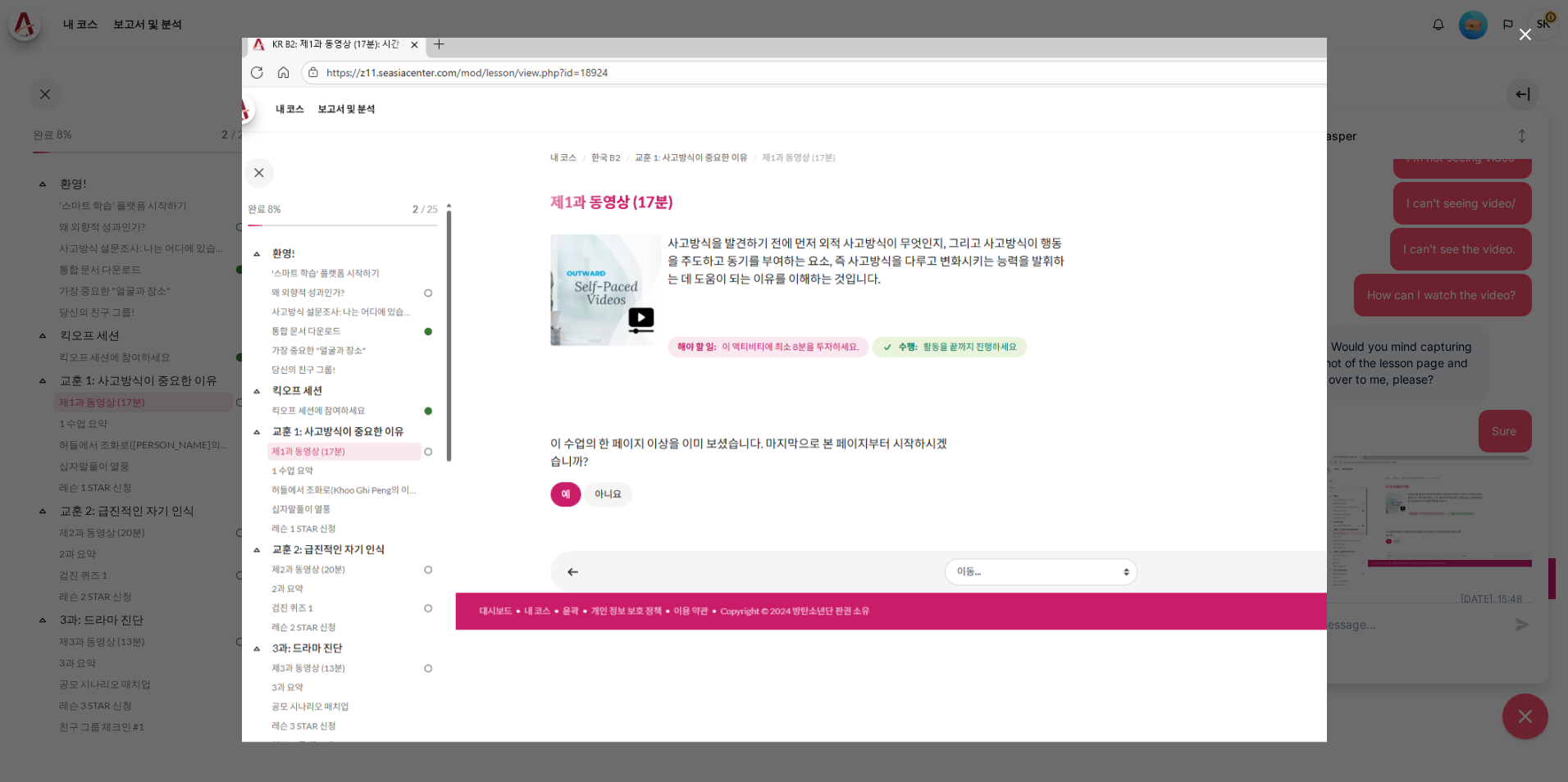
click at [1522, 34] on icon "button" at bounding box center [1525, 35] width 20 height 20
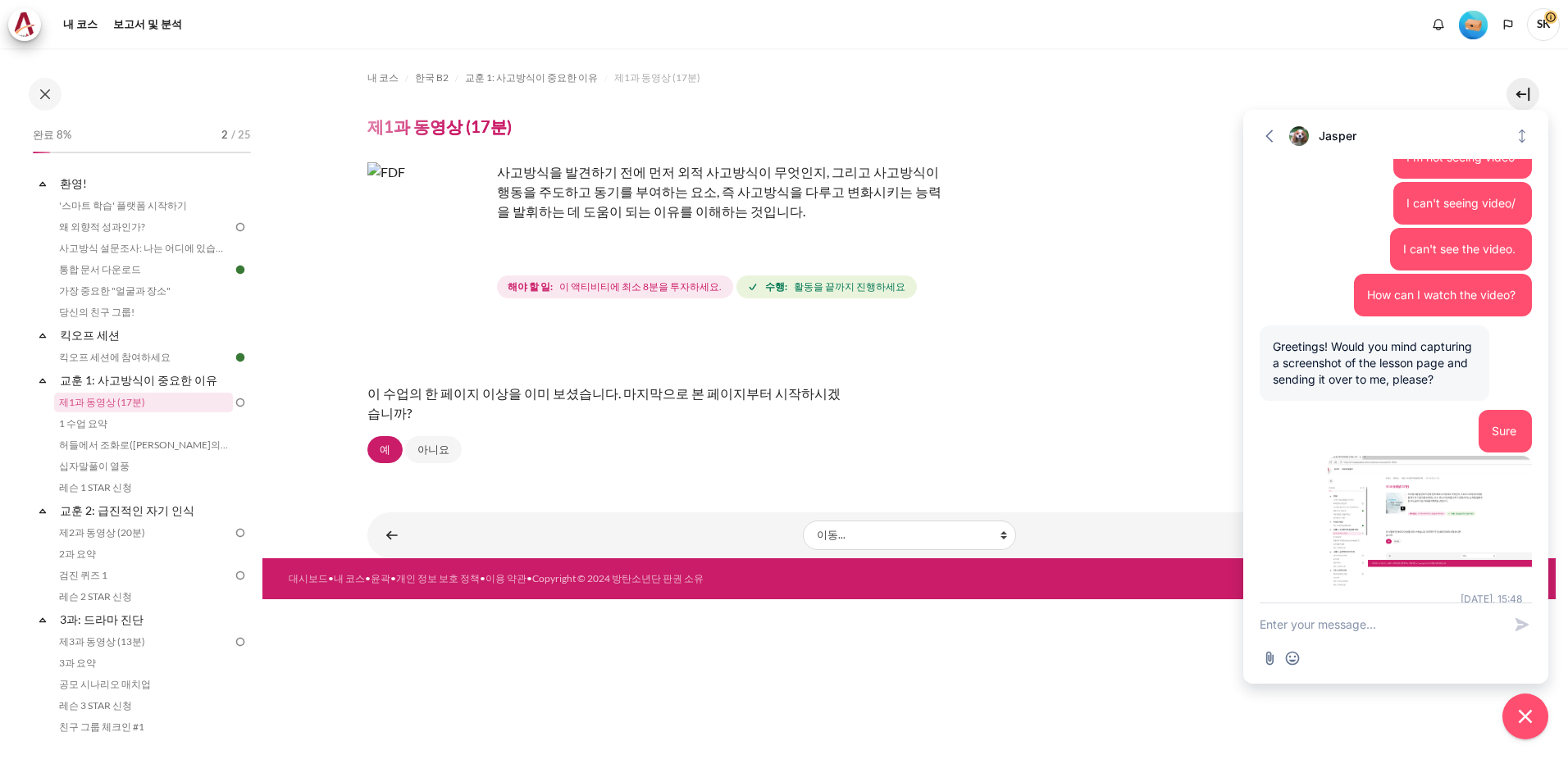
click at [1021, 332] on div "콘텐츠" at bounding box center [909, 336] width 1084 height 20
click at [469, 255] on img "콘텐츠" at bounding box center [428, 223] width 123 height 123
click at [145, 233] on link "왜 외향적 성과인가?" at bounding box center [143, 227] width 179 height 20
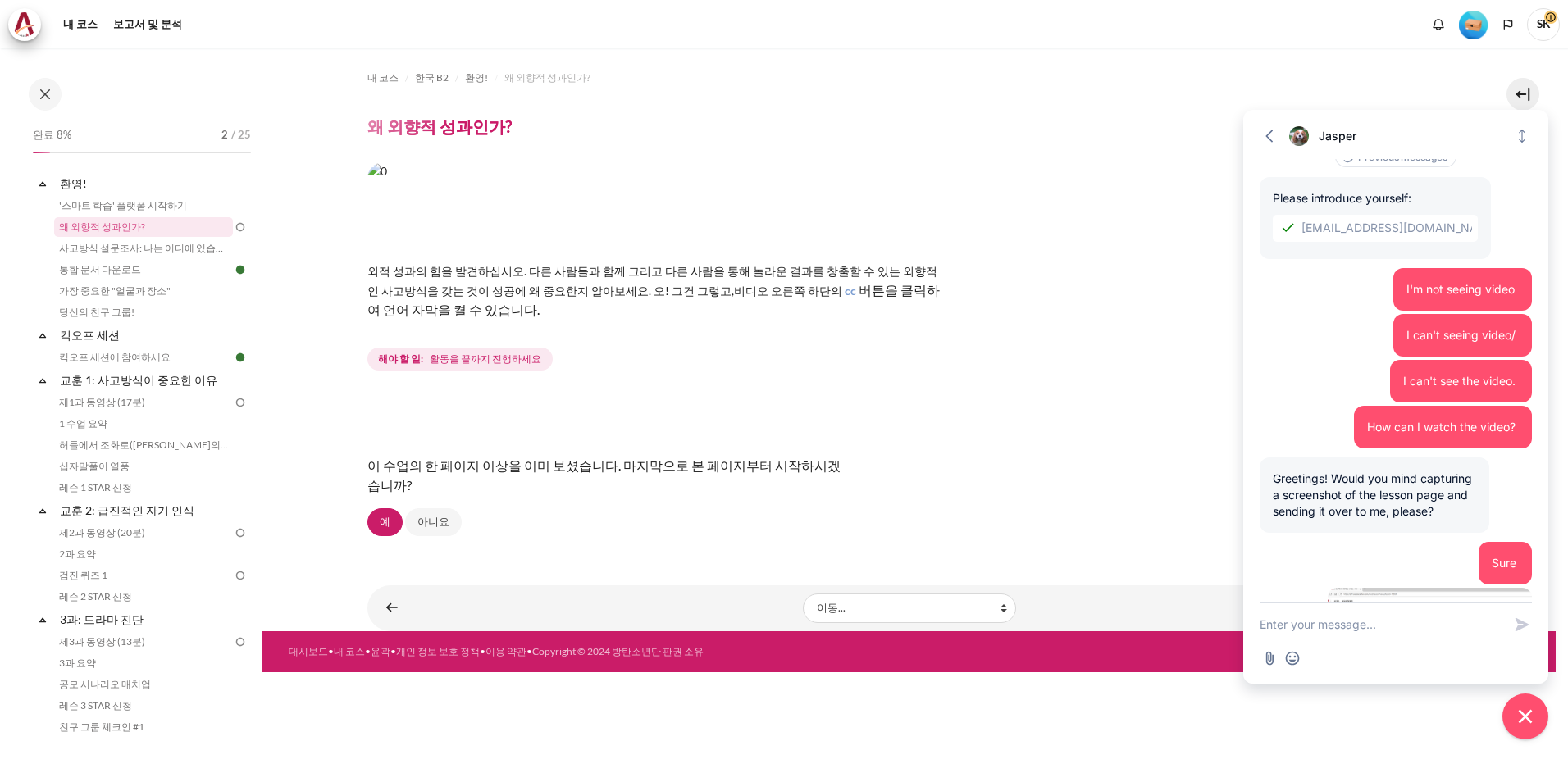
scroll to position [153, 0]
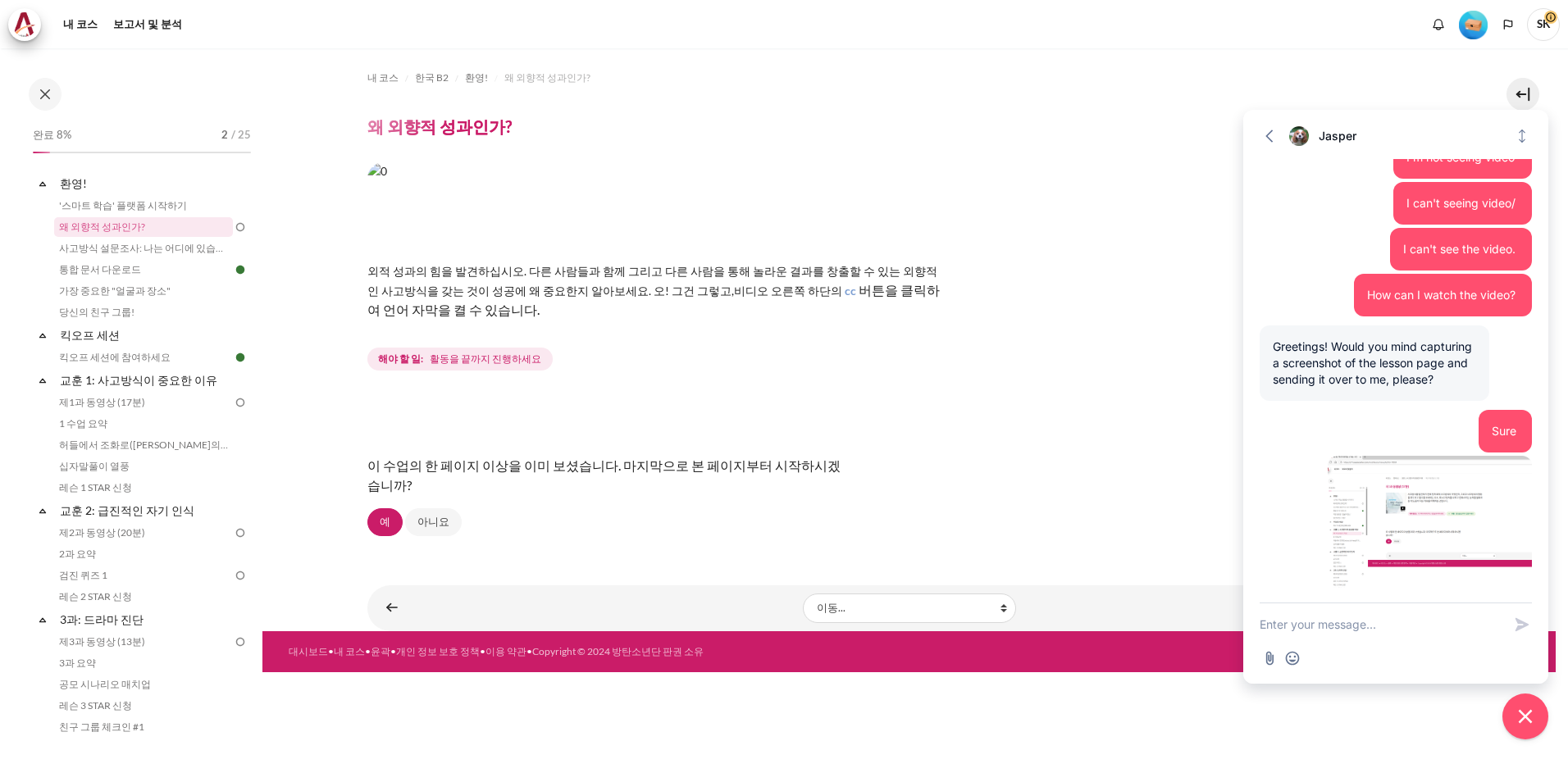
click at [1366, 639] on textarea "New message" at bounding box center [1380, 625] width 242 height 43
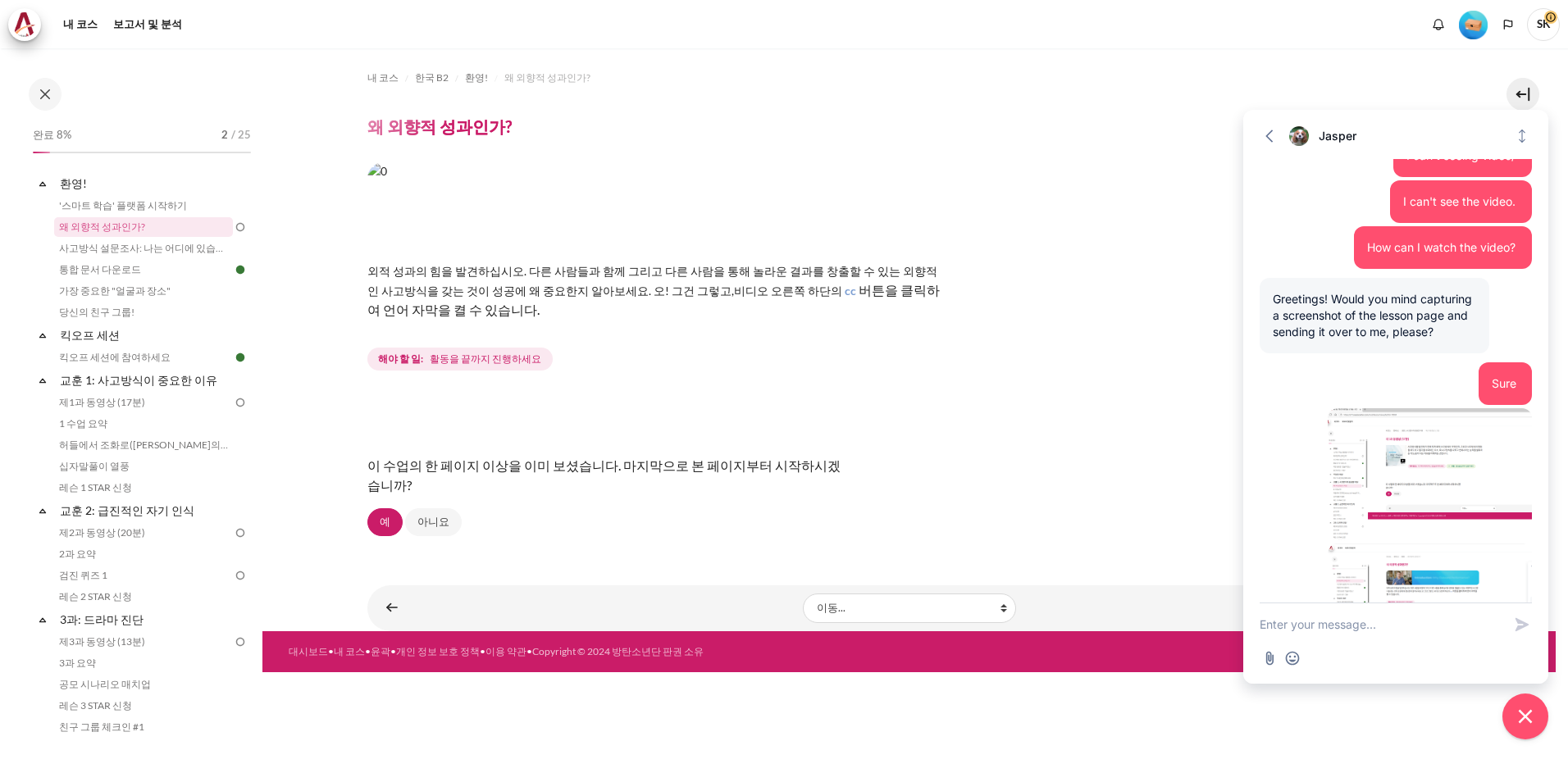
scroll to position [280, 0]
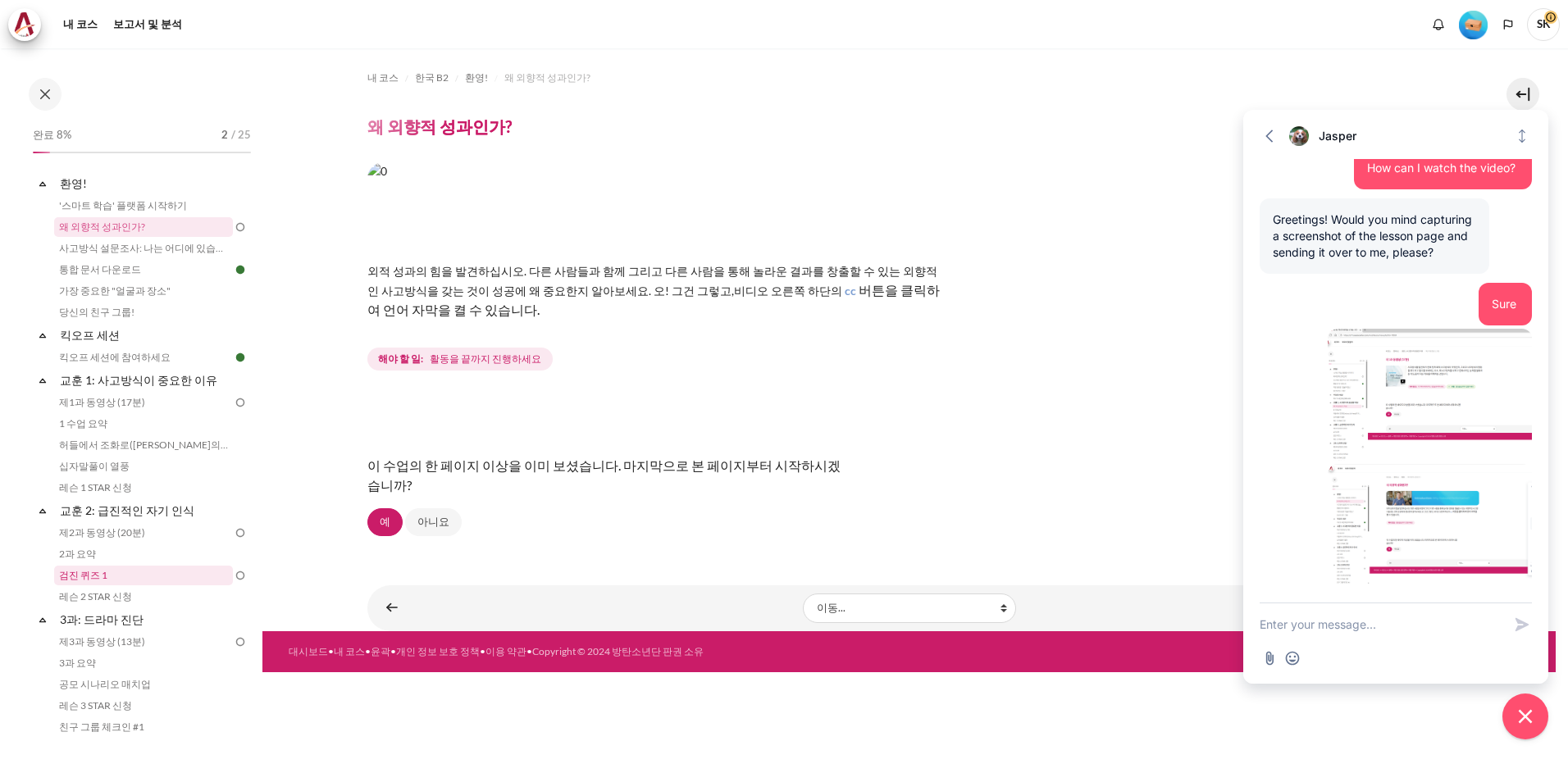
click at [116, 571] on link "검진 퀴즈 1" at bounding box center [143, 575] width 179 height 20
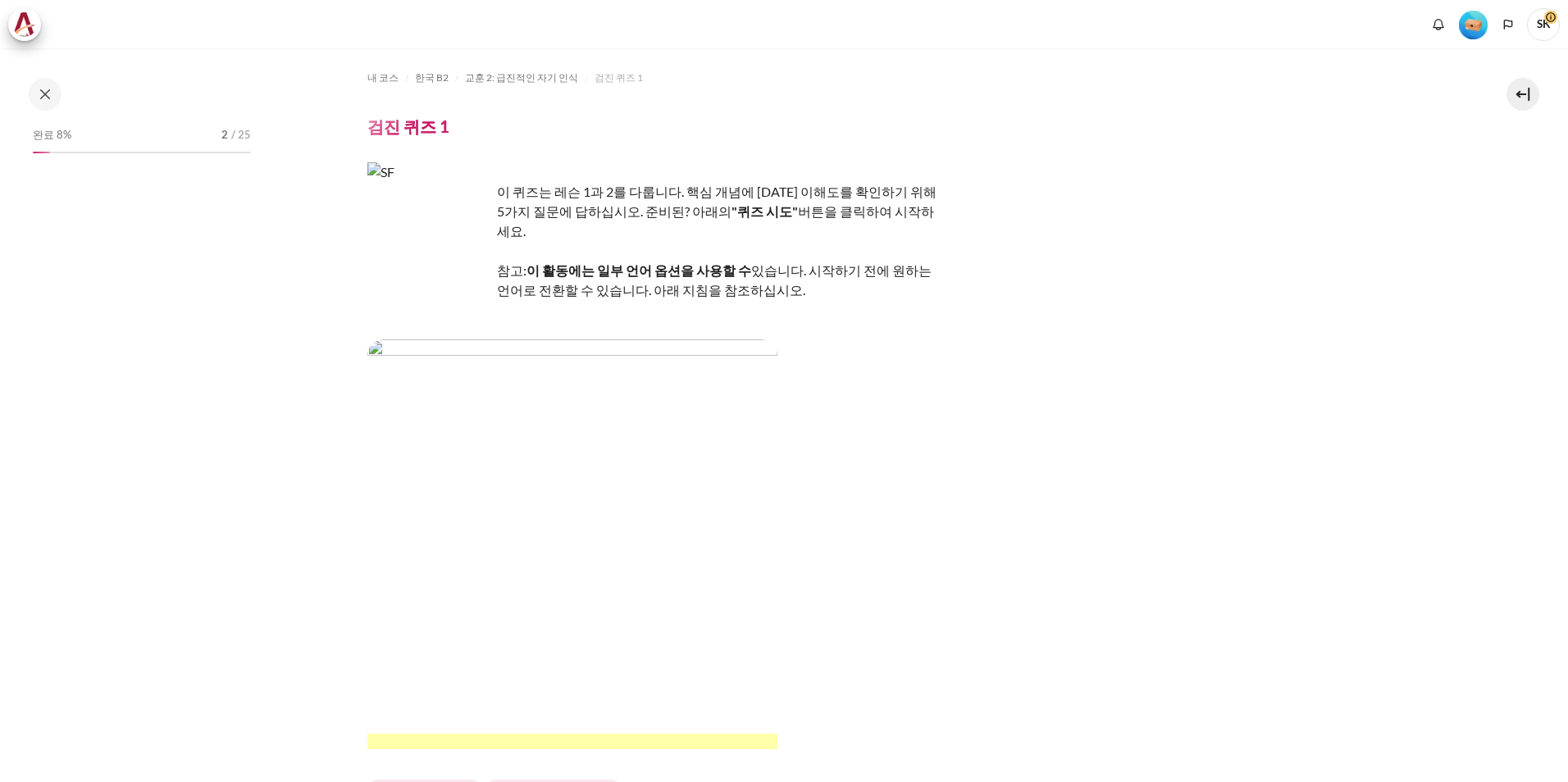
scroll to position [145, 0]
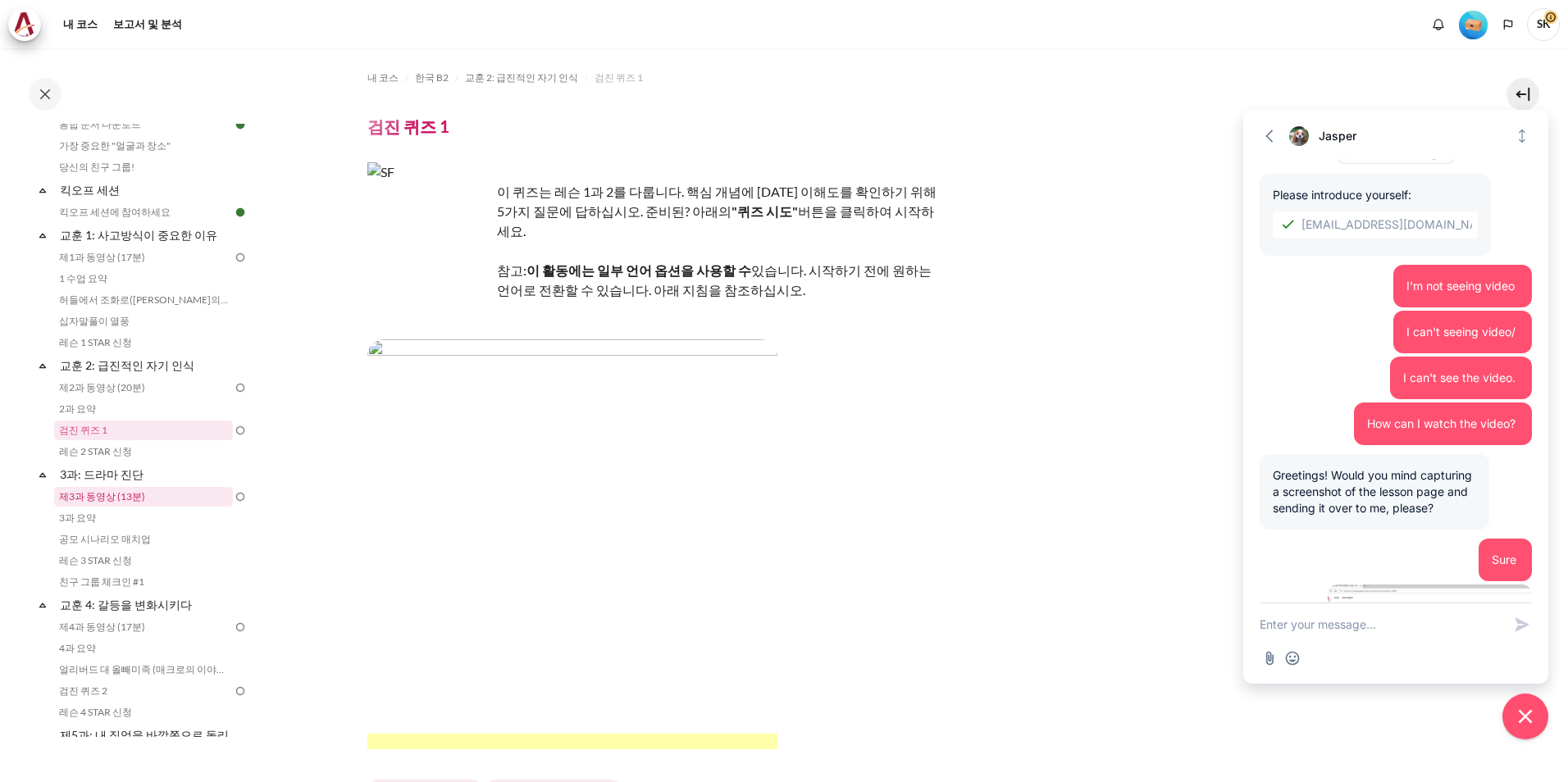
click at [122, 499] on link "제3과 동영상 (13분)" at bounding box center [143, 497] width 179 height 20
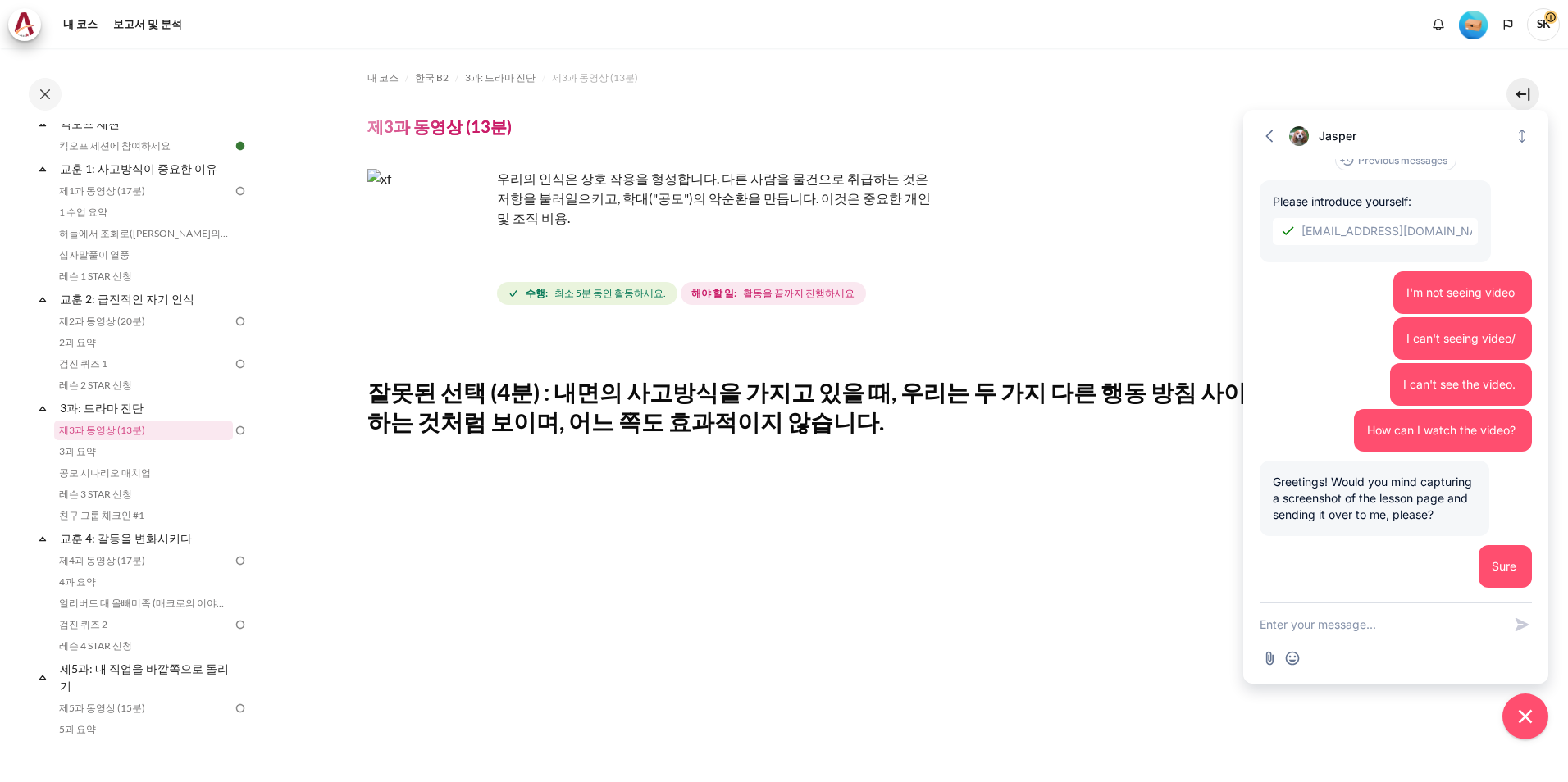
click at [1398, 623] on textarea "New message" at bounding box center [1380, 625] width 242 height 43
click at [1401, 636] on textarea "New message" at bounding box center [1380, 625] width 242 height 43
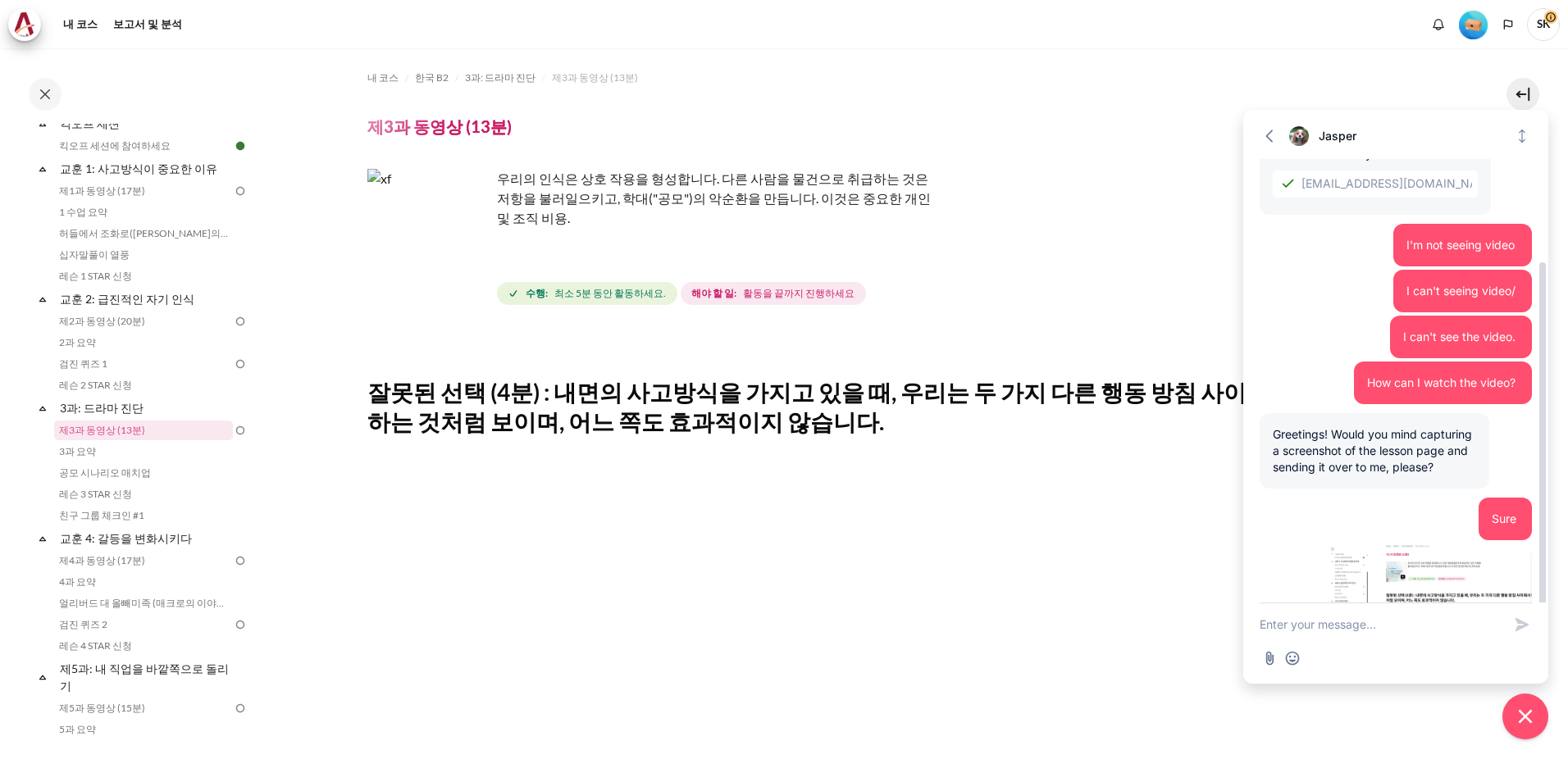
scroll to position [136, 0]
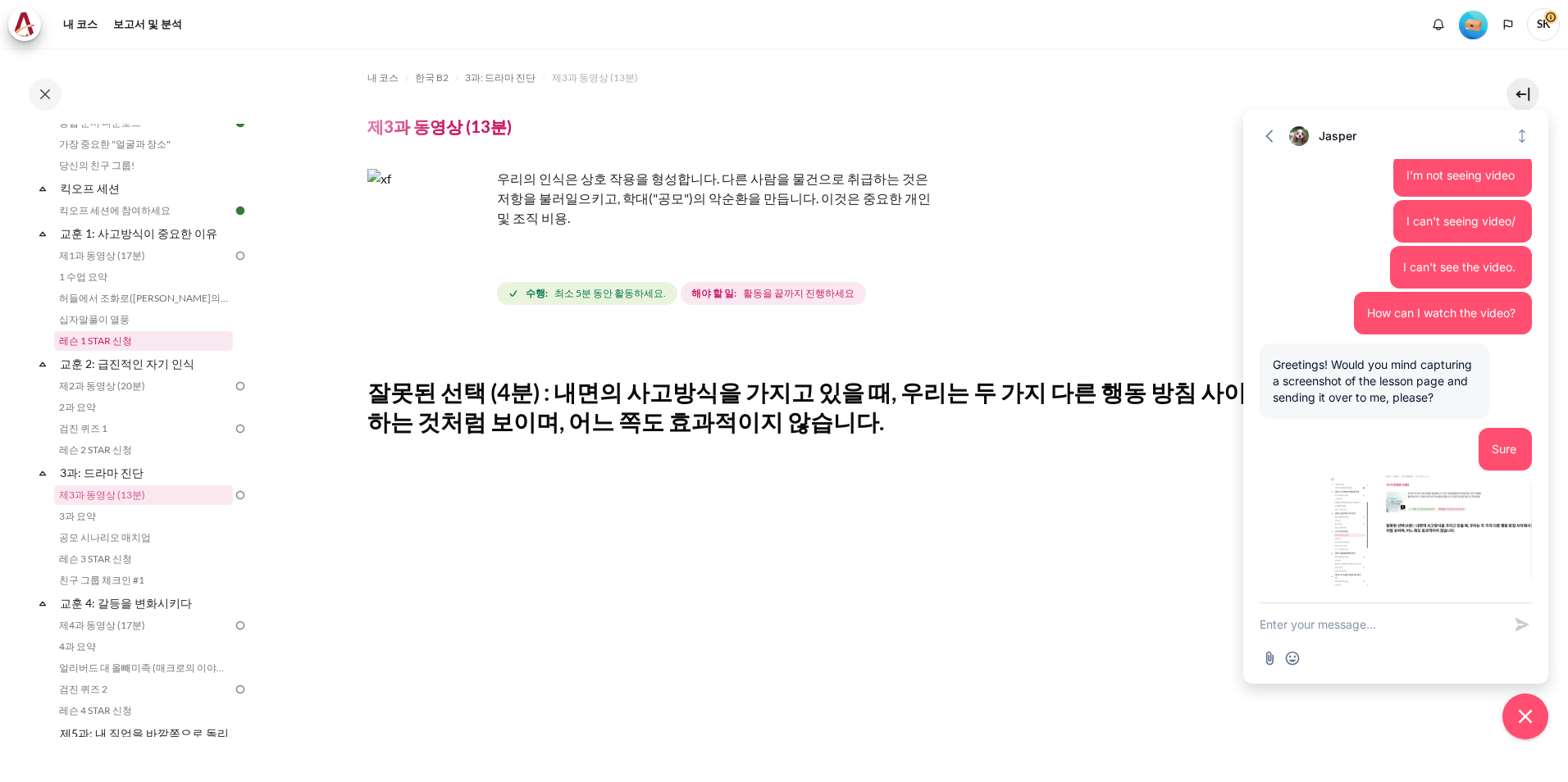
scroll to position [164, 0]
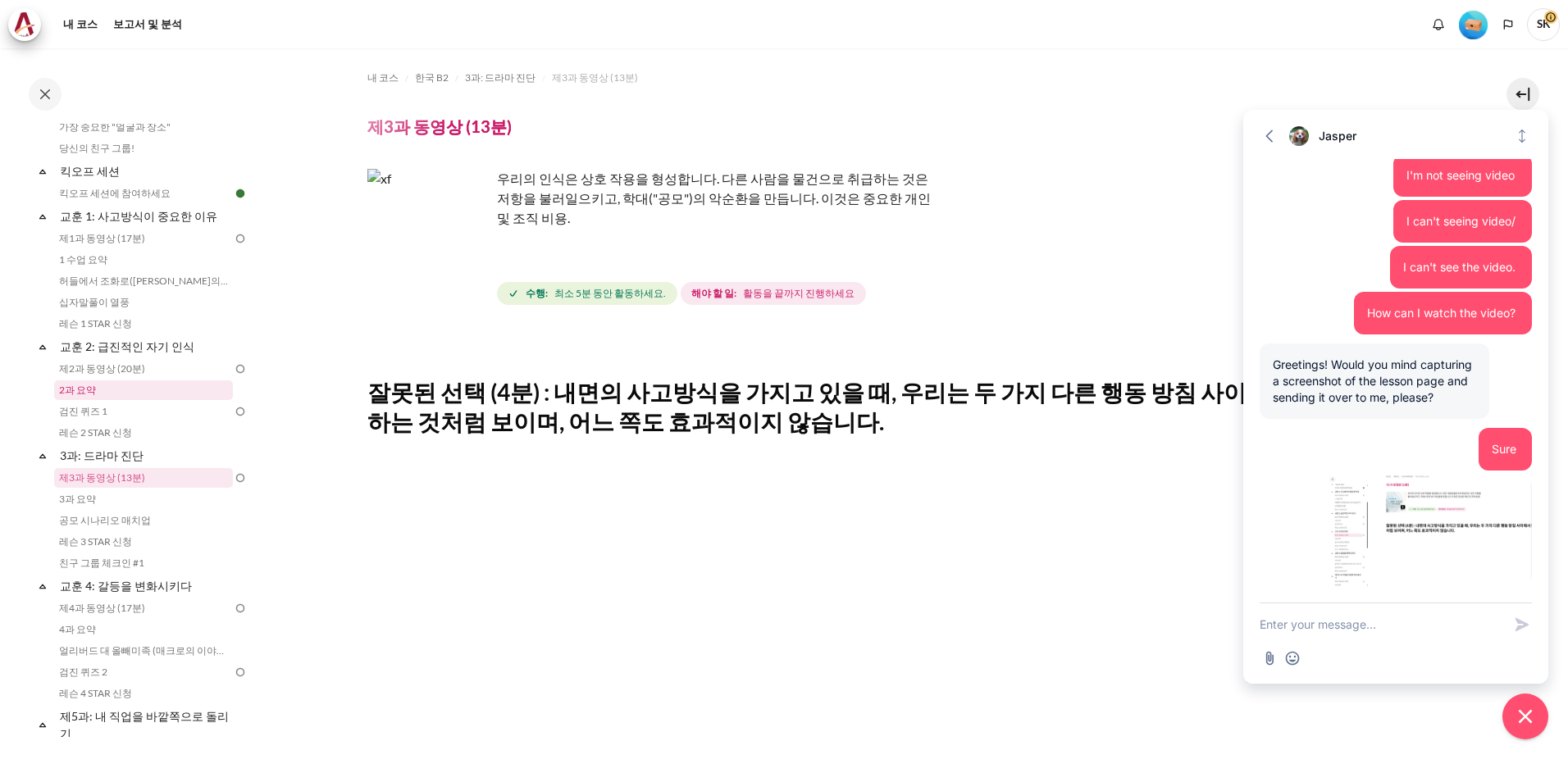
click at [150, 389] on link "2과 요약" at bounding box center [143, 390] width 179 height 20
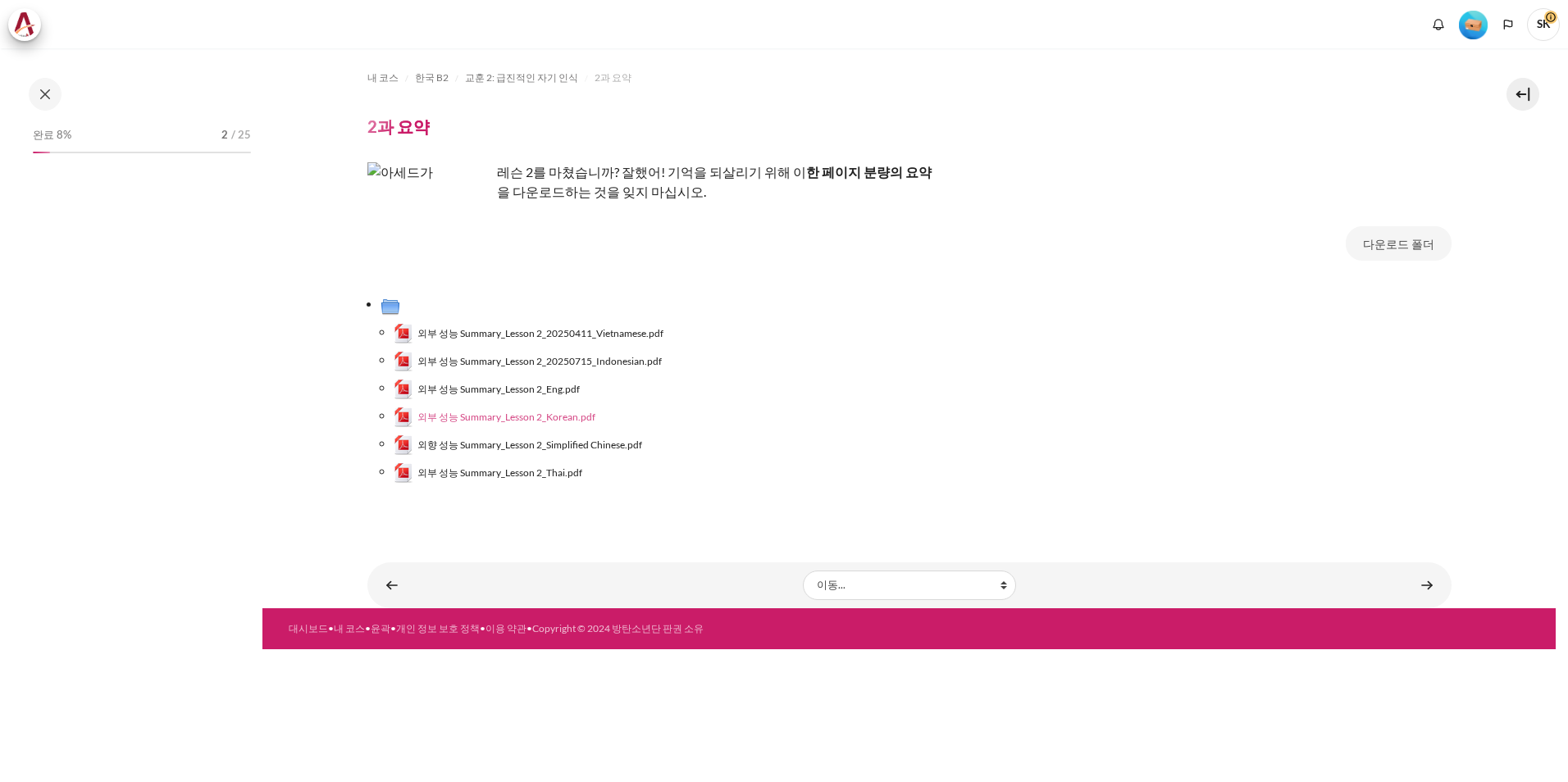
click at [559, 422] on span "외부 성능 Summary_Lesson 2_Korean.pdf" at bounding box center [506, 417] width 178 height 15
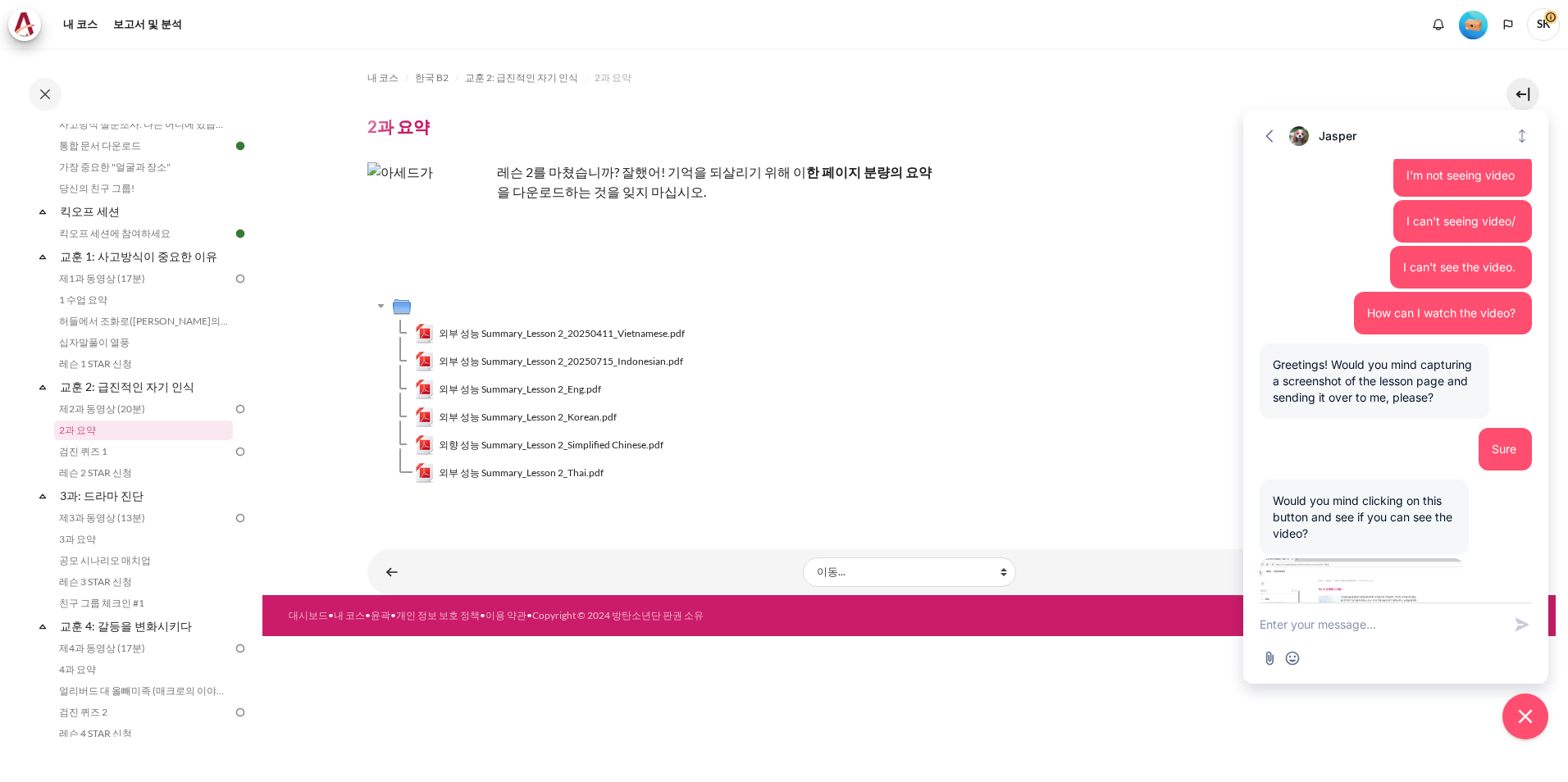
scroll to position [239, 0]
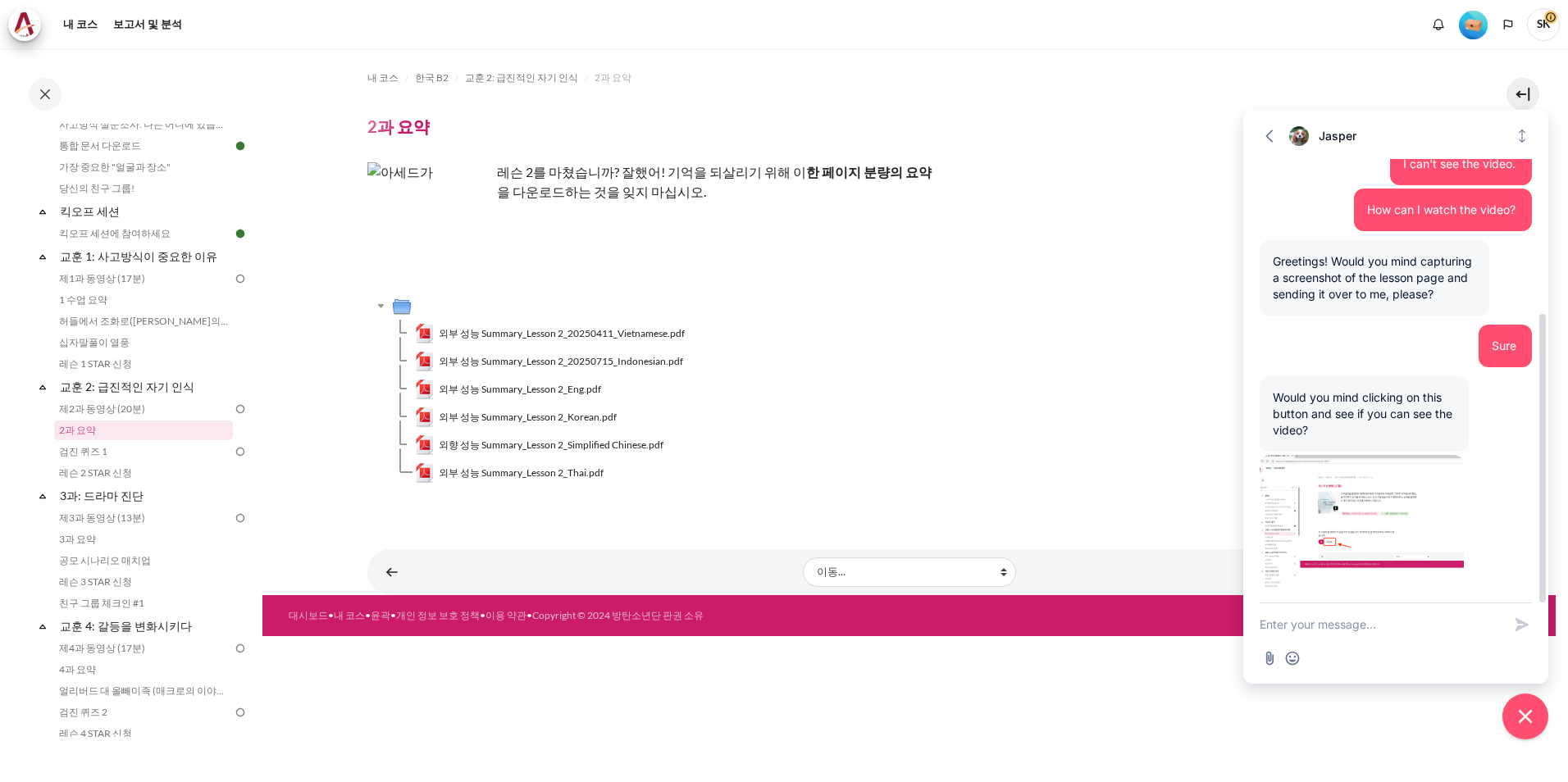
drag, startPoint x: 1328, startPoint y: 430, endPoint x: 1273, endPoint y: 400, distance: 62.6
click at [1273, 400] on div "Would you mind clicking on this button and see if you can see the video?" at bounding box center [1364, 413] width 209 height 75
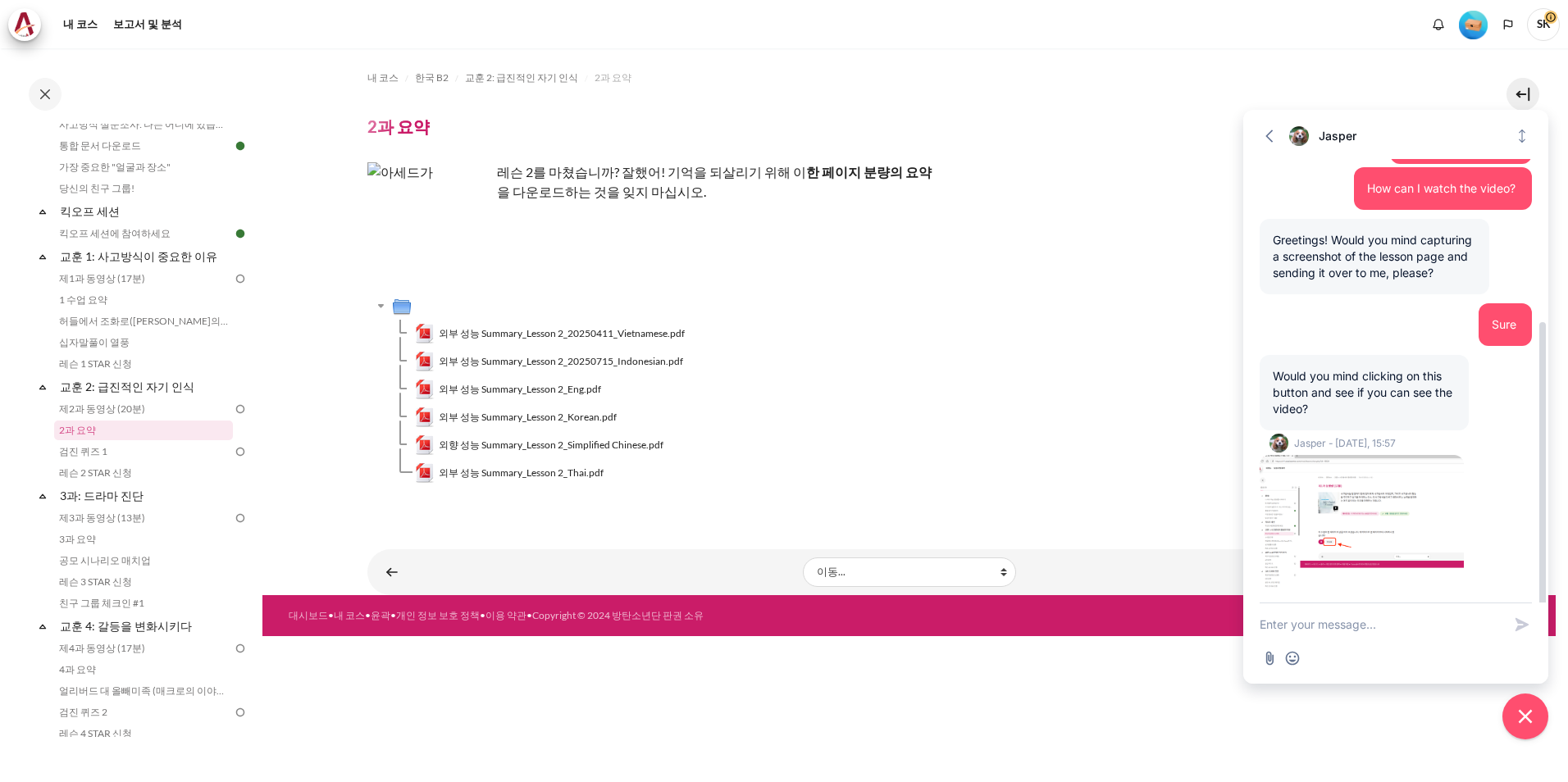
scroll to position [260, 0]
click at [1356, 521] on img at bounding box center [1361, 521] width 204 height 133
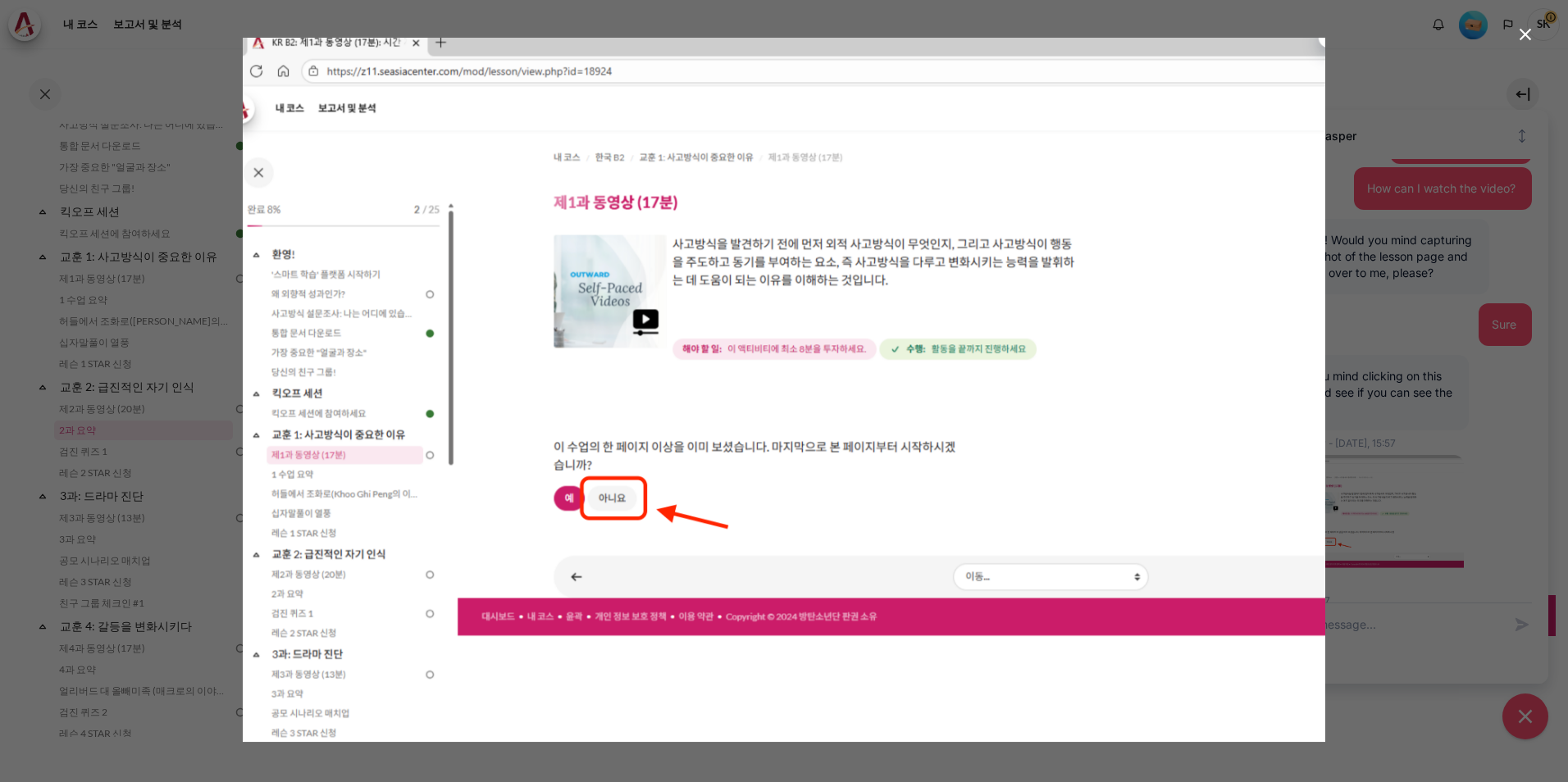
drag, startPoint x: 1524, startPoint y: 29, endPoint x: 1512, endPoint y: 41, distance: 17.0
click at [1523, 30] on icon "button" at bounding box center [1525, 35] width 20 height 20
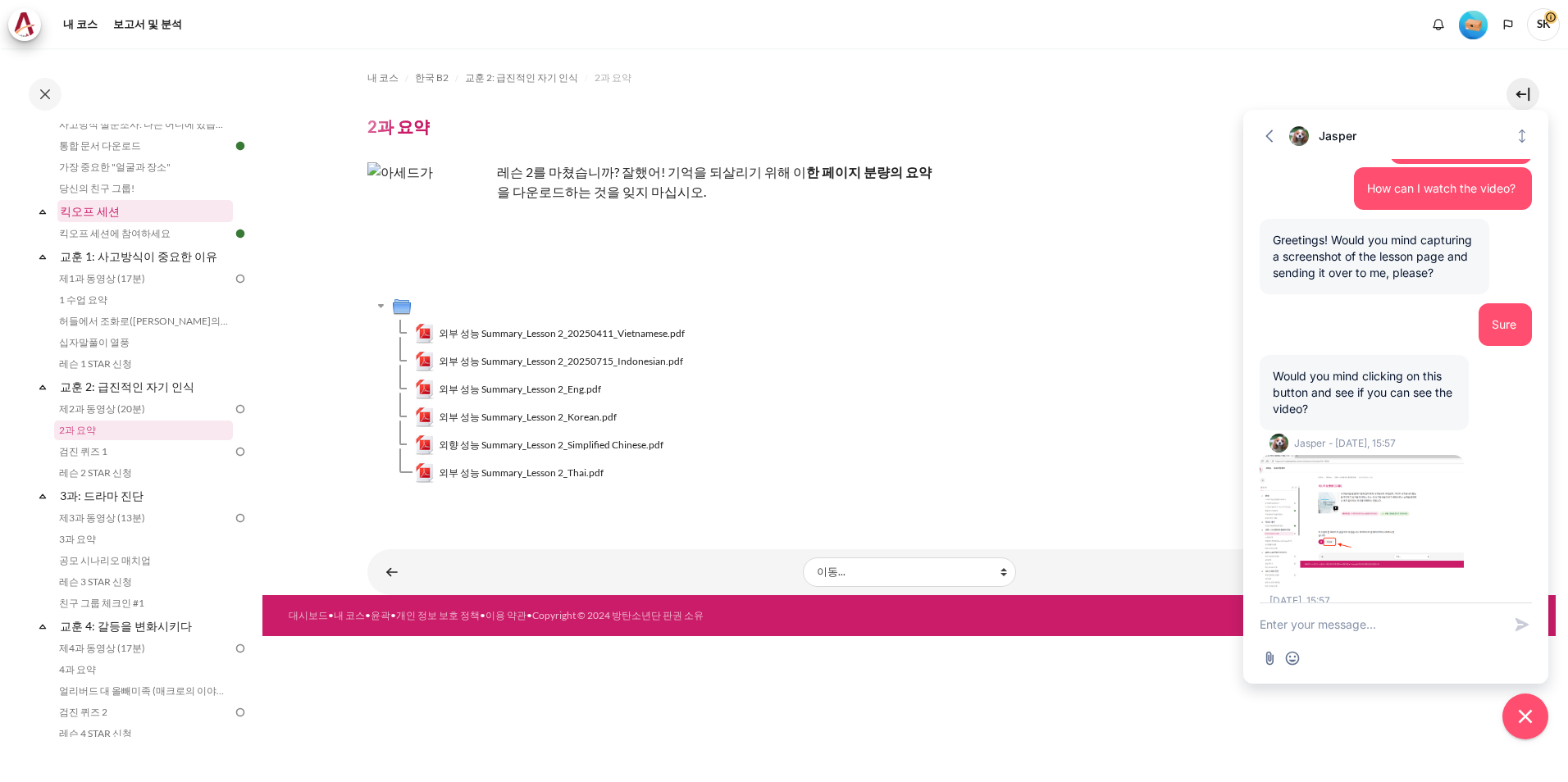
scroll to position [0, 0]
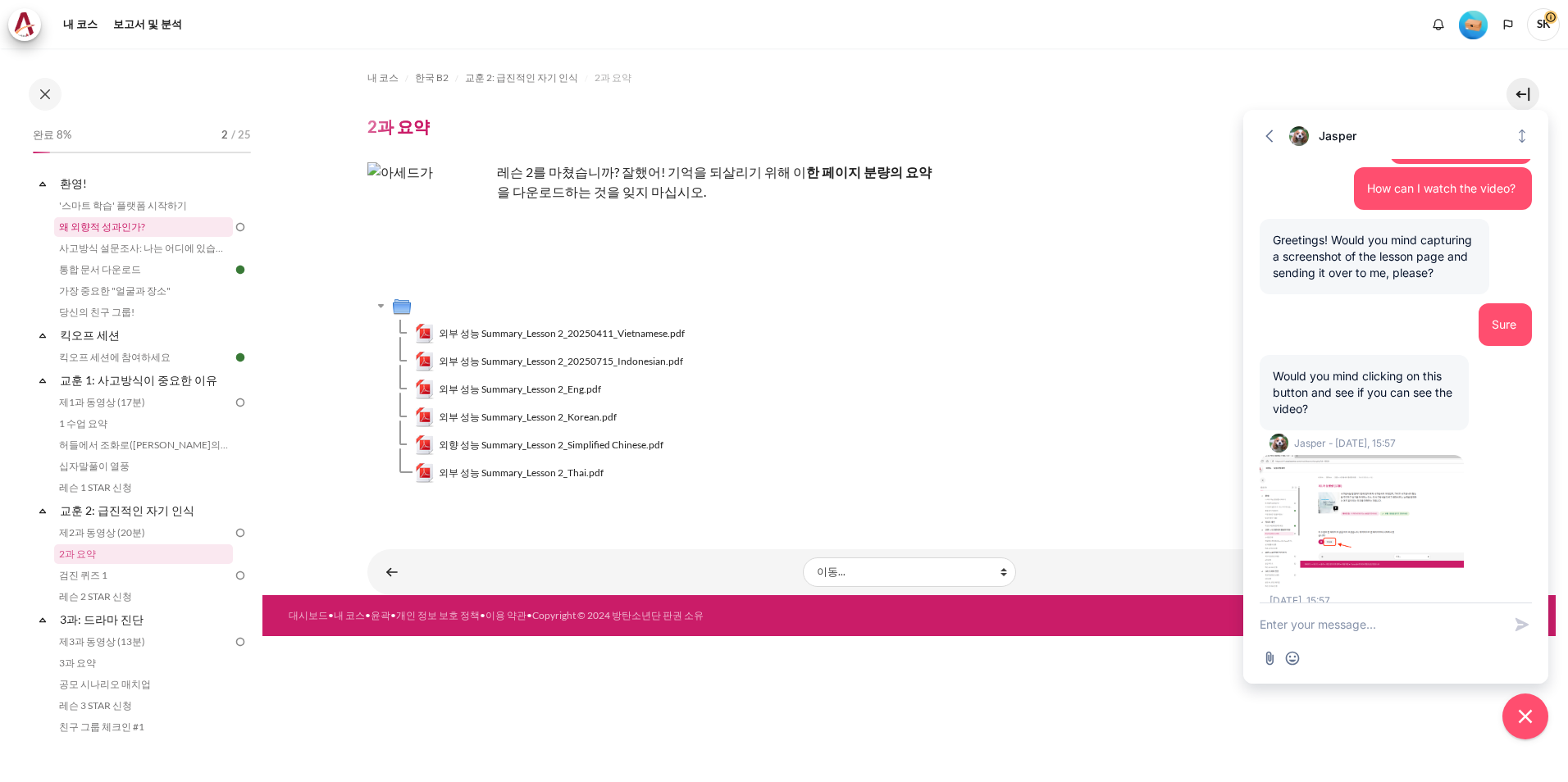
click at [154, 228] on link "왜 외향적 성과인가?" at bounding box center [143, 227] width 179 height 20
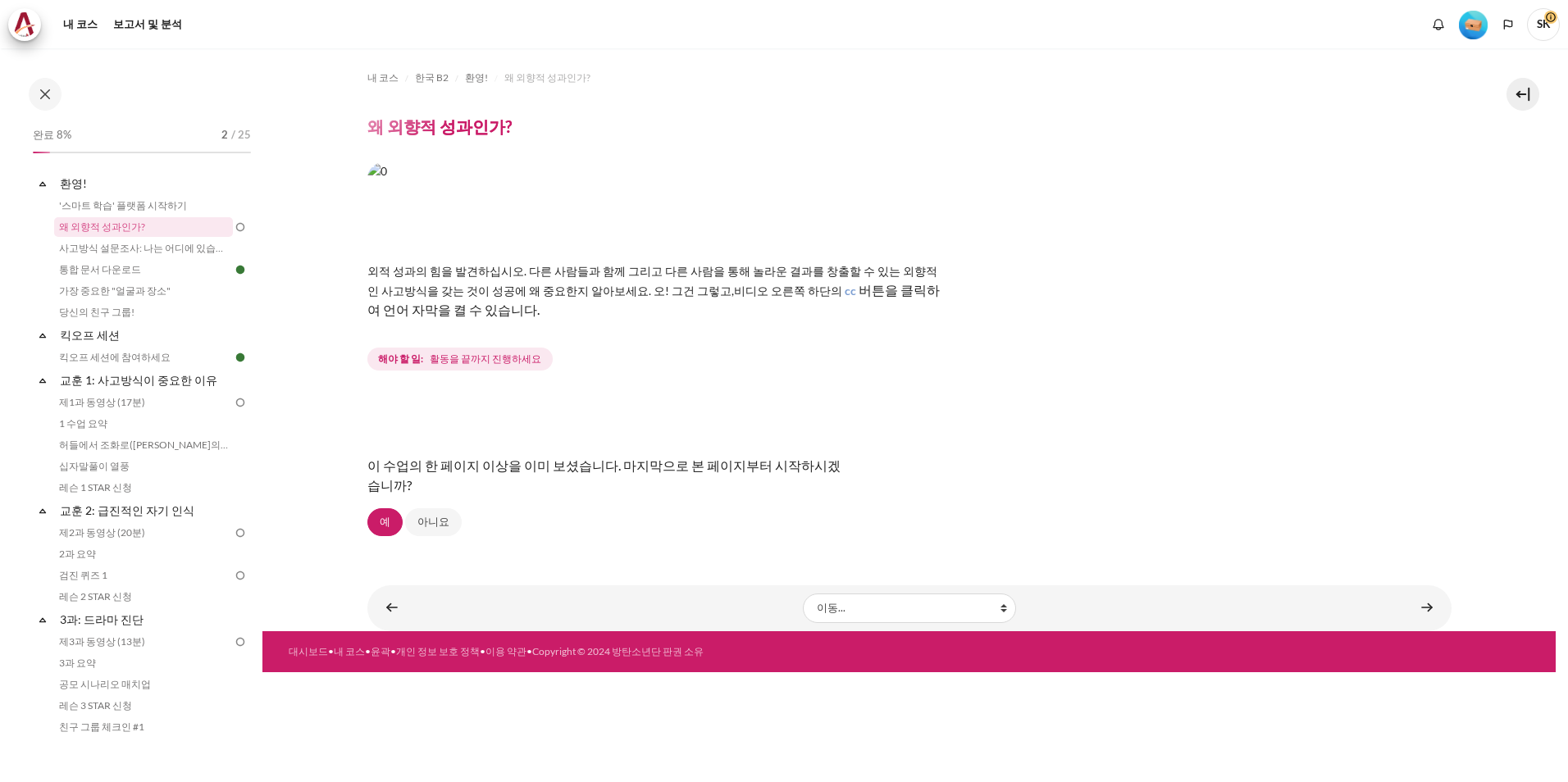
click at [435, 524] on link "아니요" at bounding box center [433, 522] width 56 height 28
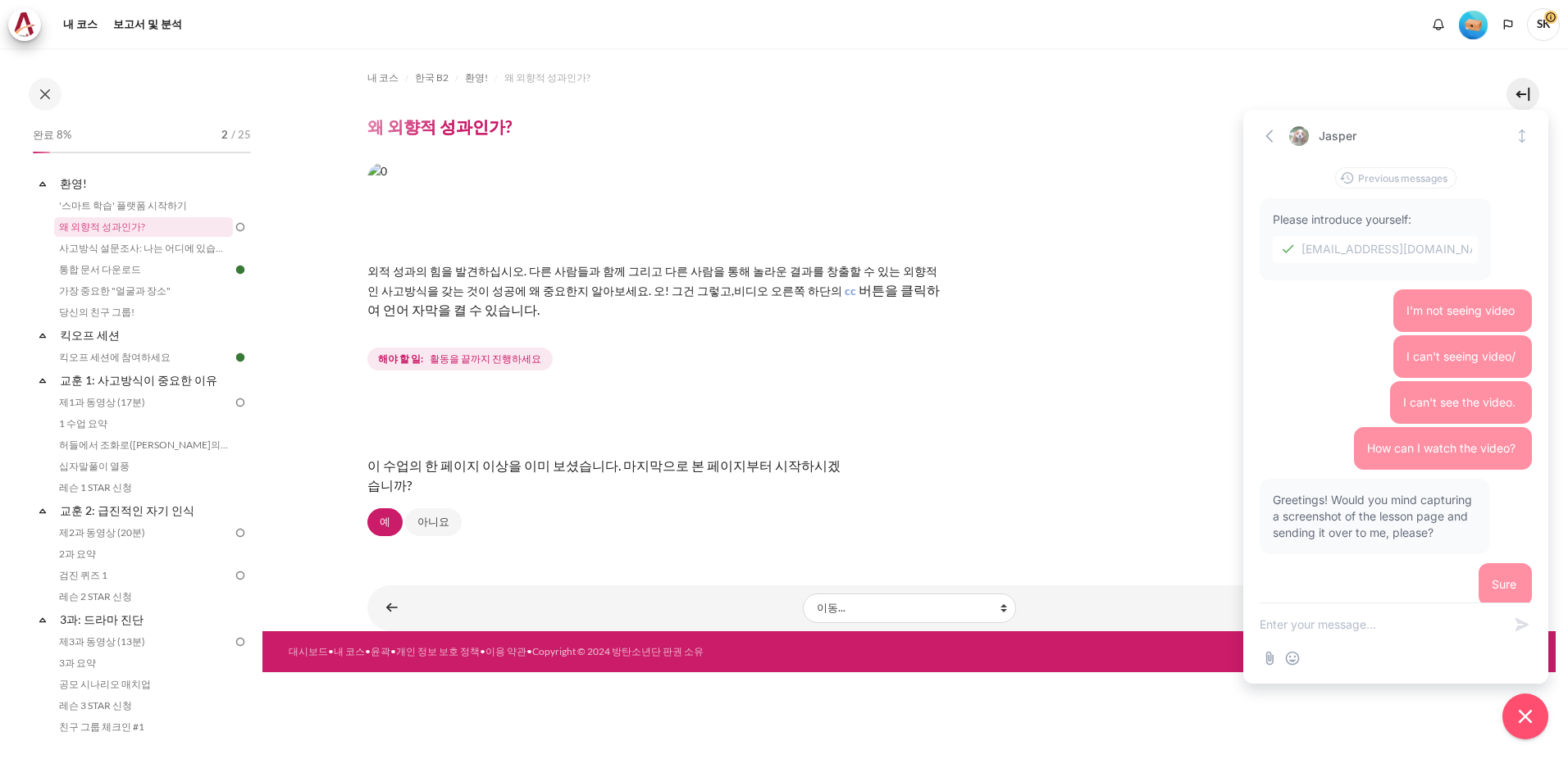
scroll to position [106, 0]
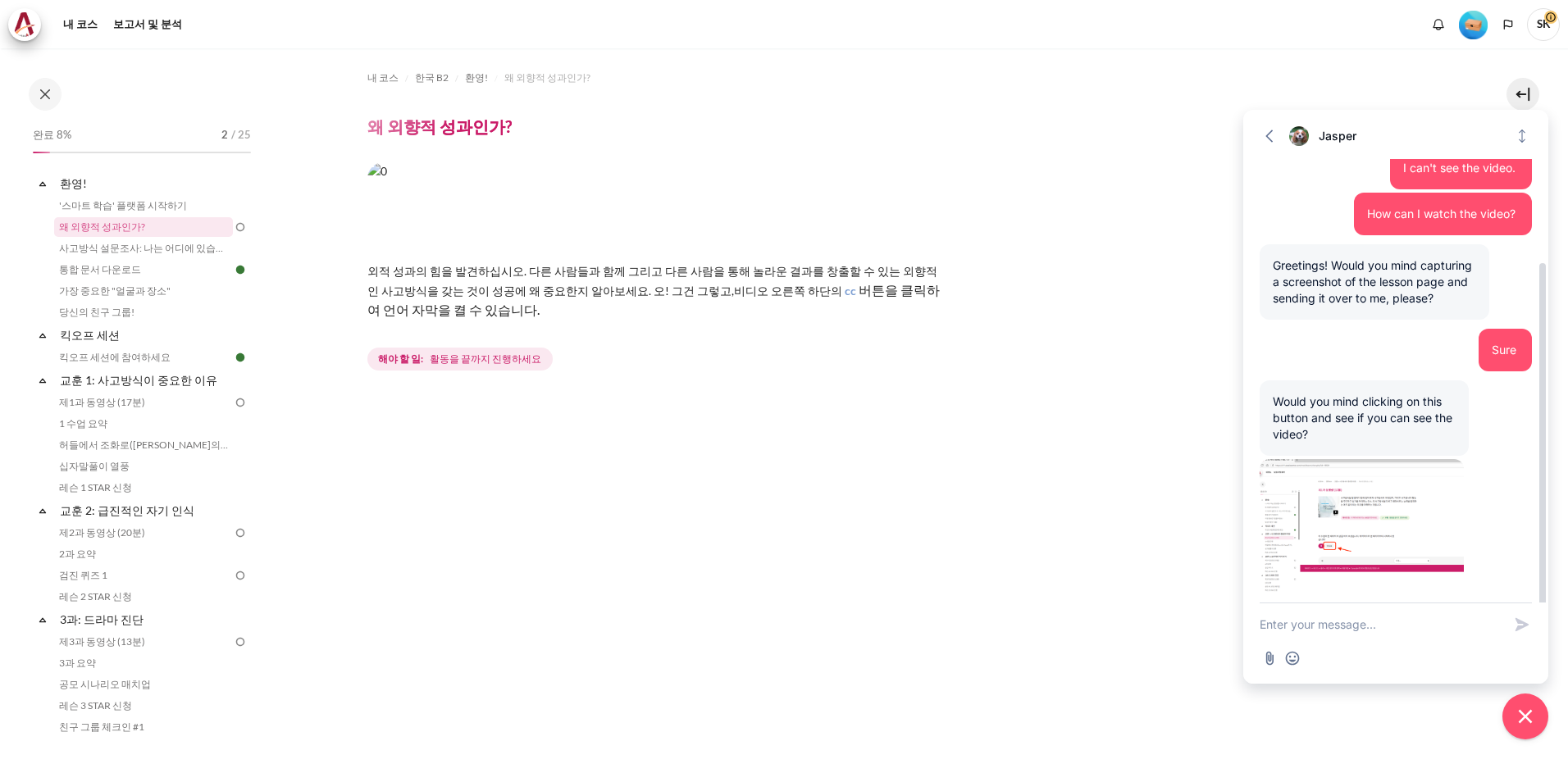
scroll to position [239, 0]
click at [1355, 512] on img at bounding box center [1361, 521] width 204 height 133
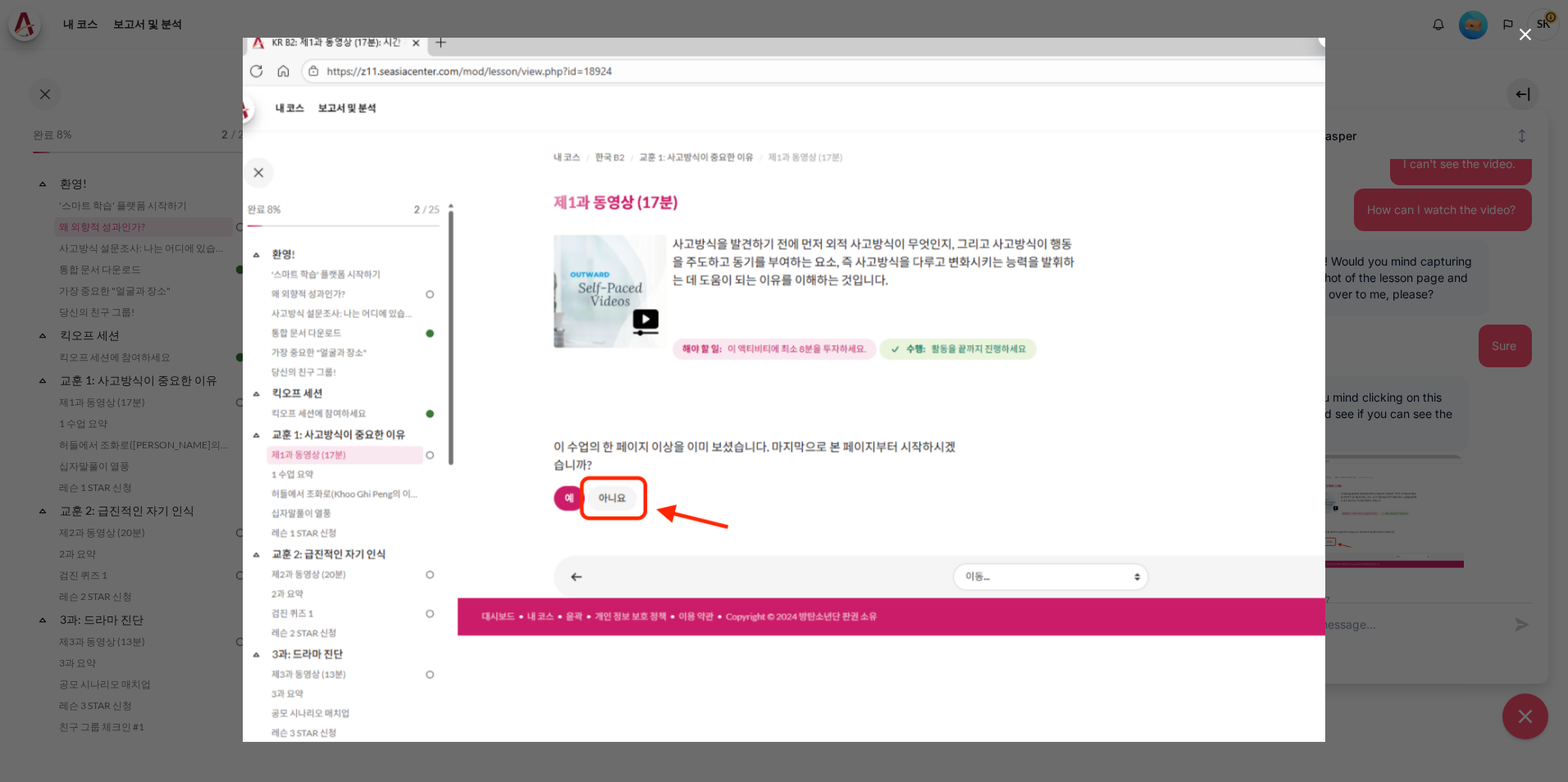
click at [1526, 32] on icon "button" at bounding box center [1525, 35] width 20 height 20
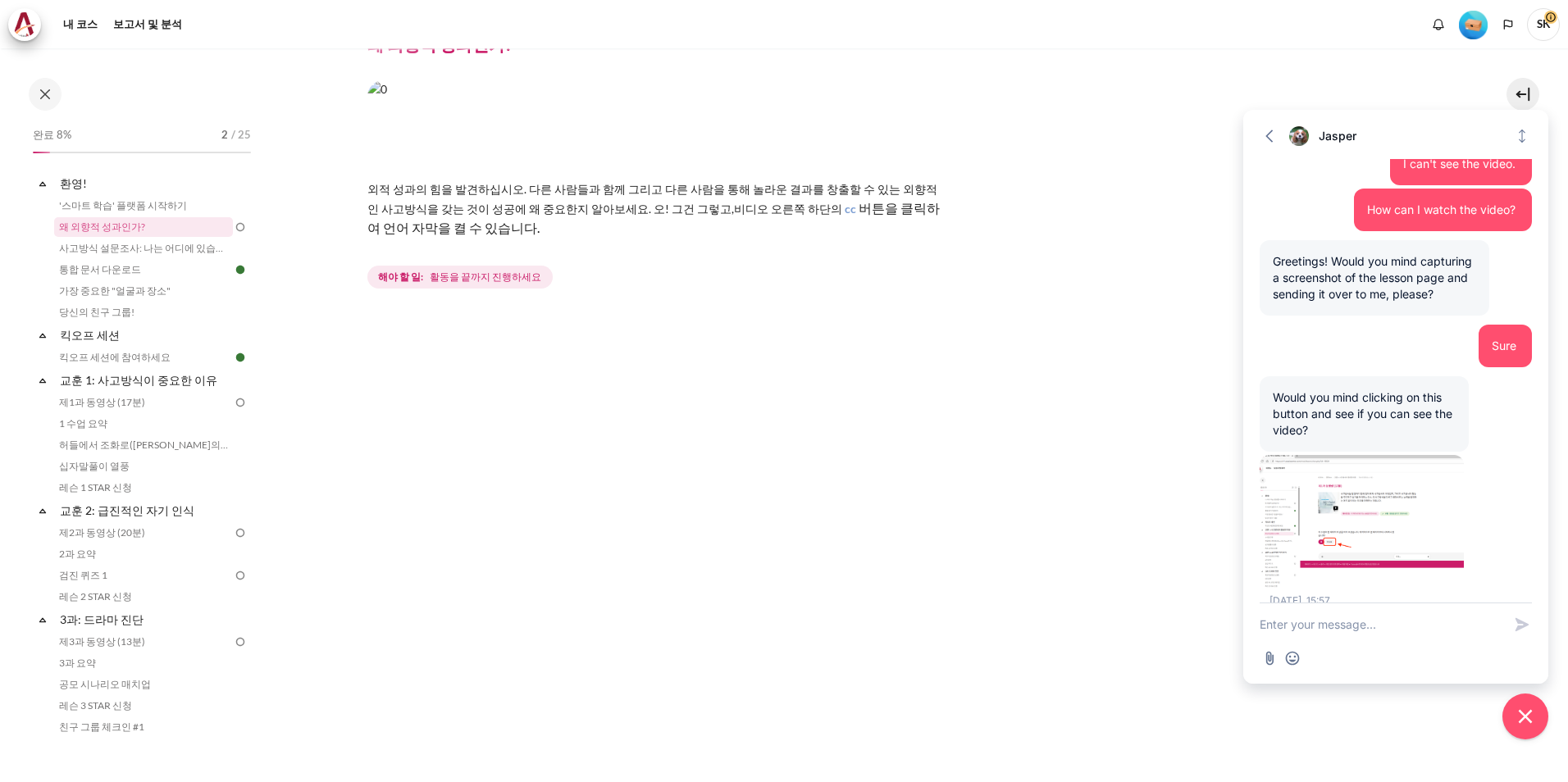
scroll to position [0, 0]
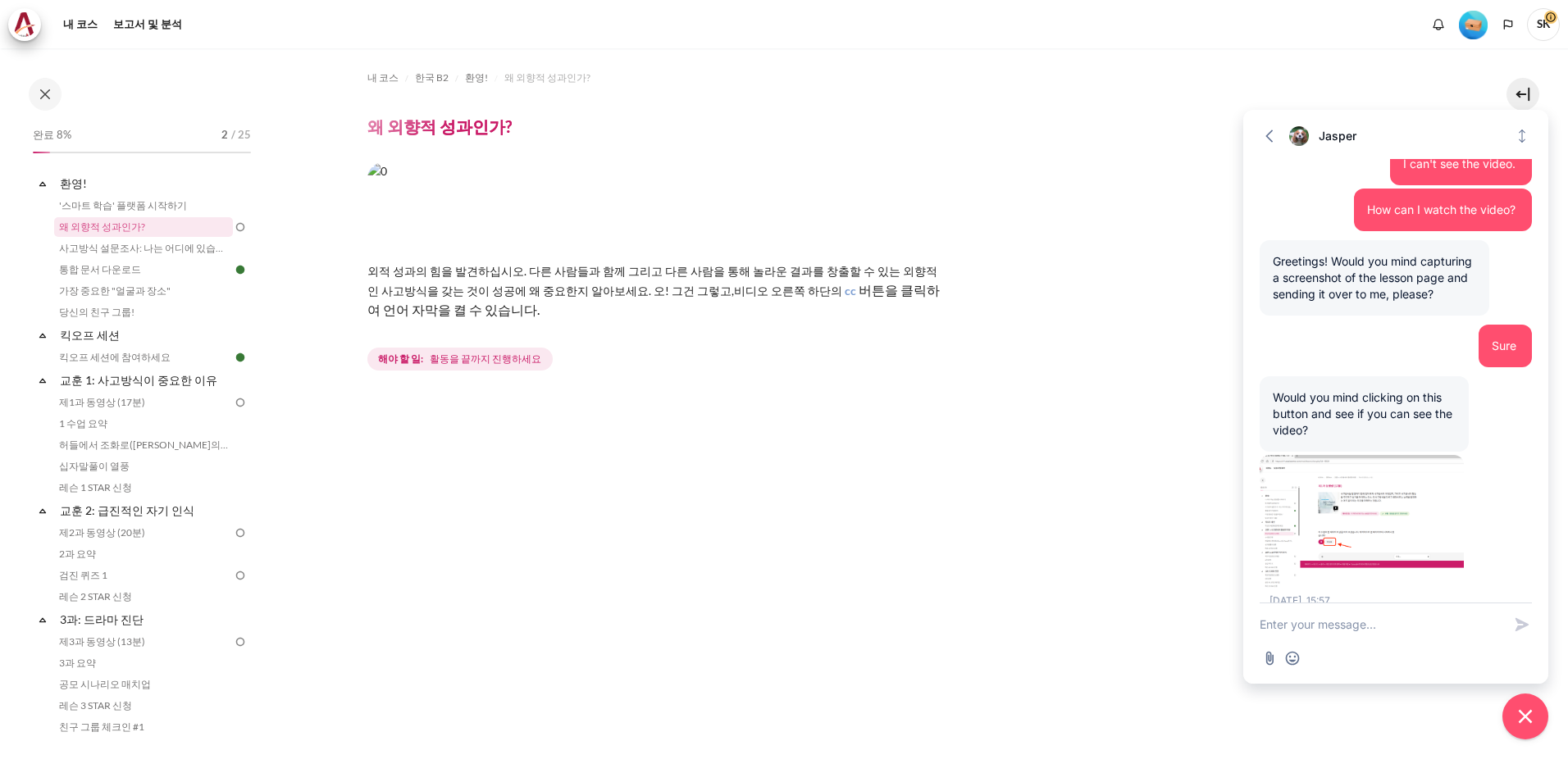
click at [1300, 622] on textarea "New message" at bounding box center [1380, 625] width 242 height 43
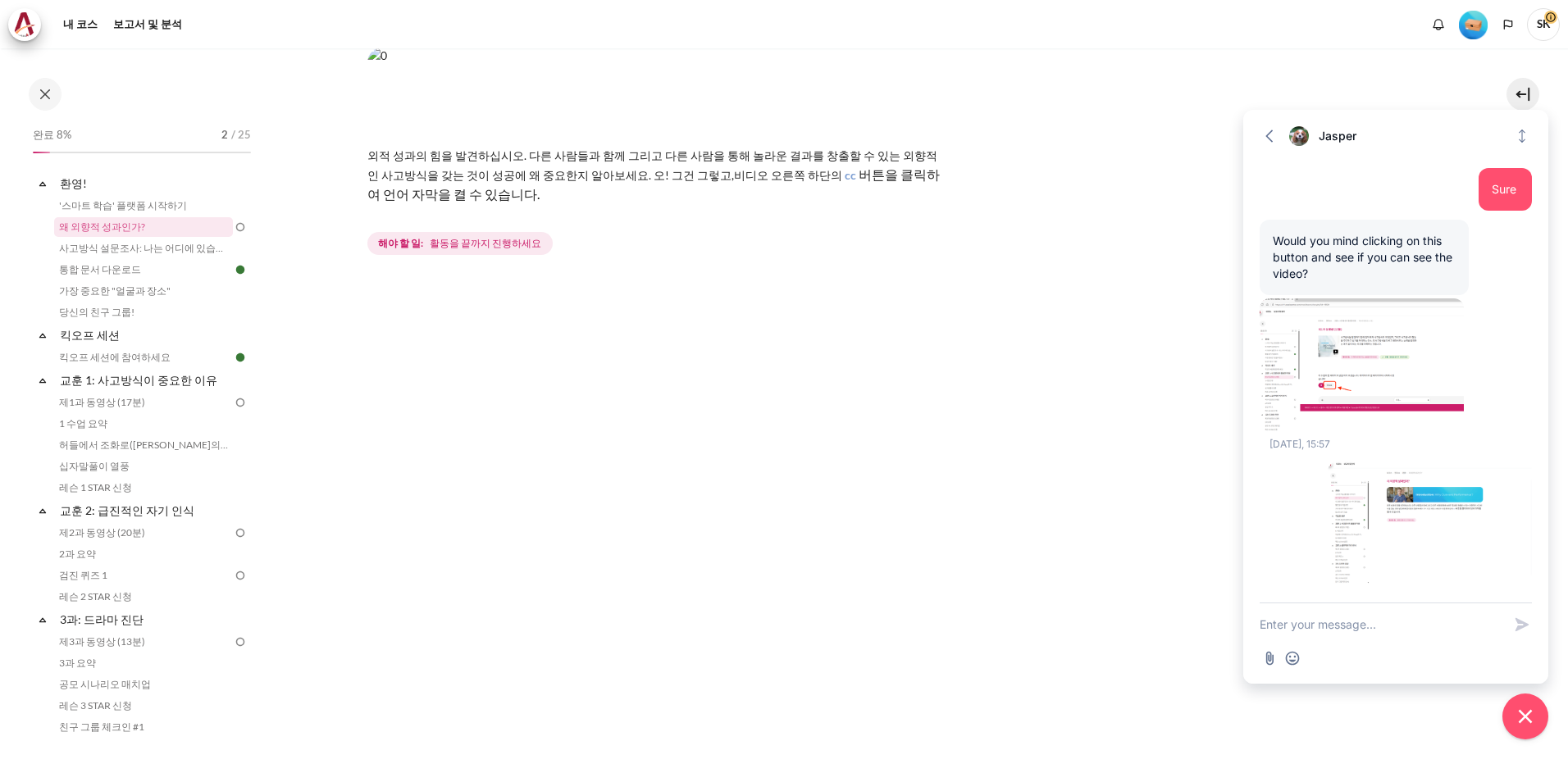
scroll to position [102, 0]
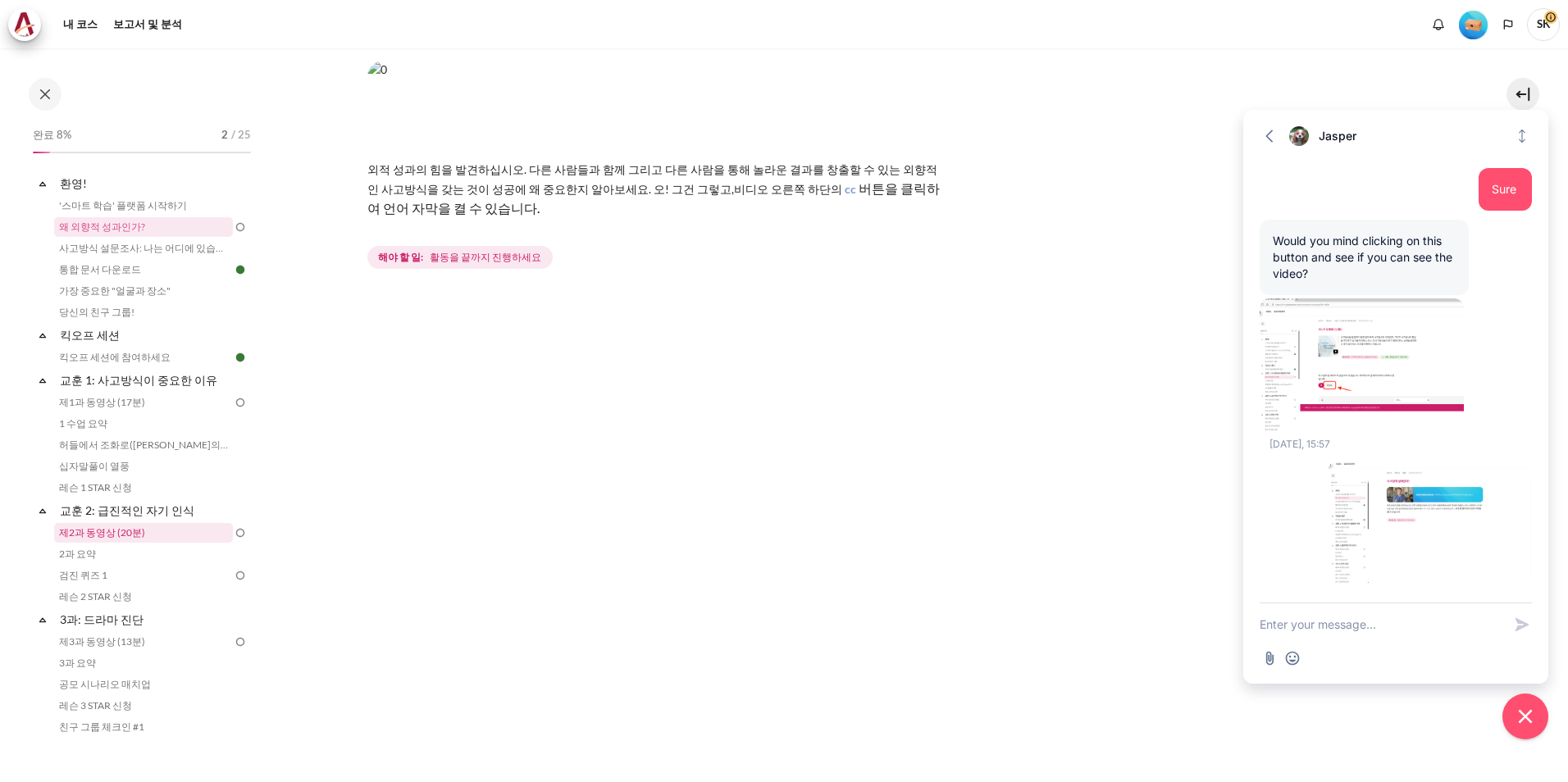
click at [117, 535] on link "제2과 동영상 (20분)" at bounding box center [143, 533] width 179 height 20
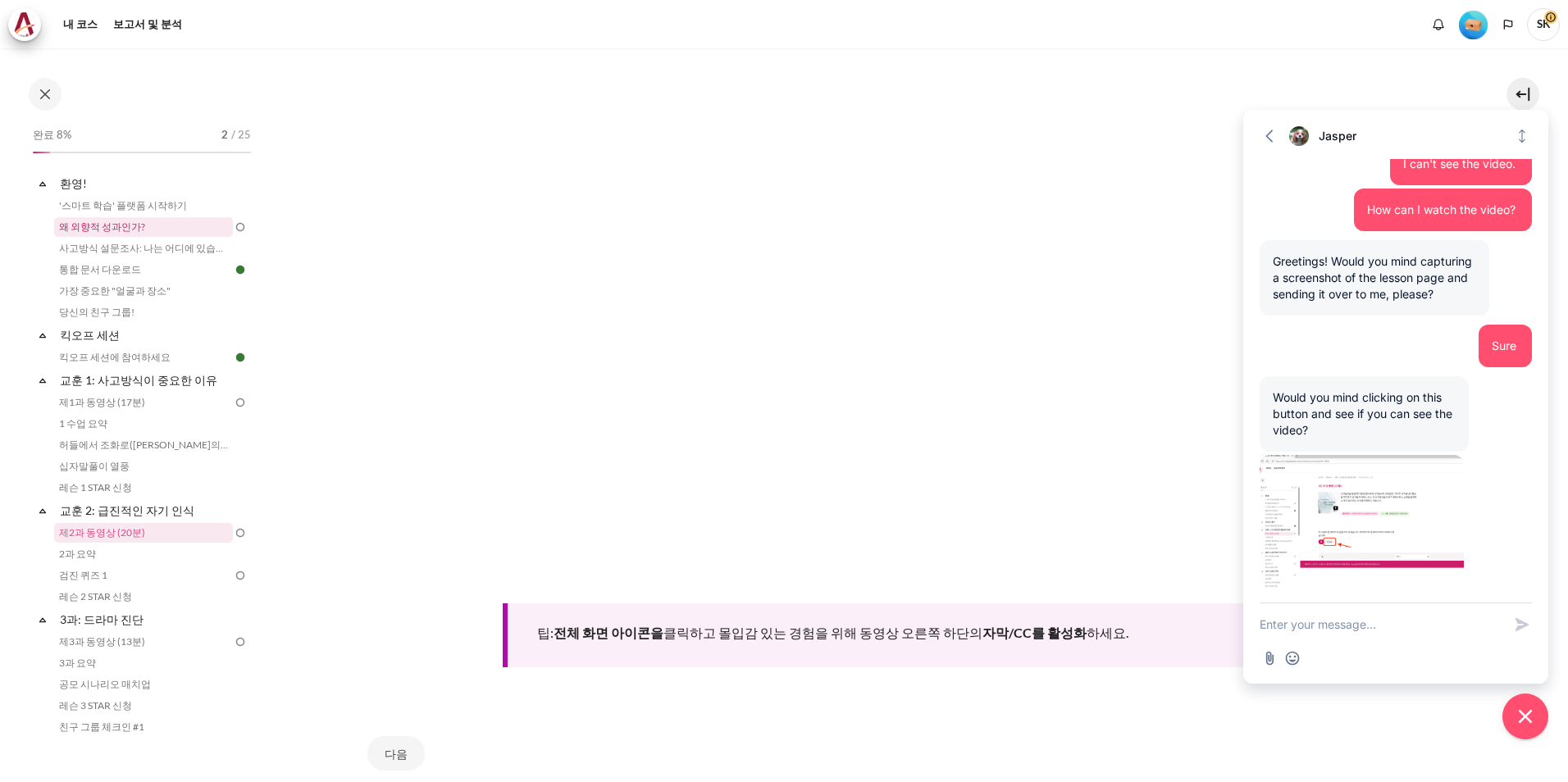
click at [168, 227] on link "왜 외향적 성과인가?" at bounding box center [143, 227] width 179 height 20
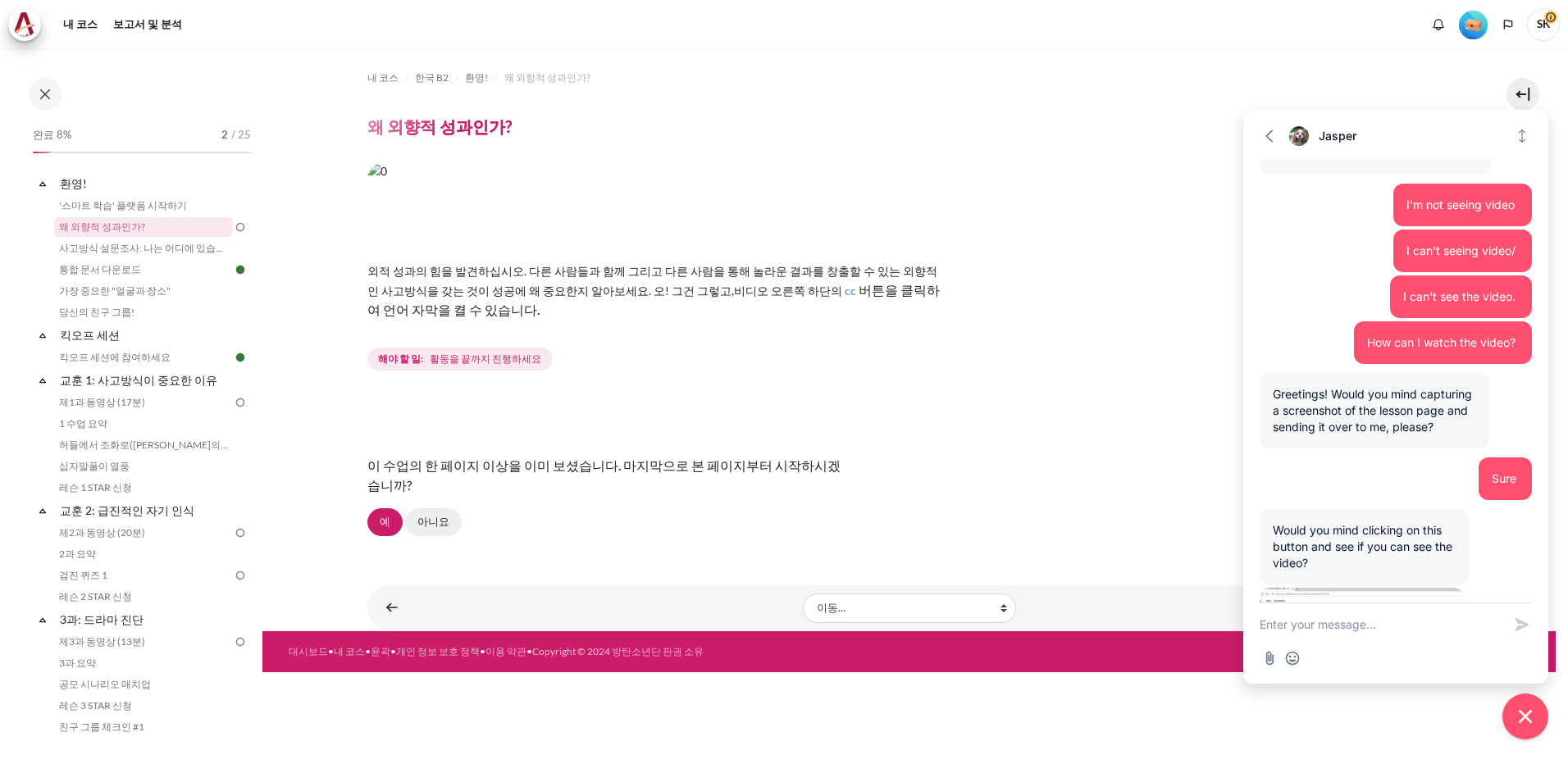
click at [438, 517] on link "아니요" at bounding box center [433, 522] width 56 height 28
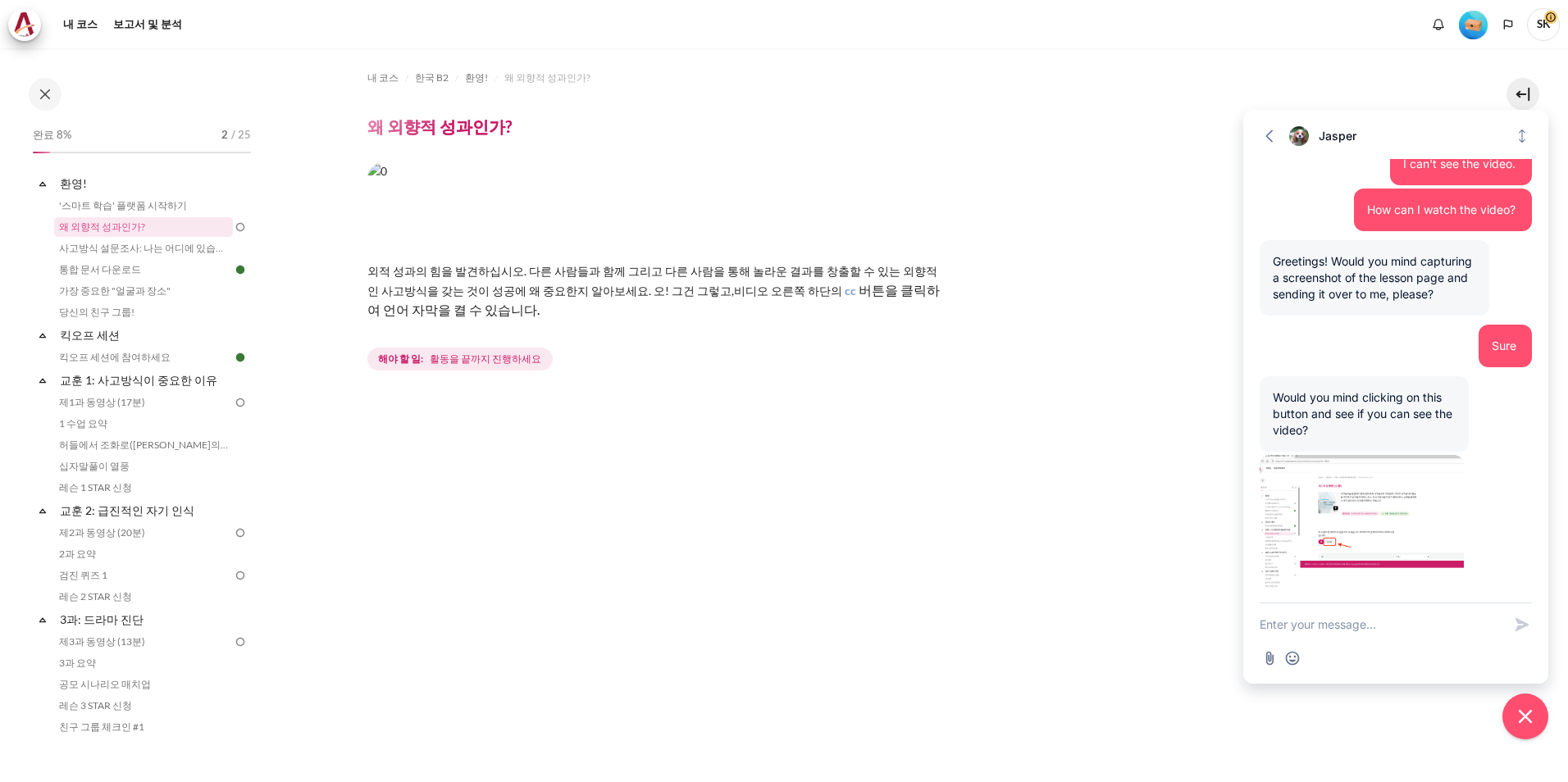
scroll to position [268, 0]
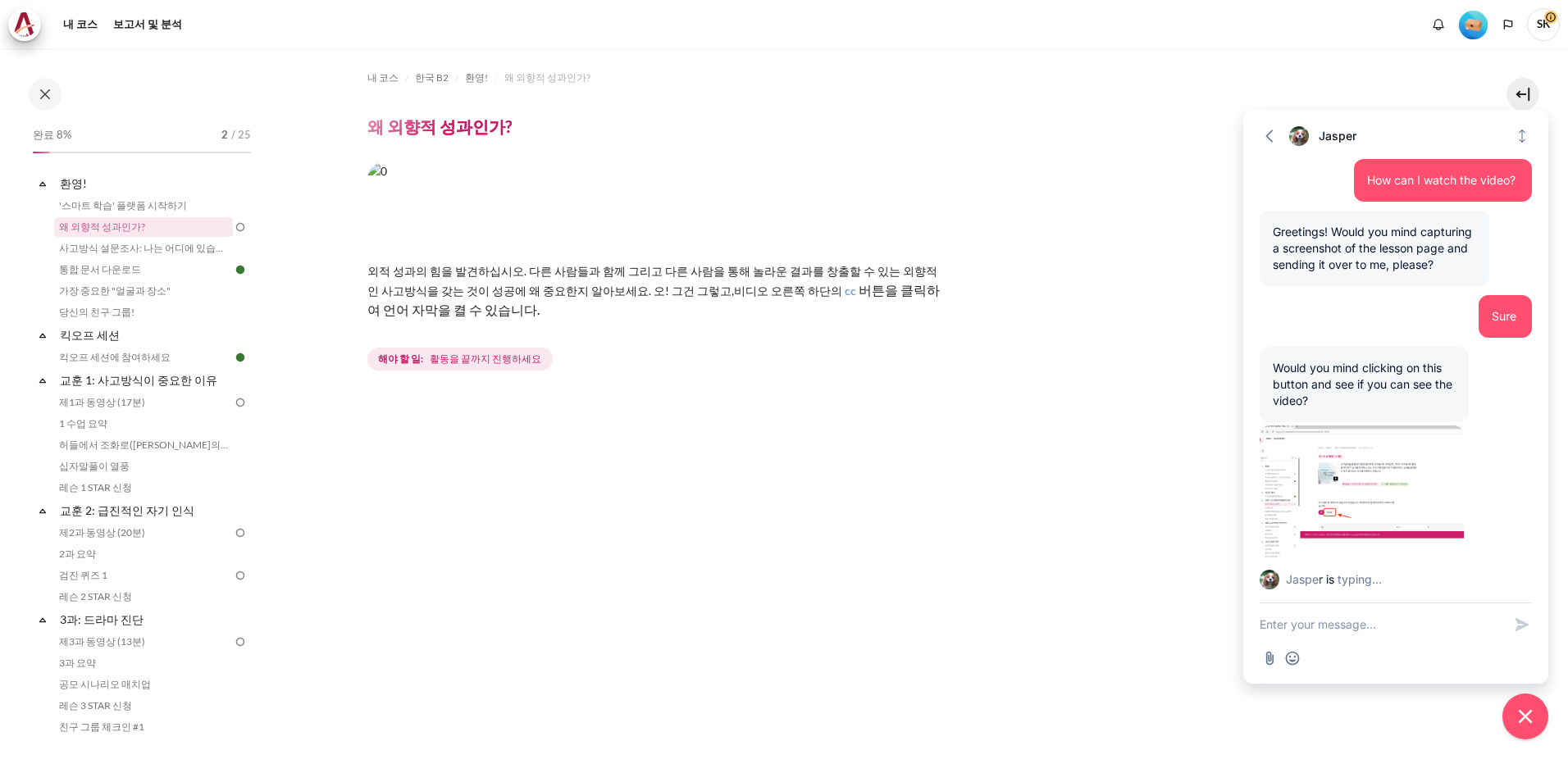
click at [1403, 617] on textarea "New message" at bounding box center [1380, 625] width 242 height 43
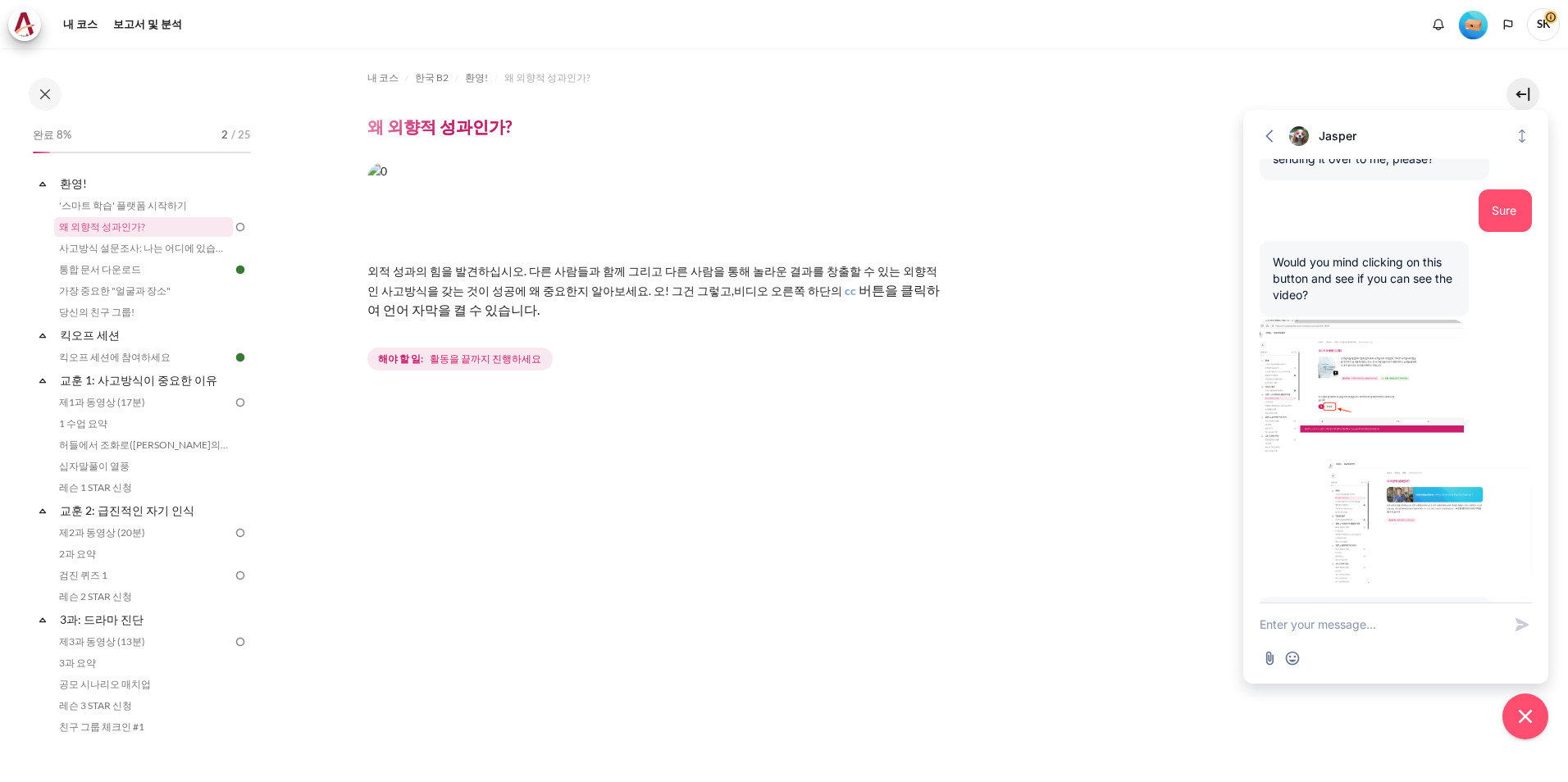
scroll to position [491, 0]
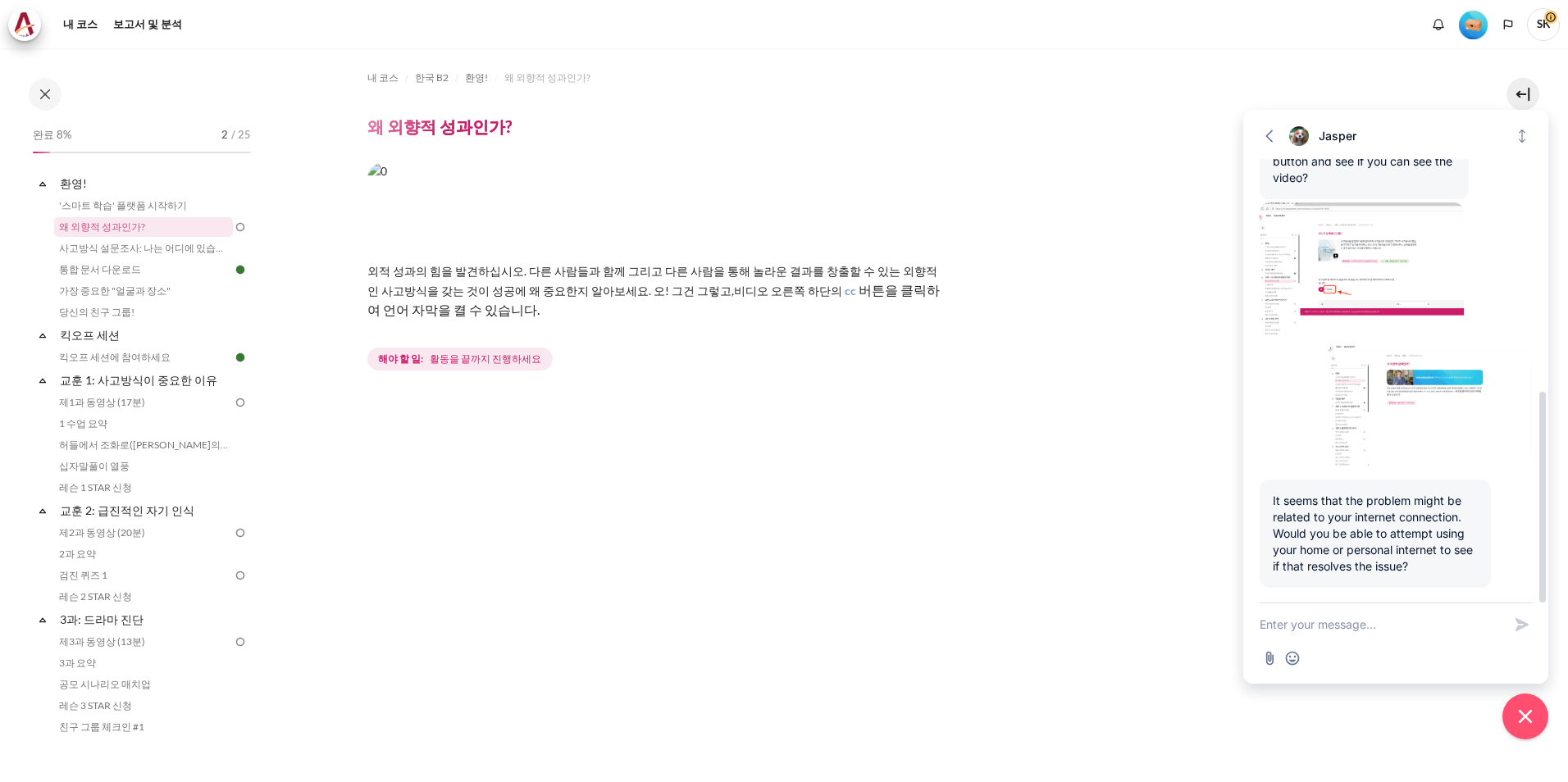
drag, startPoint x: 1419, startPoint y: 570, endPoint x: 1260, endPoint y: 502, distance: 172.9
click at [1260, 502] on div "It seems that the problem might be related to your internet connection. Would y…" at bounding box center [1375, 533] width 232 height 108
click at [1361, 640] on textarea "New message" at bounding box center [1380, 625] width 242 height 43
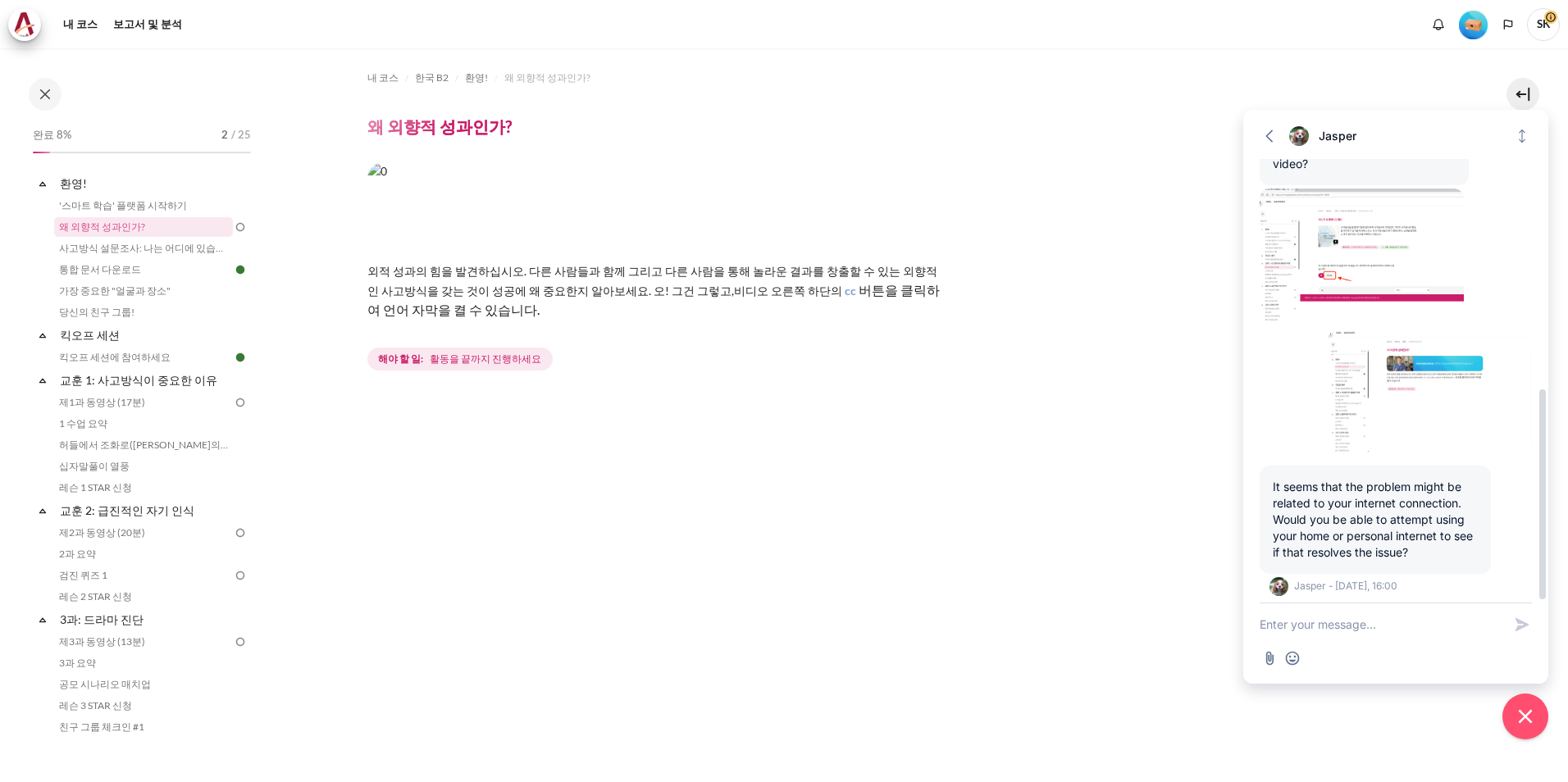
scroll to position [513, 0]
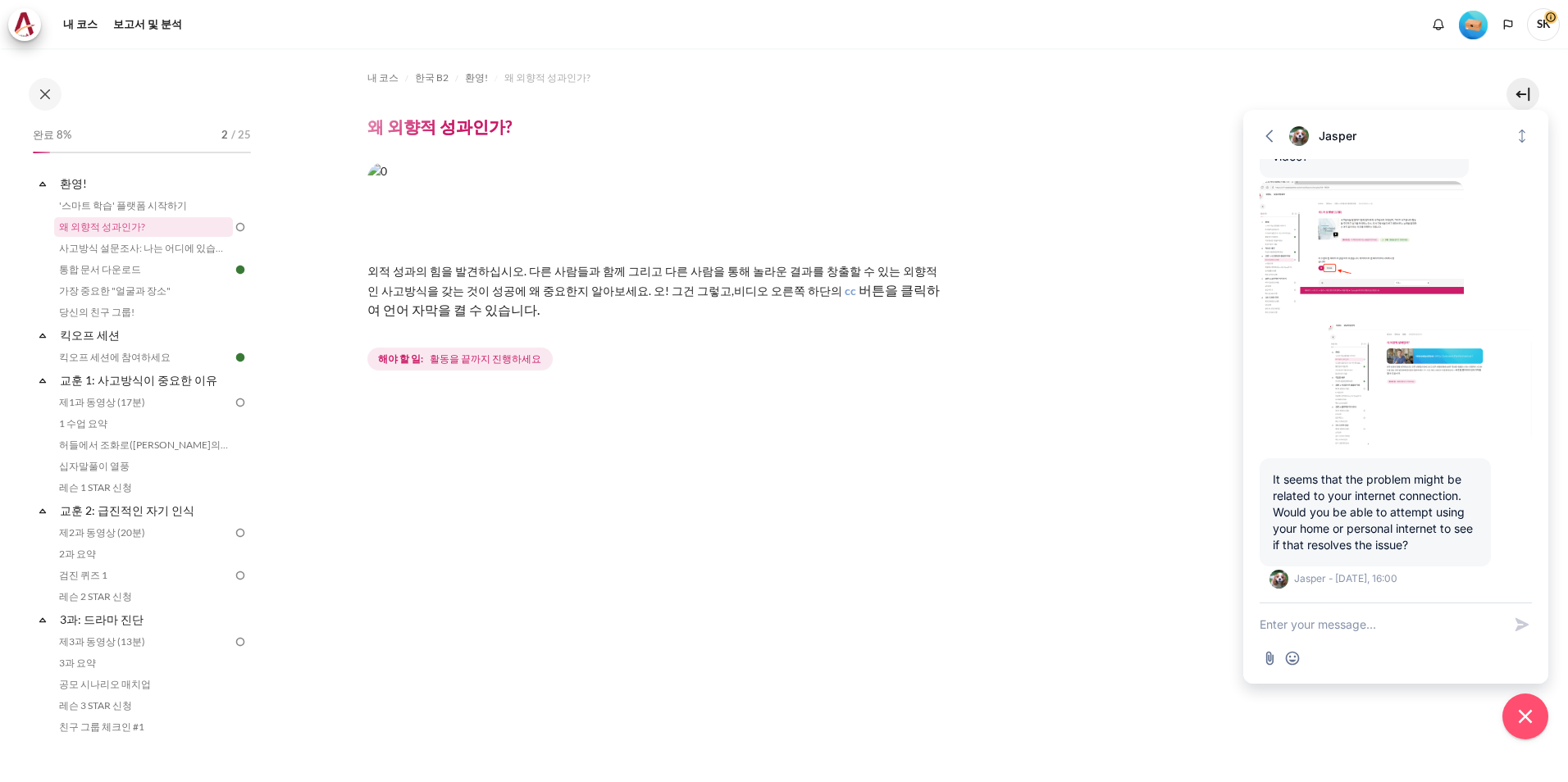
click at [1417, 628] on textarea "New message" at bounding box center [1380, 625] width 242 height 43
paste textarea "It's the company's computer"
type textarea "It's the company's computer"
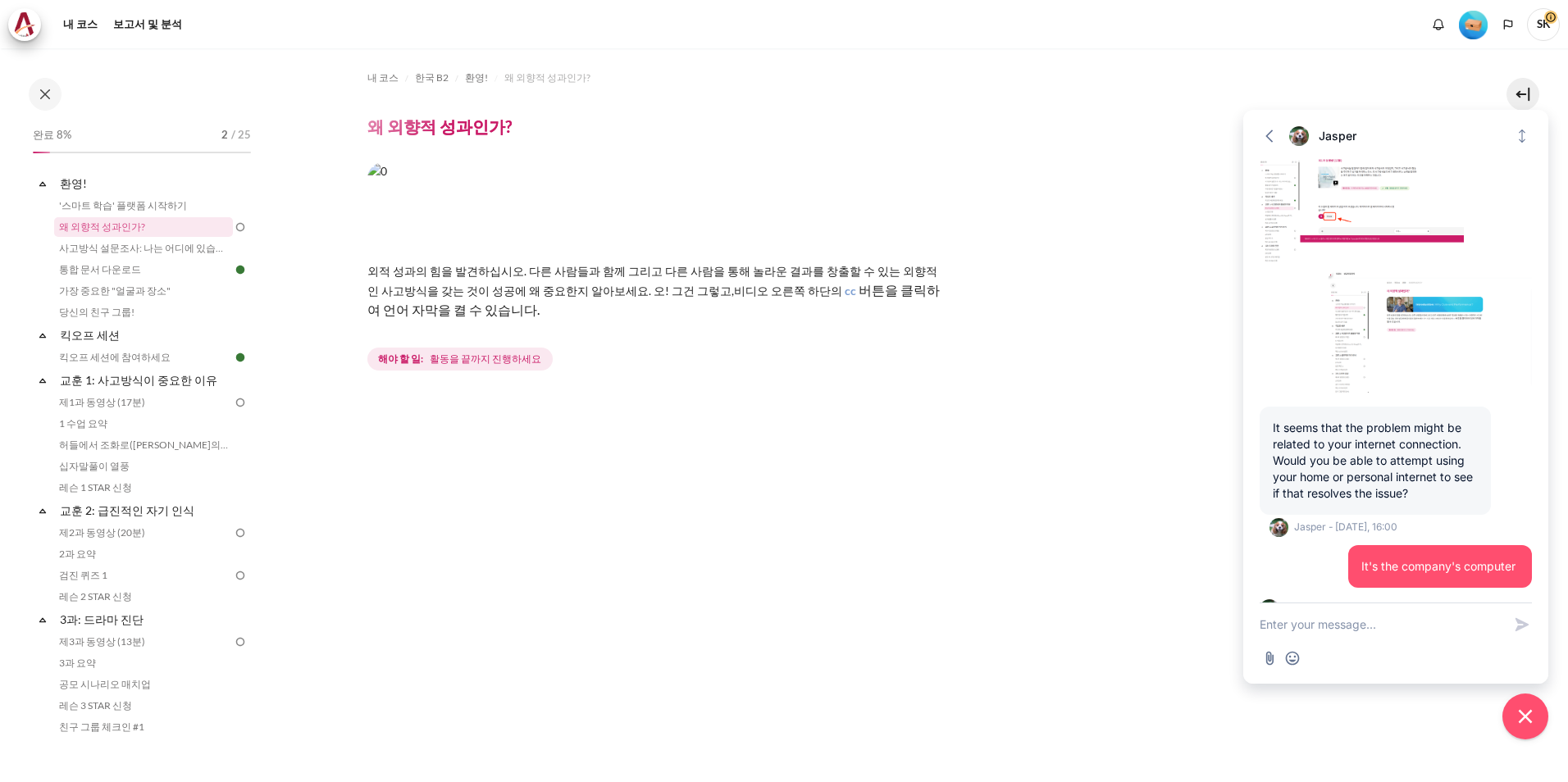
scroll to position [594, 0]
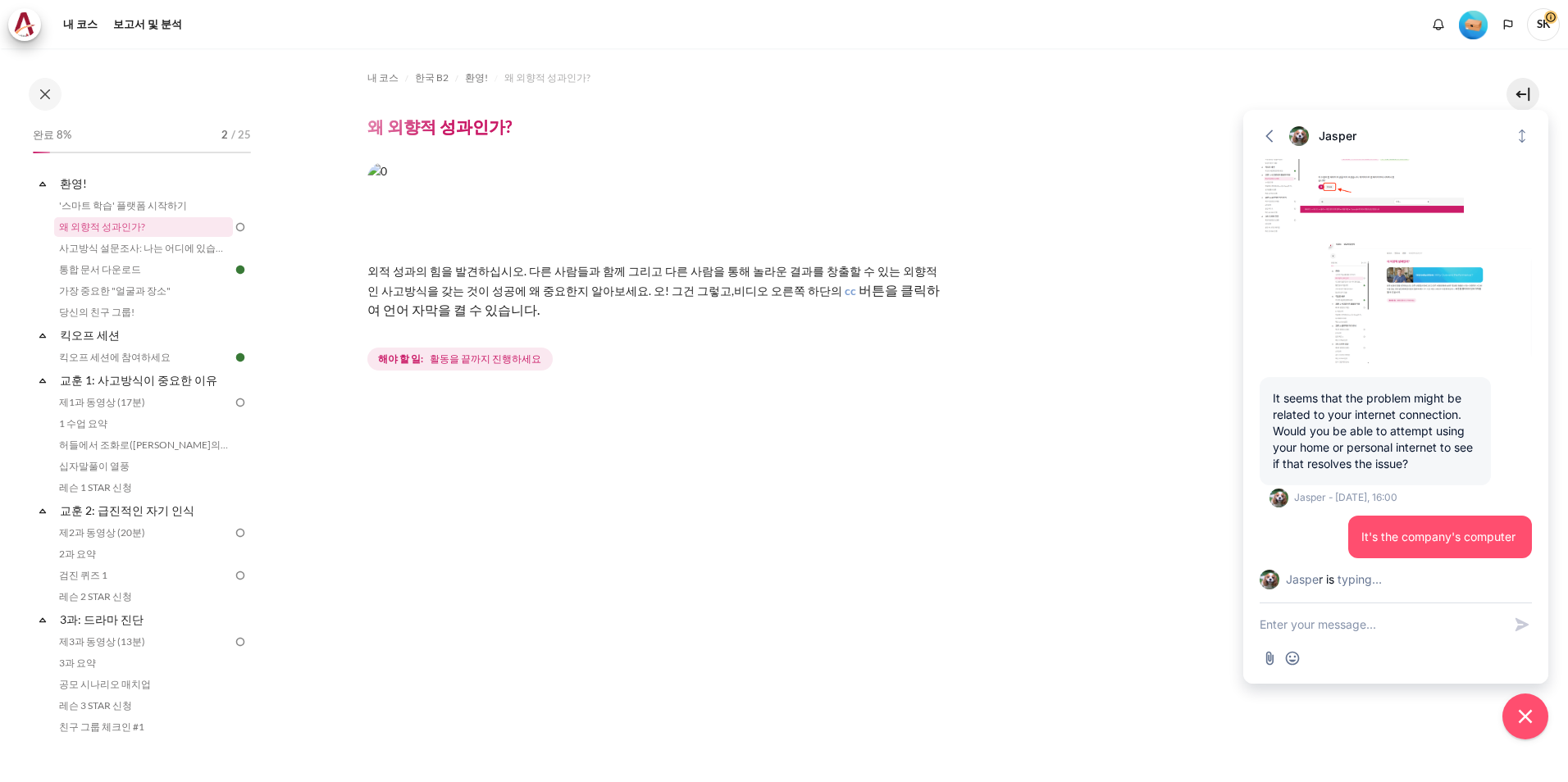
click at [1383, 632] on textarea "New message" at bounding box center [1380, 625] width 242 height 43
paste textarea "I'll try it on my smartphone"
type textarea "I'll try it on my smartphone"
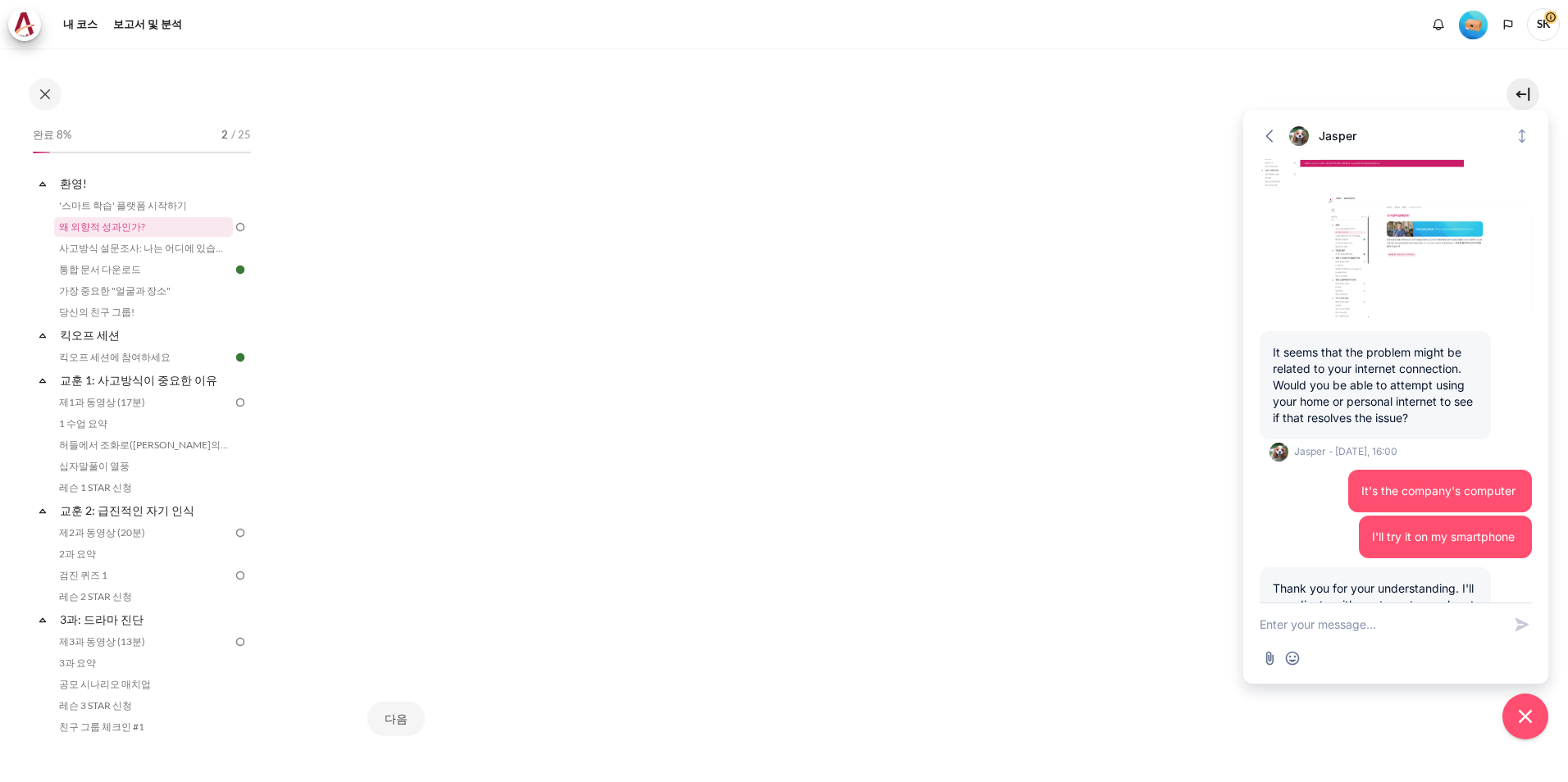
scroll to position [711, 0]
